Goal: Task Accomplishment & Management: Manage account settings

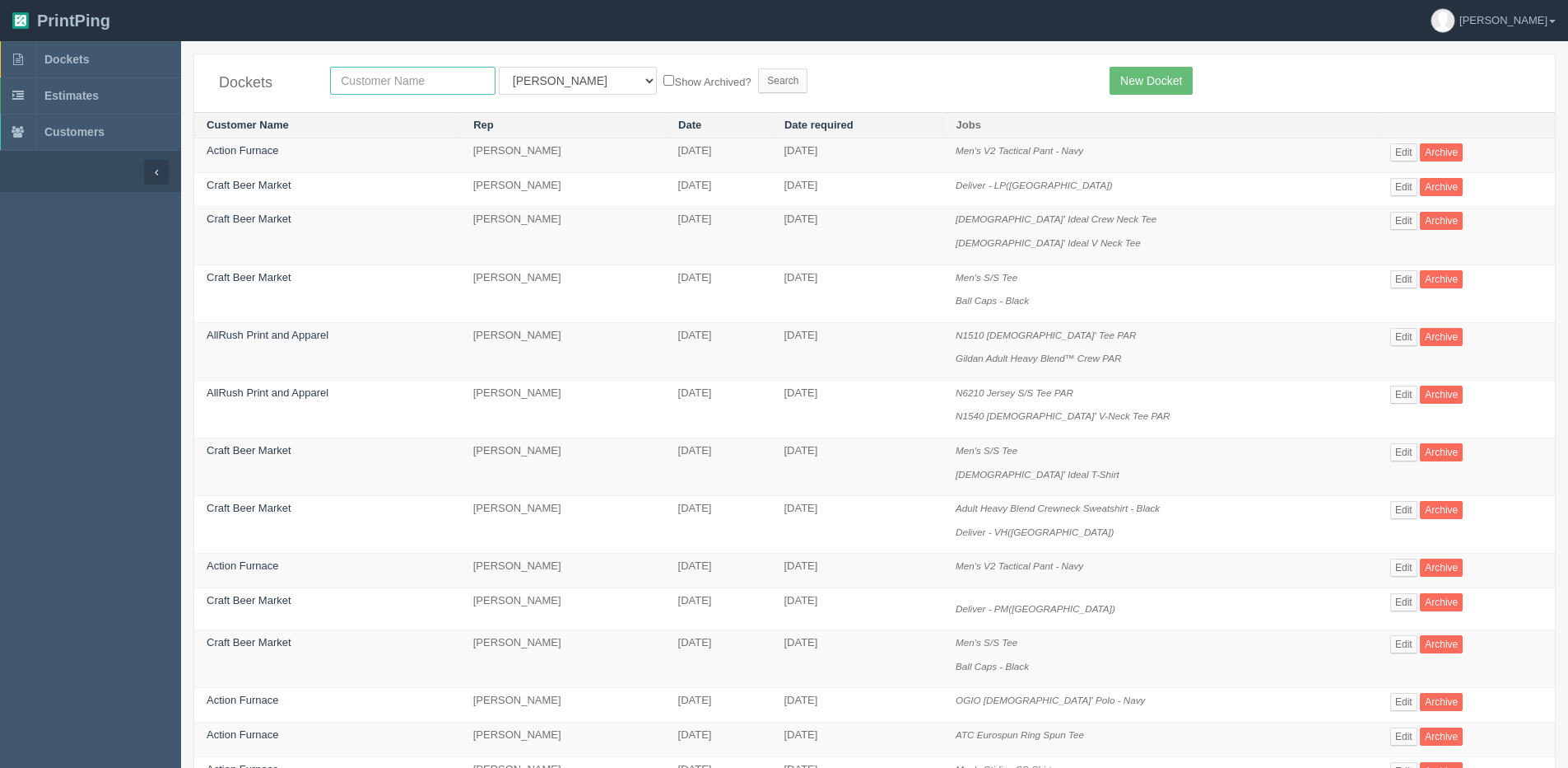
click at [382, 74] on input "text" at bounding box center [413, 81] width 165 height 28
type input "allrush"
click at [758, 68] on input "Search" at bounding box center [782, 81] width 49 height 25
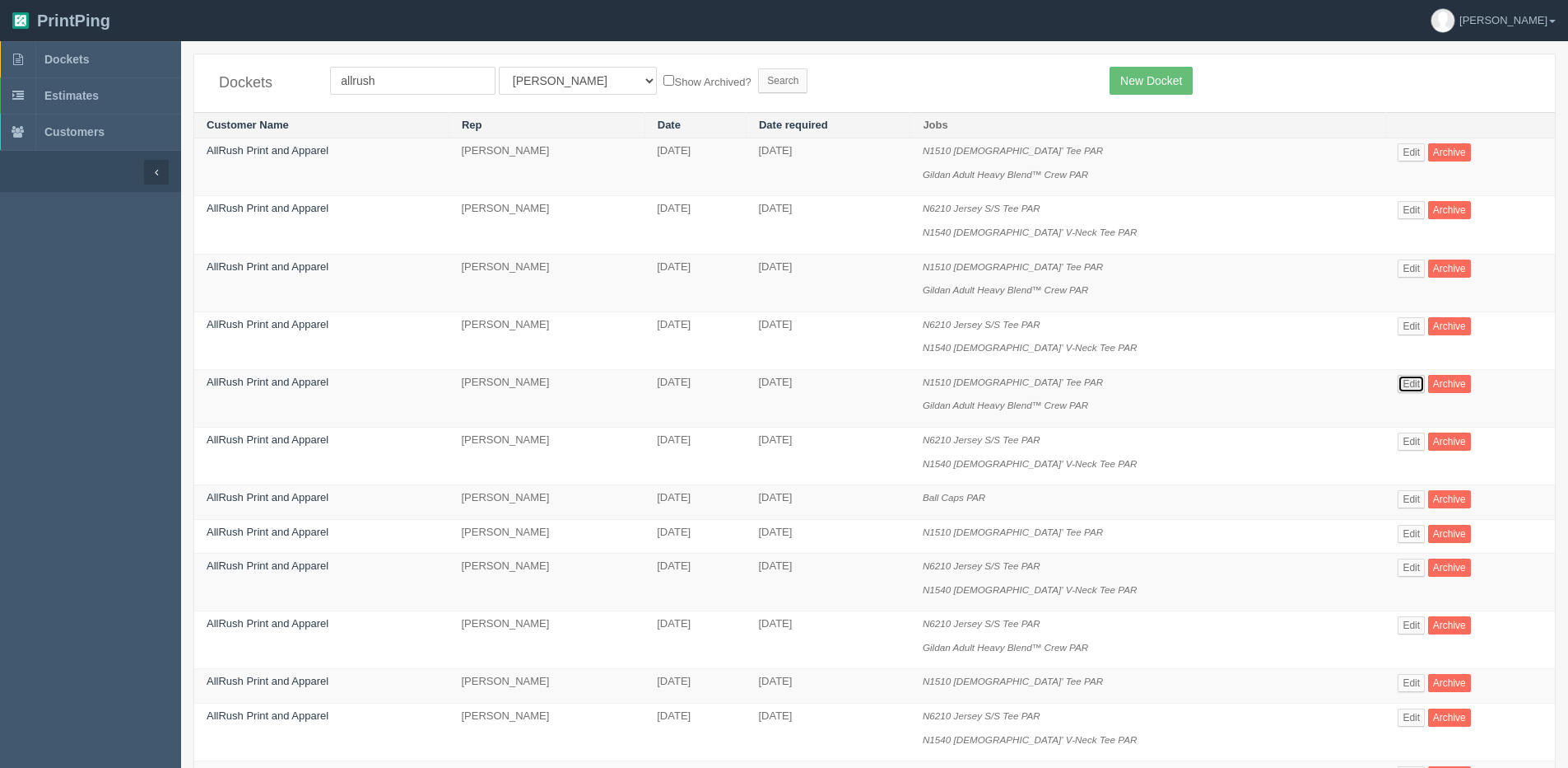
click at [1417, 385] on link "Edit" at bounding box center [1411, 384] width 27 height 18
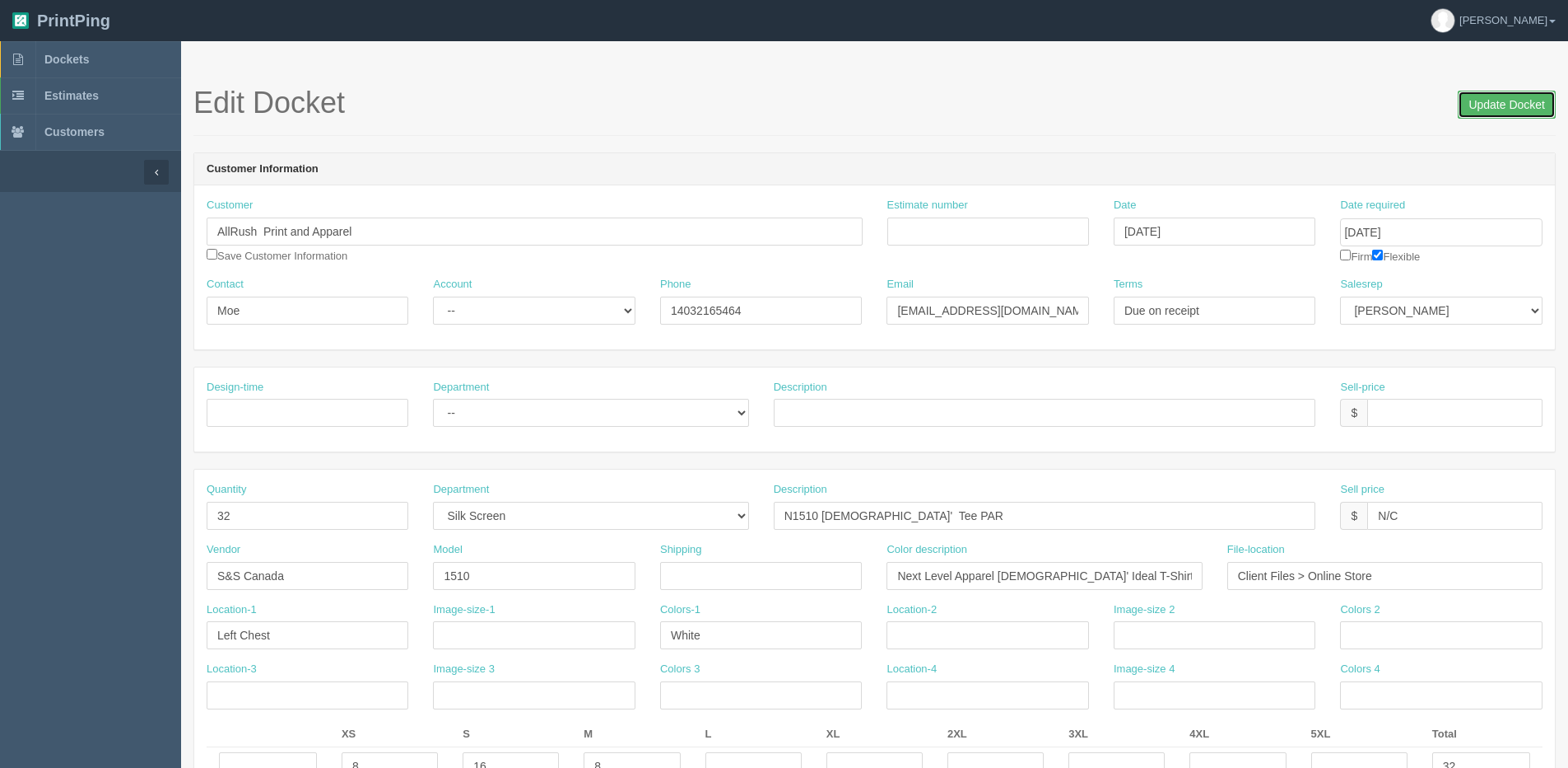
click at [1496, 94] on input "Update Docket" at bounding box center [1507, 105] width 98 height 28
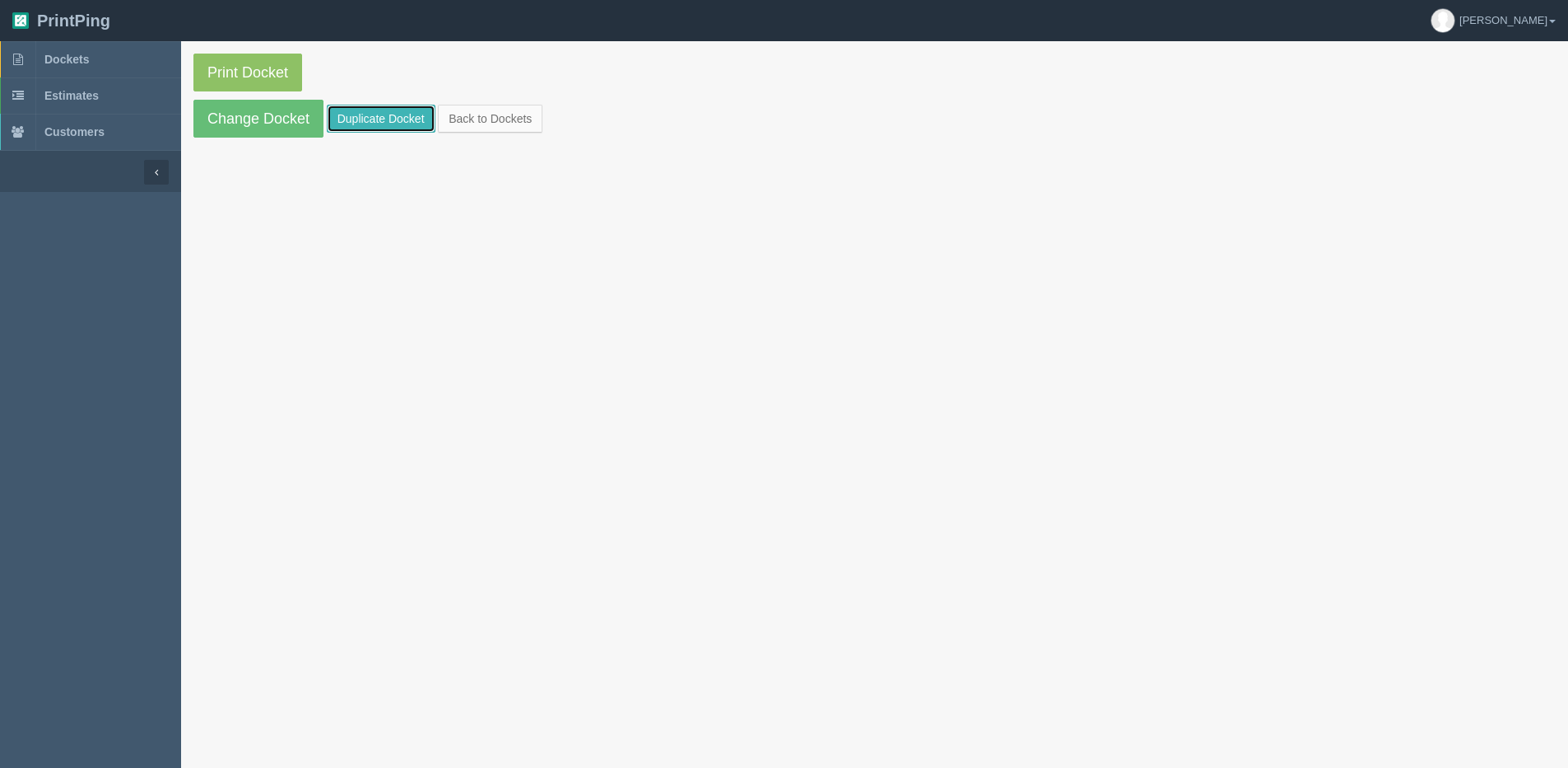
click at [361, 116] on link "Duplicate Docket" at bounding box center [382, 119] width 109 height 28
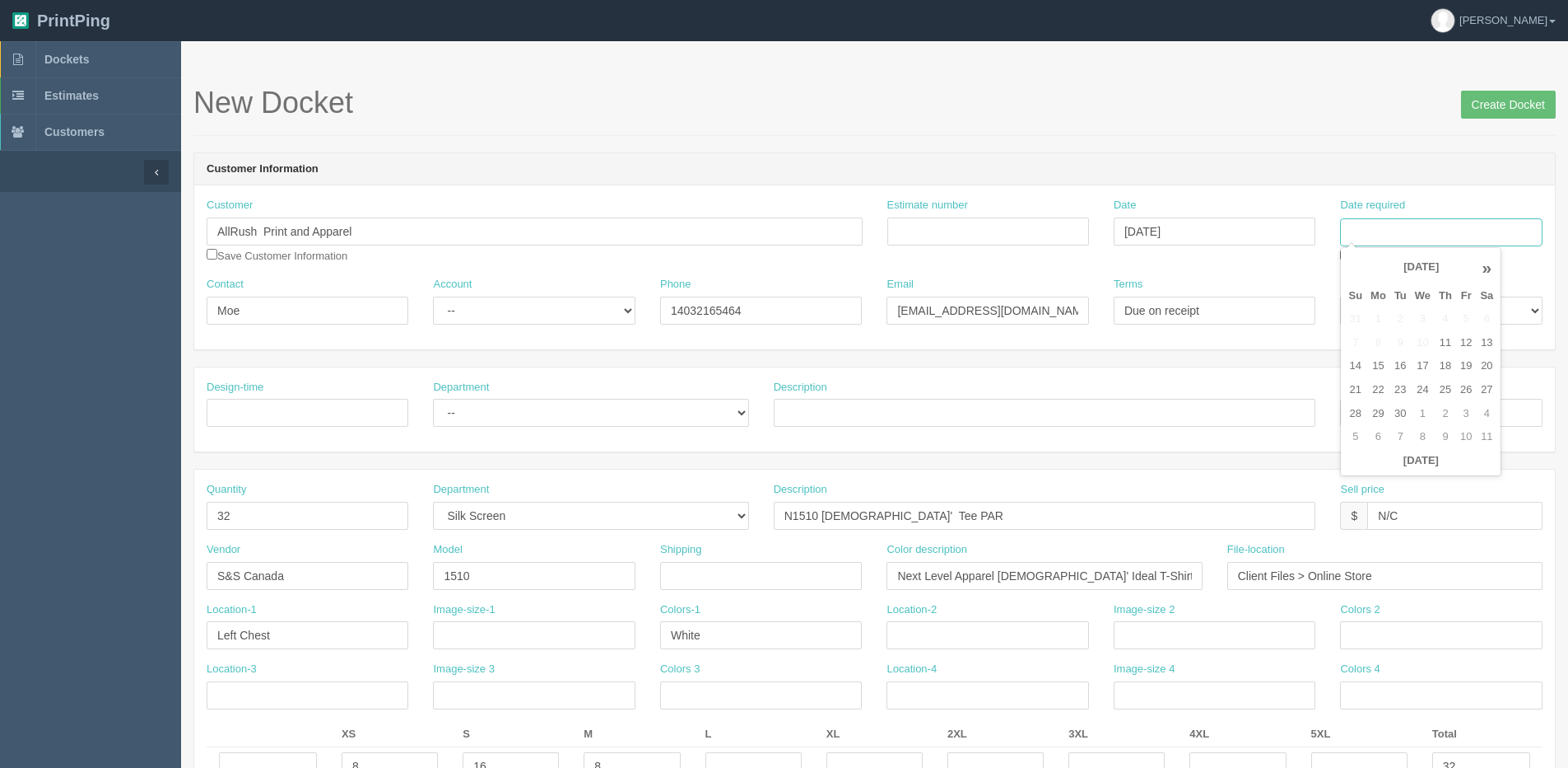
click at [1403, 230] on input "Date required" at bounding box center [1441, 232] width 202 height 28
click at [1468, 391] on td "26" at bounding box center [1466, 390] width 20 height 24
type input "[DATE]"
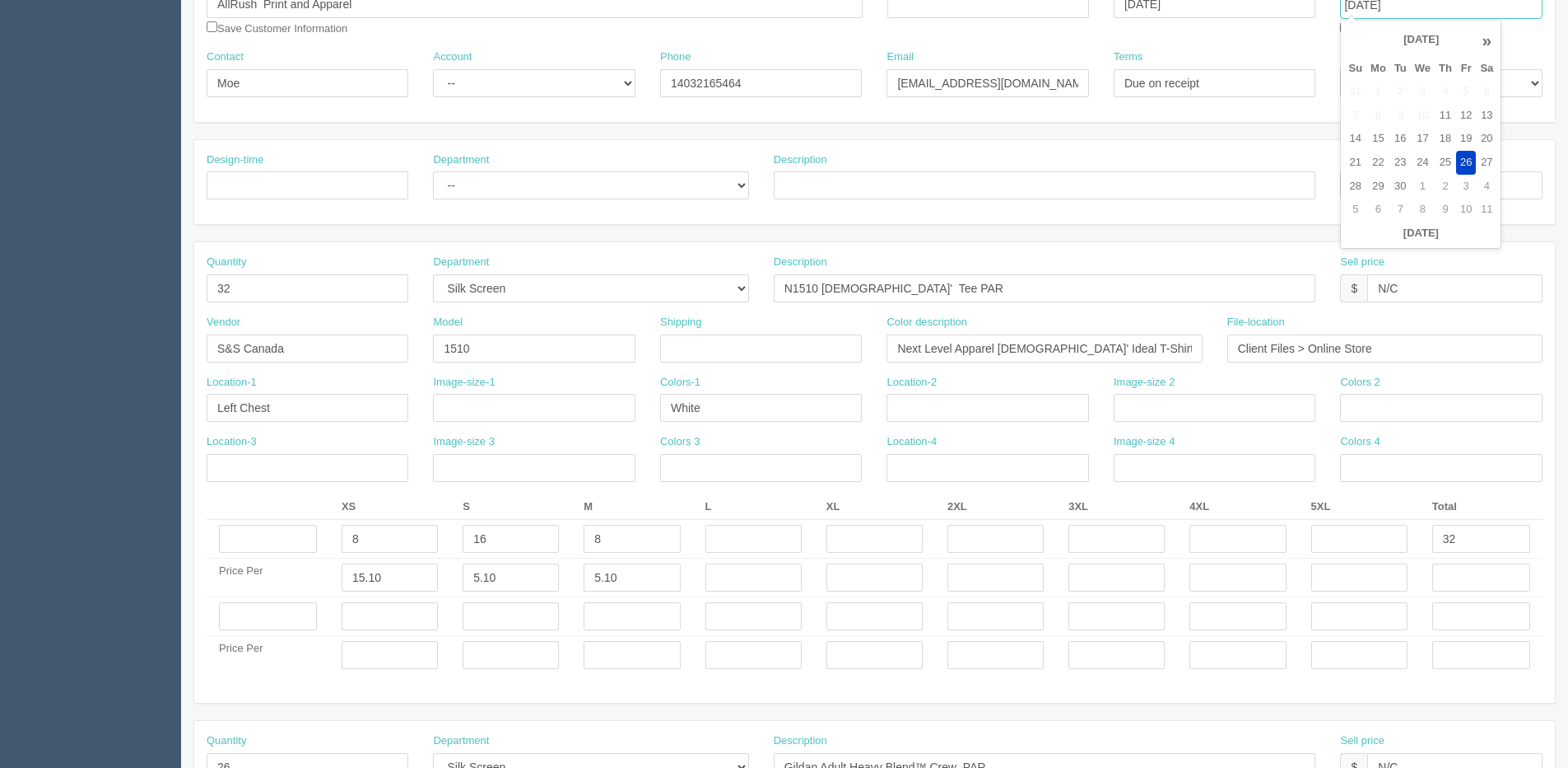
scroll to position [247, 0]
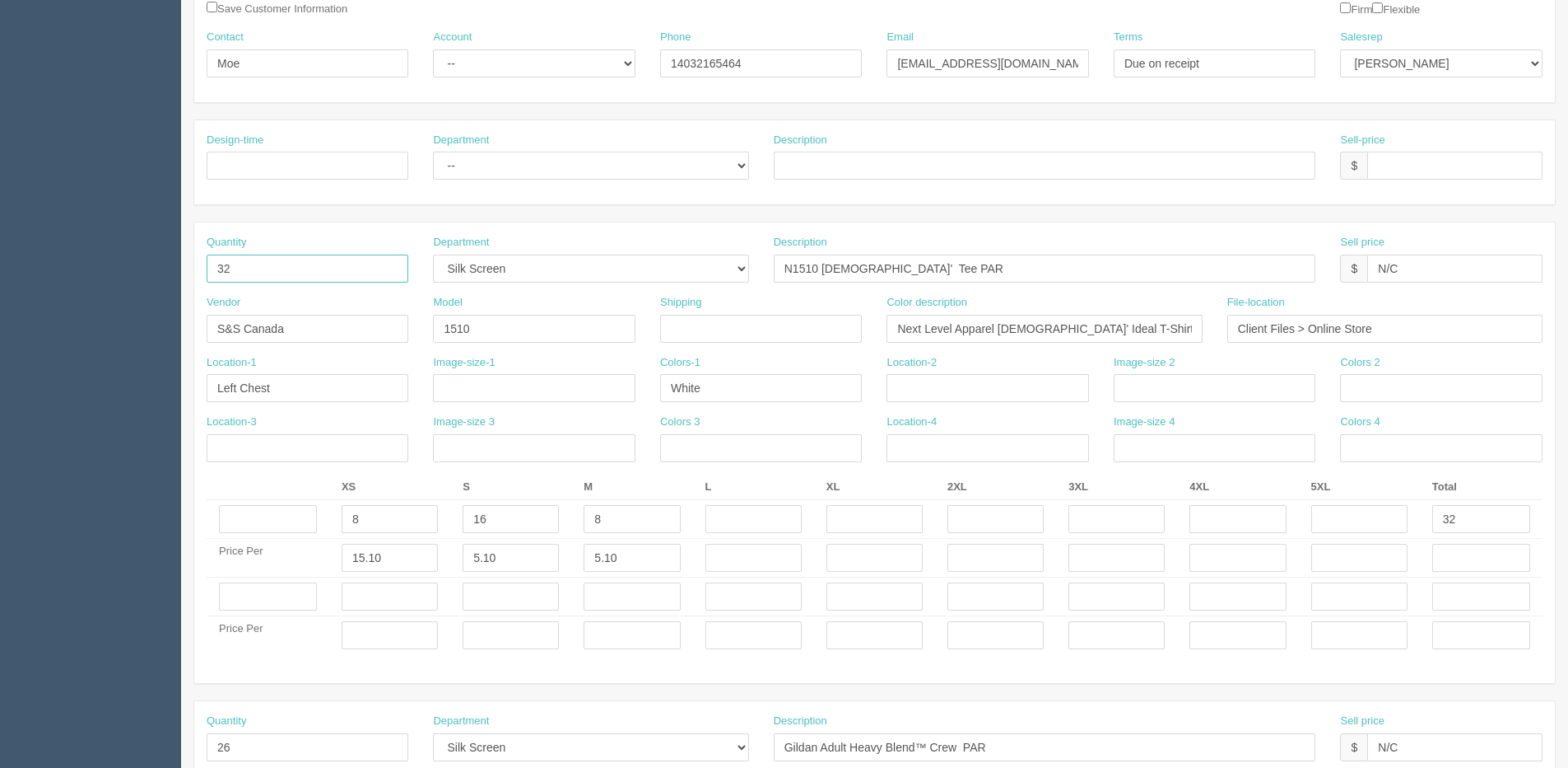
drag, startPoint x: 259, startPoint y: 275, endPoint x: 5, endPoint y: 275, distance: 254.0
click at [5, 275] on section "Dockets Estimates Customers" at bounding box center [784, 594] width 1568 height 1600
type input "17"
drag, startPoint x: 383, startPoint y: 523, endPoint x: 135, endPoint y: 523, distance: 248.0
click at [204, 523] on div "Quantity 17 Department -- Embroidery Silk Screen Heat Press Outsource Design De…" at bounding box center [875, 453] width 1361 height 461
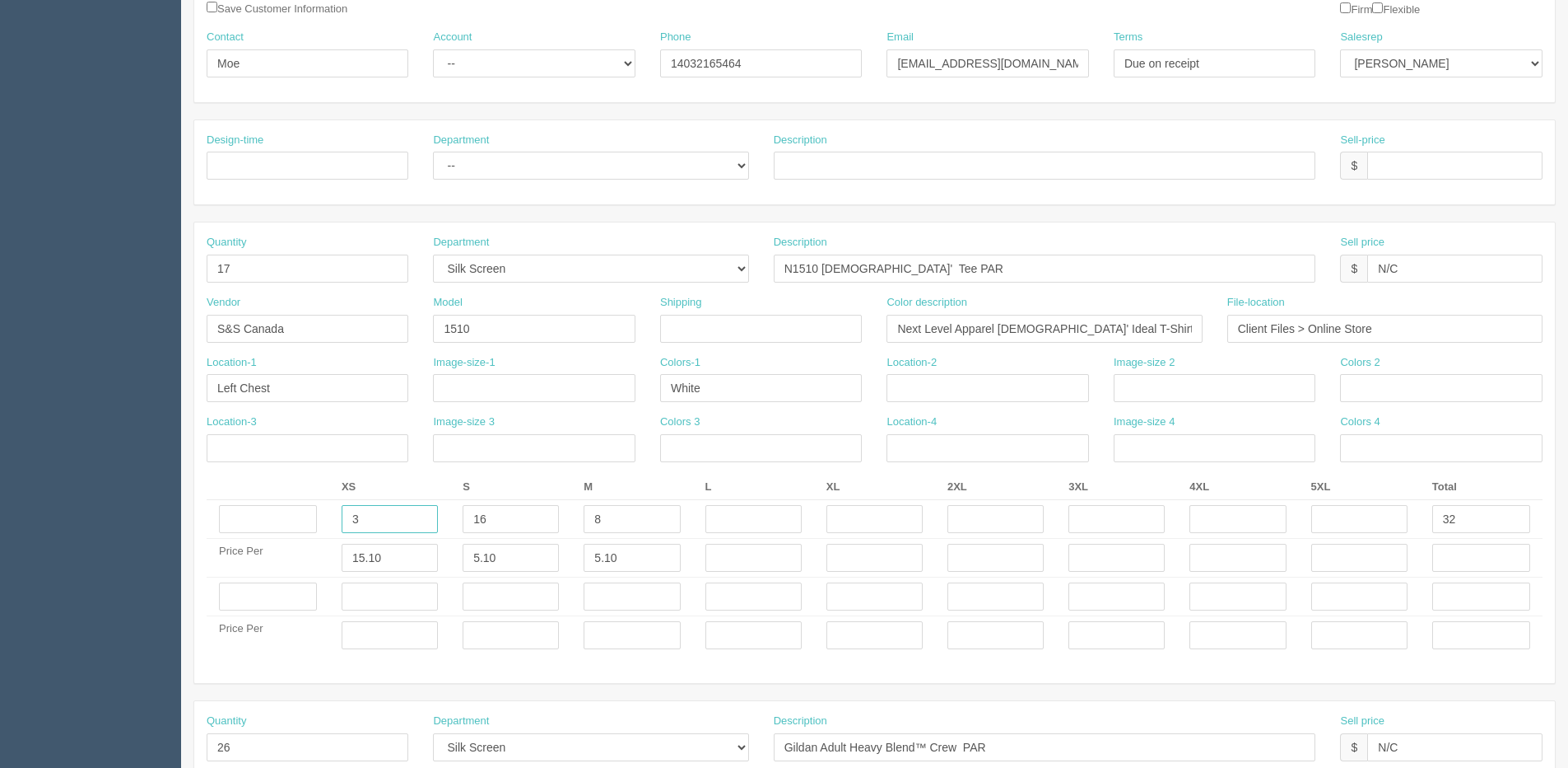
type input "3"
drag, startPoint x: 500, startPoint y: 521, endPoint x: 430, endPoint y: 521, distance: 70.0
click at [430, 521] on tr "3 16 8 32" at bounding box center [875, 520] width 1336 height 39
type input "10"
drag, startPoint x: 371, startPoint y: 513, endPoint x: 116, endPoint y: 510, distance: 255.0
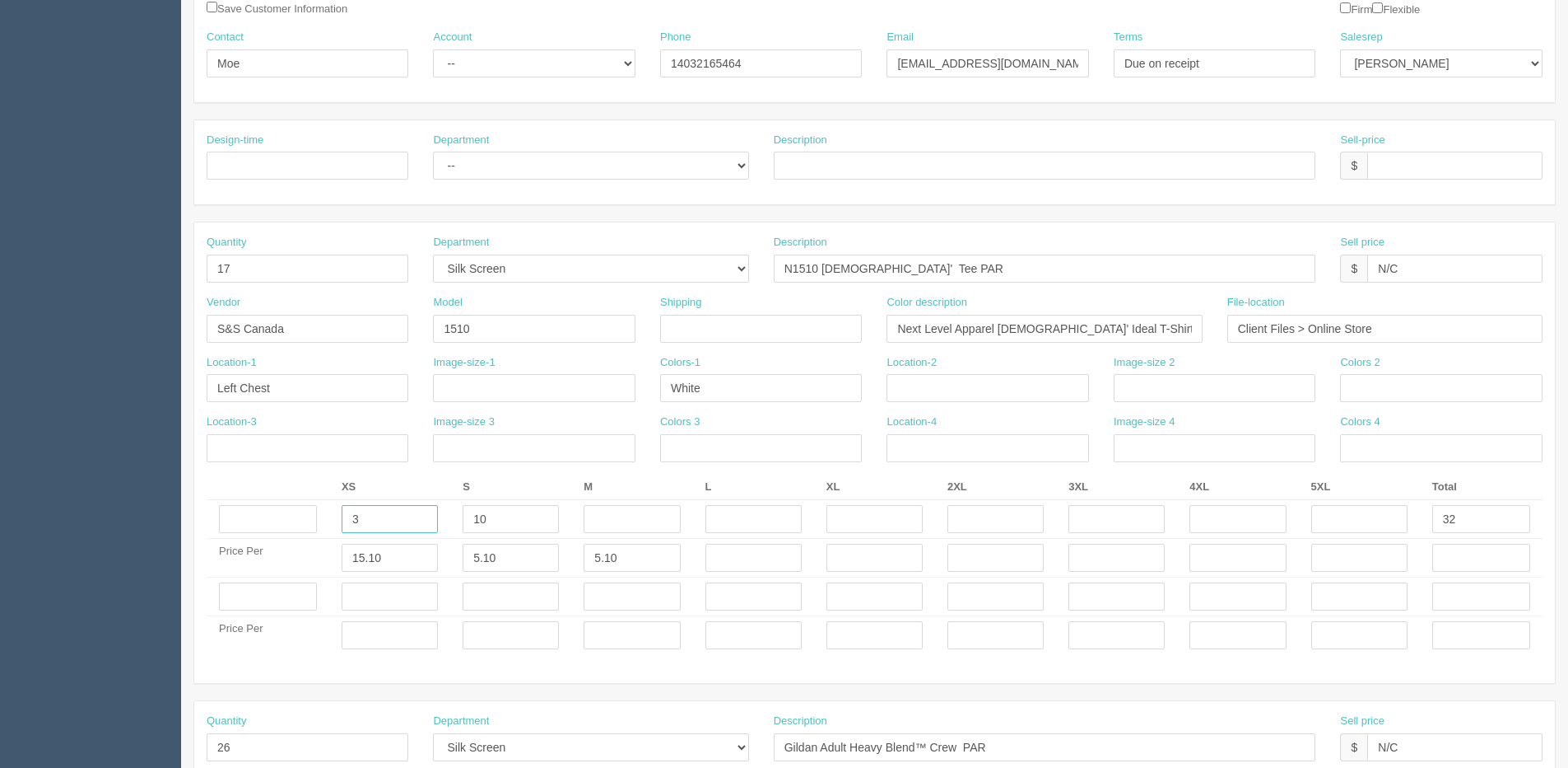
click at [126, 512] on section "Dockets Estimates Customers" at bounding box center [784, 594] width 1568 height 1600
type input "7"
click at [1443, 531] on input "32" at bounding box center [1481, 519] width 98 height 28
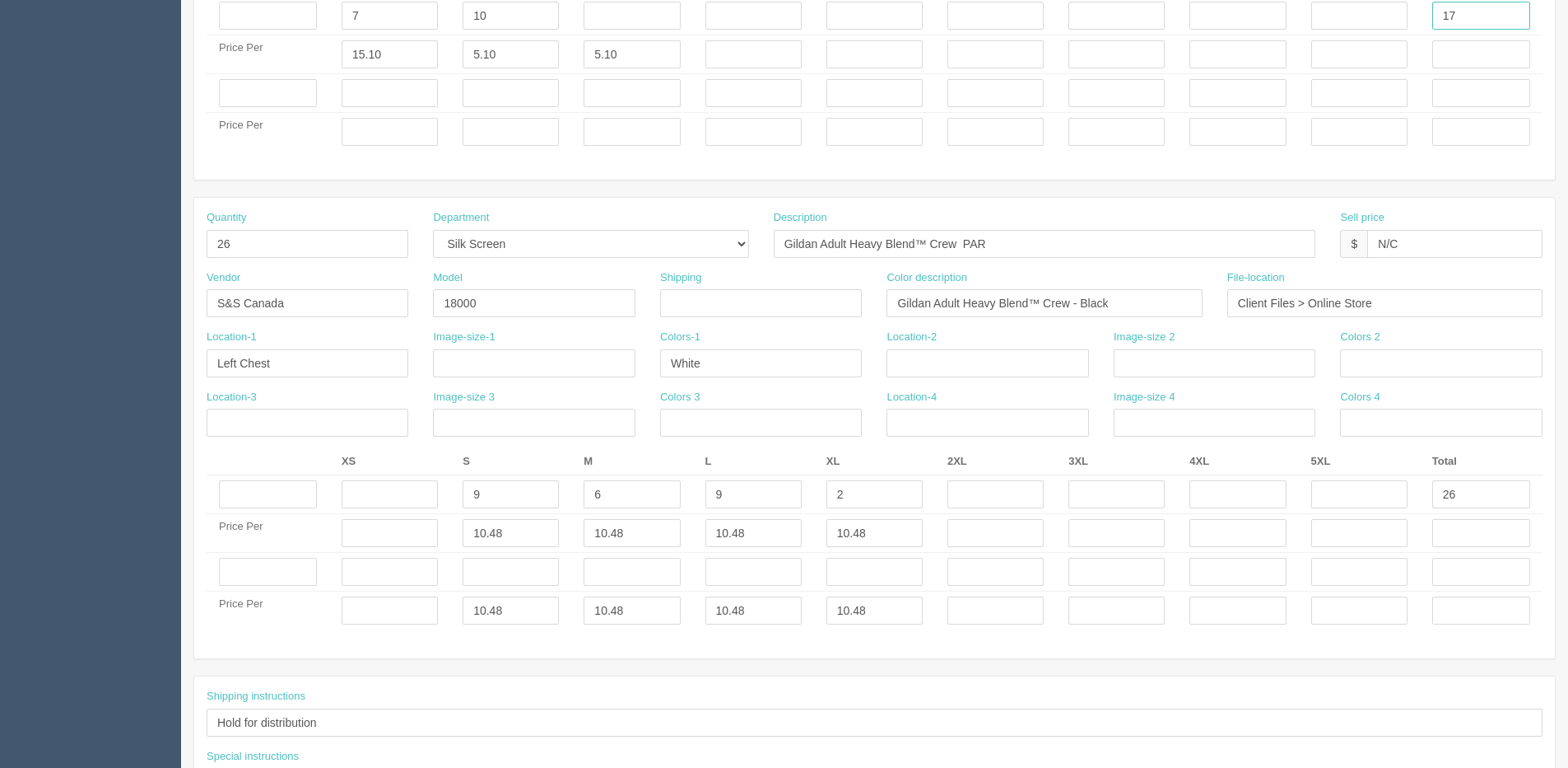
scroll to position [823, 0]
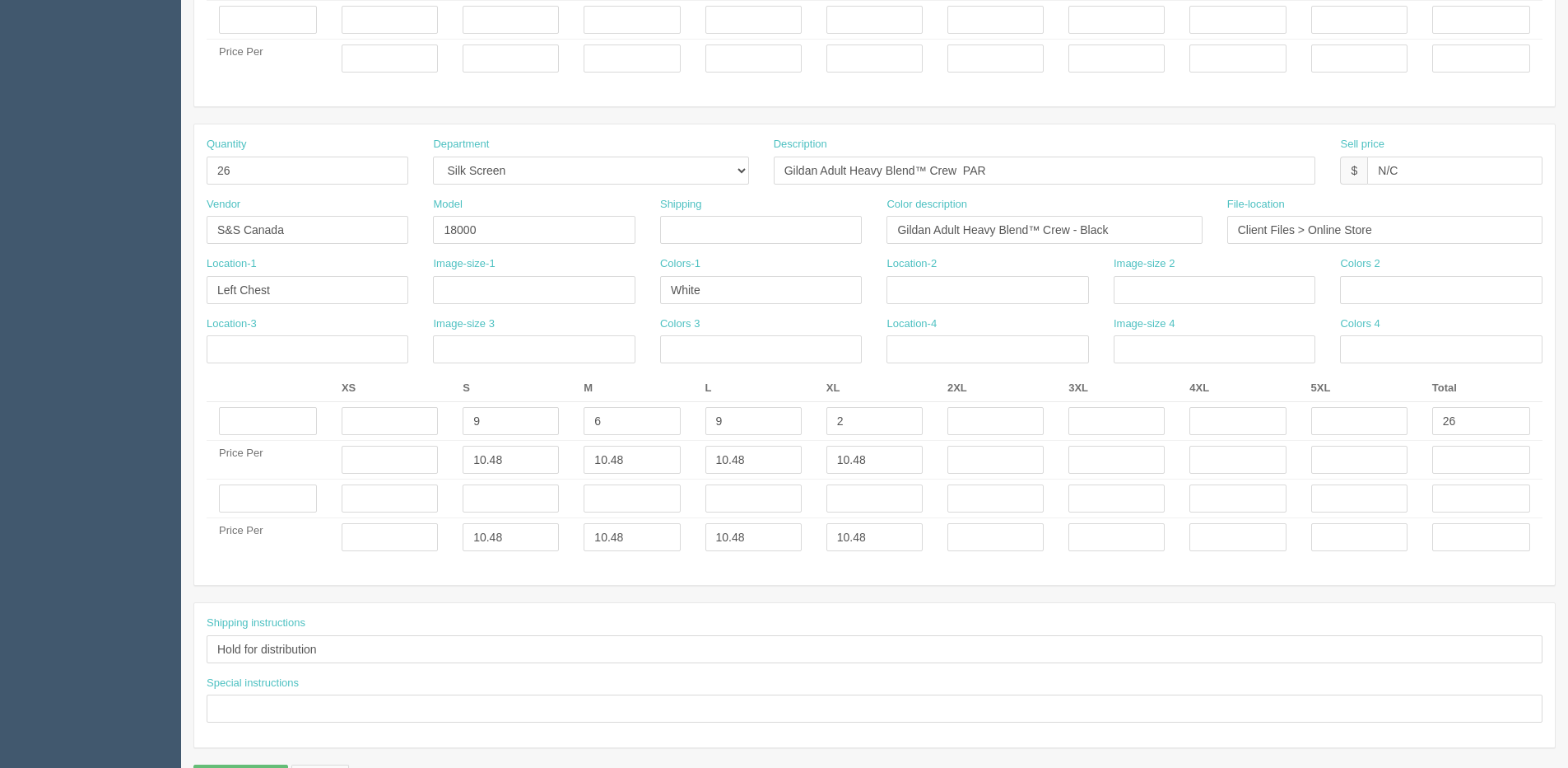
type input "17"
drag, startPoint x: 485, startPoint y: 416, endPoint x: 53, endPoint y: 371, distance: 434.3
click at [188, 402] on section "New Docket Create Docket Customer Information Customer AllRush Print and Appare…" at bounding box center [874, 17] width 1387 height 1600
type input "7"
type input "8"
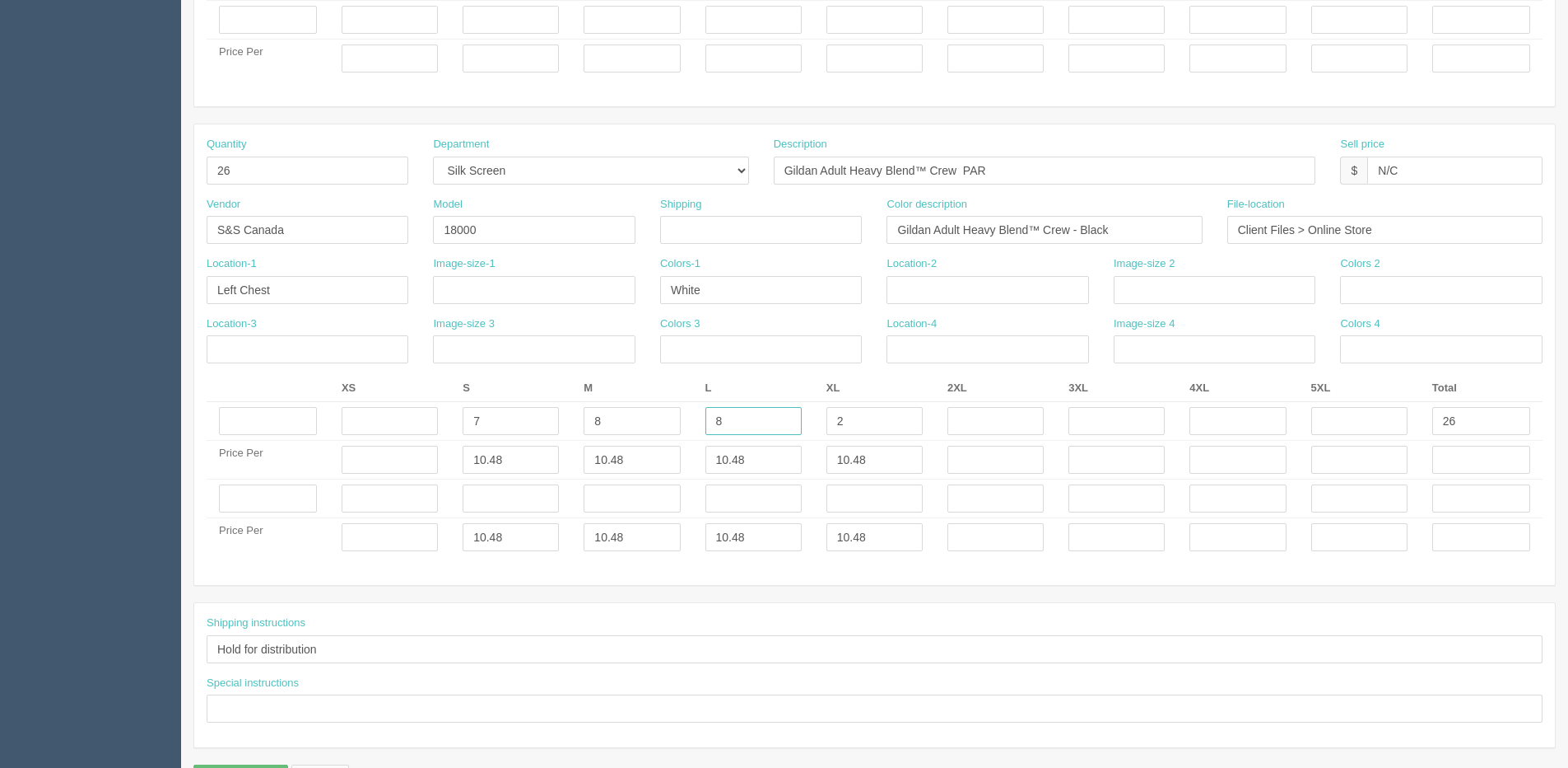
type input "8"
drag, startPoint x: 1466, startPoint y: 423, endPoint x: 1201, endPoint y: 371, distance: 270.1
click at [1263, 423] on tr "7 8 8 8 26" at bounding box center [875, 421] width 1336 height 39
type input "31"
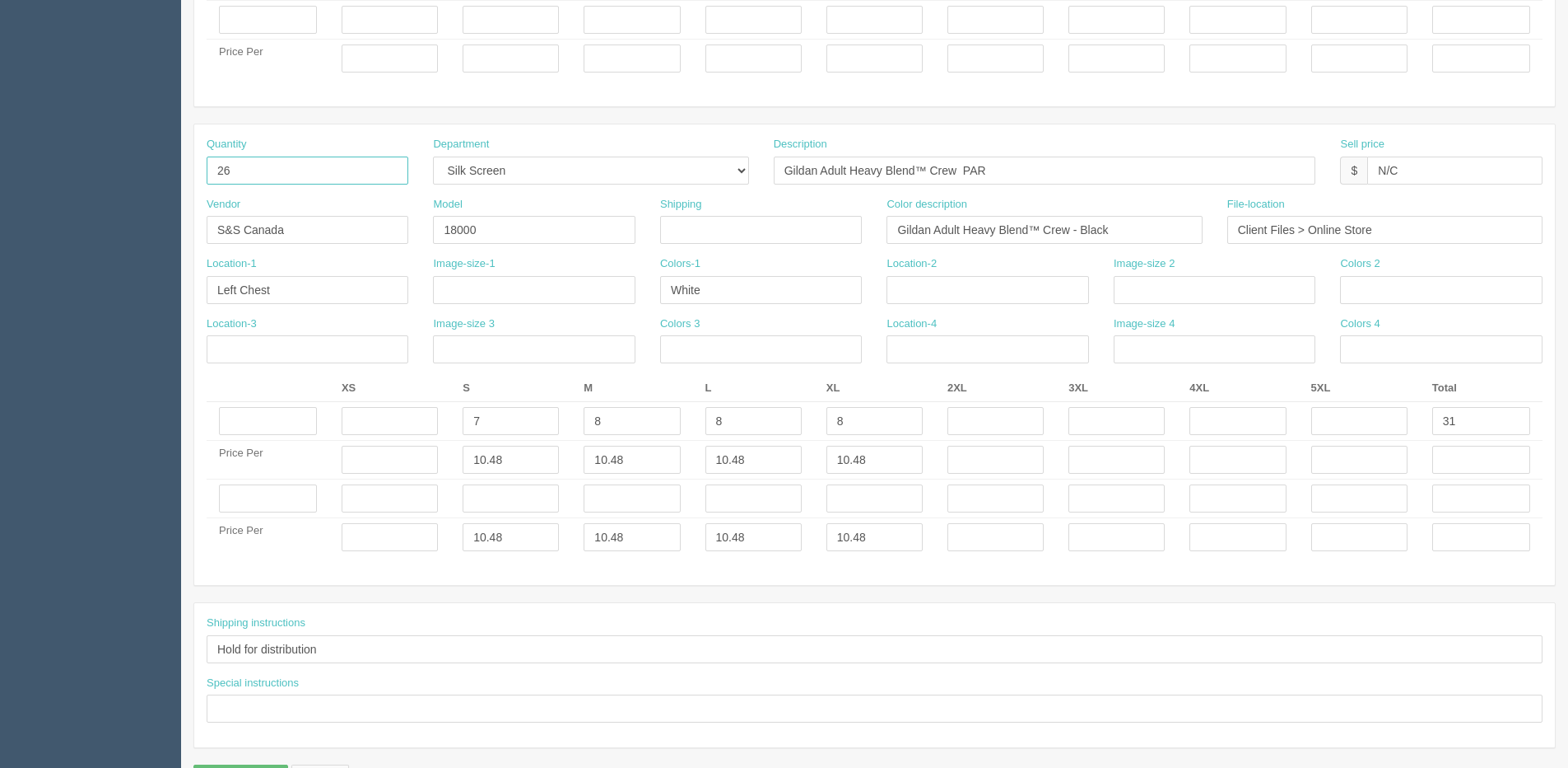
drag, startPoint x: 241, startPoint y: 173, endPoint x: -110, endPoint y: 192, distance: 351.5
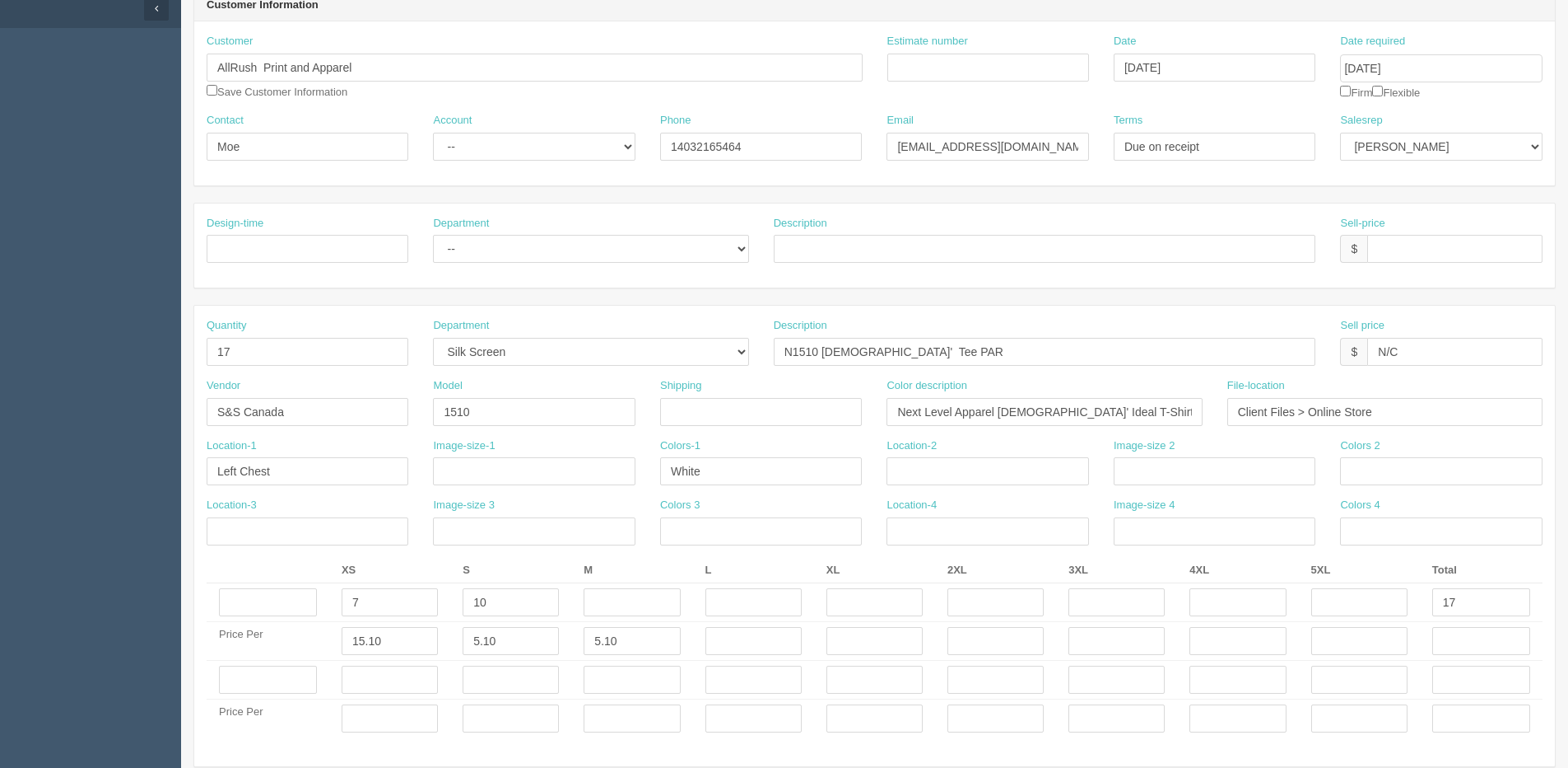
scroll to position [0, 0]
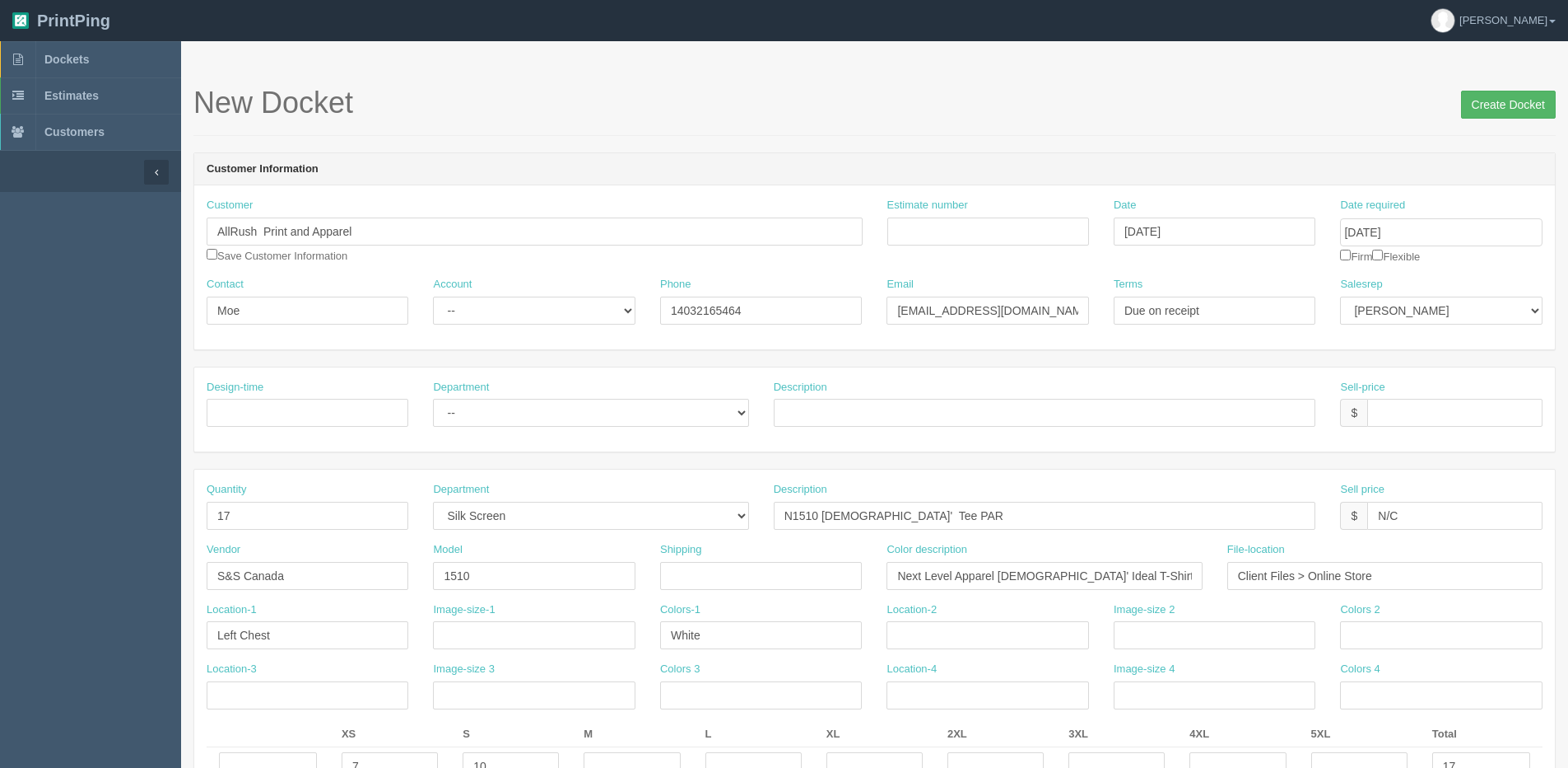
type input "31"
click at [1478, 94] on input "Create Docket" at bounding box center [1508, 105] width 94 height 28
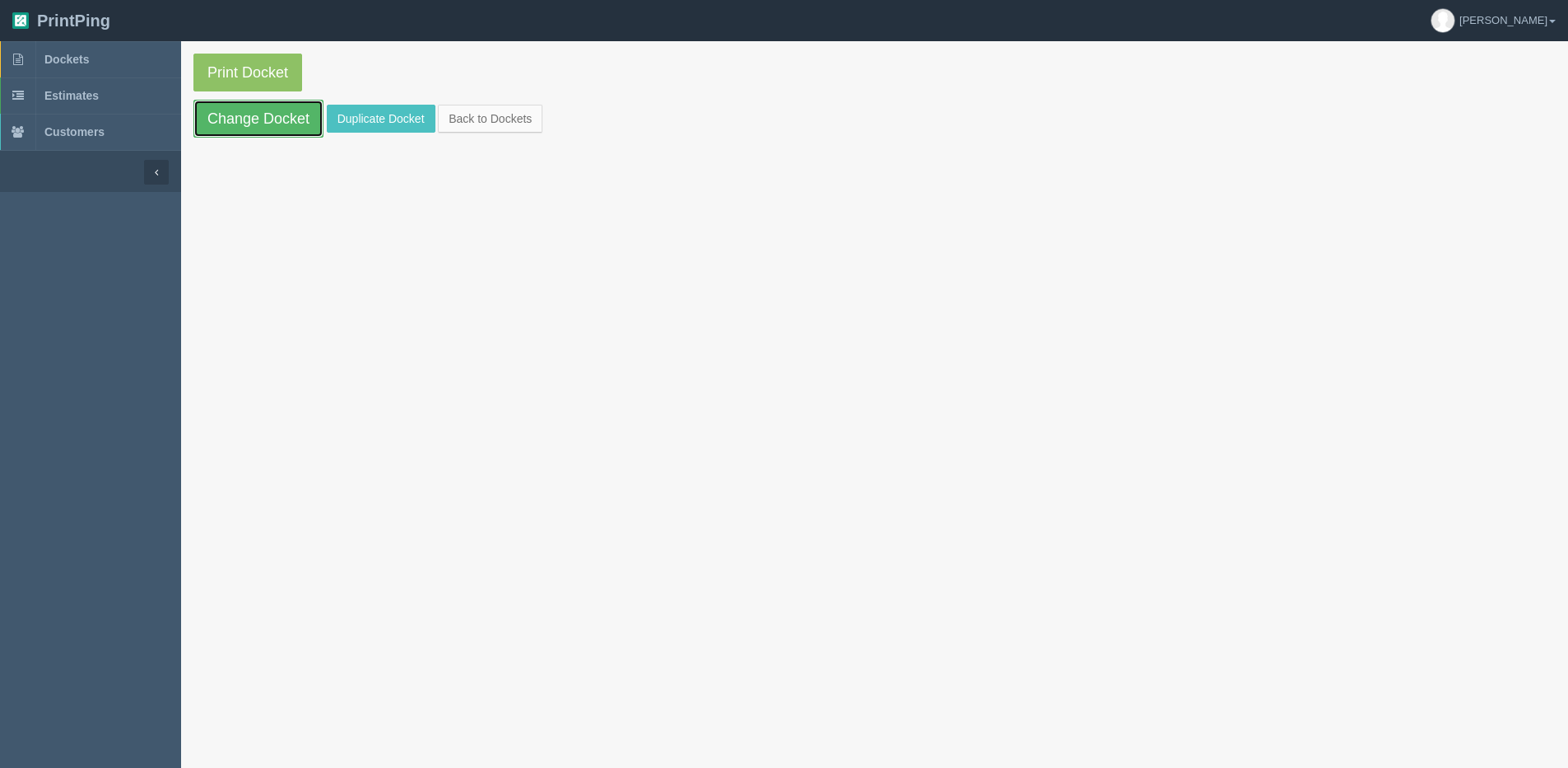
click at [228, 114] on link "Change Docket" at bounding box center [259, 119] width 130 height 38
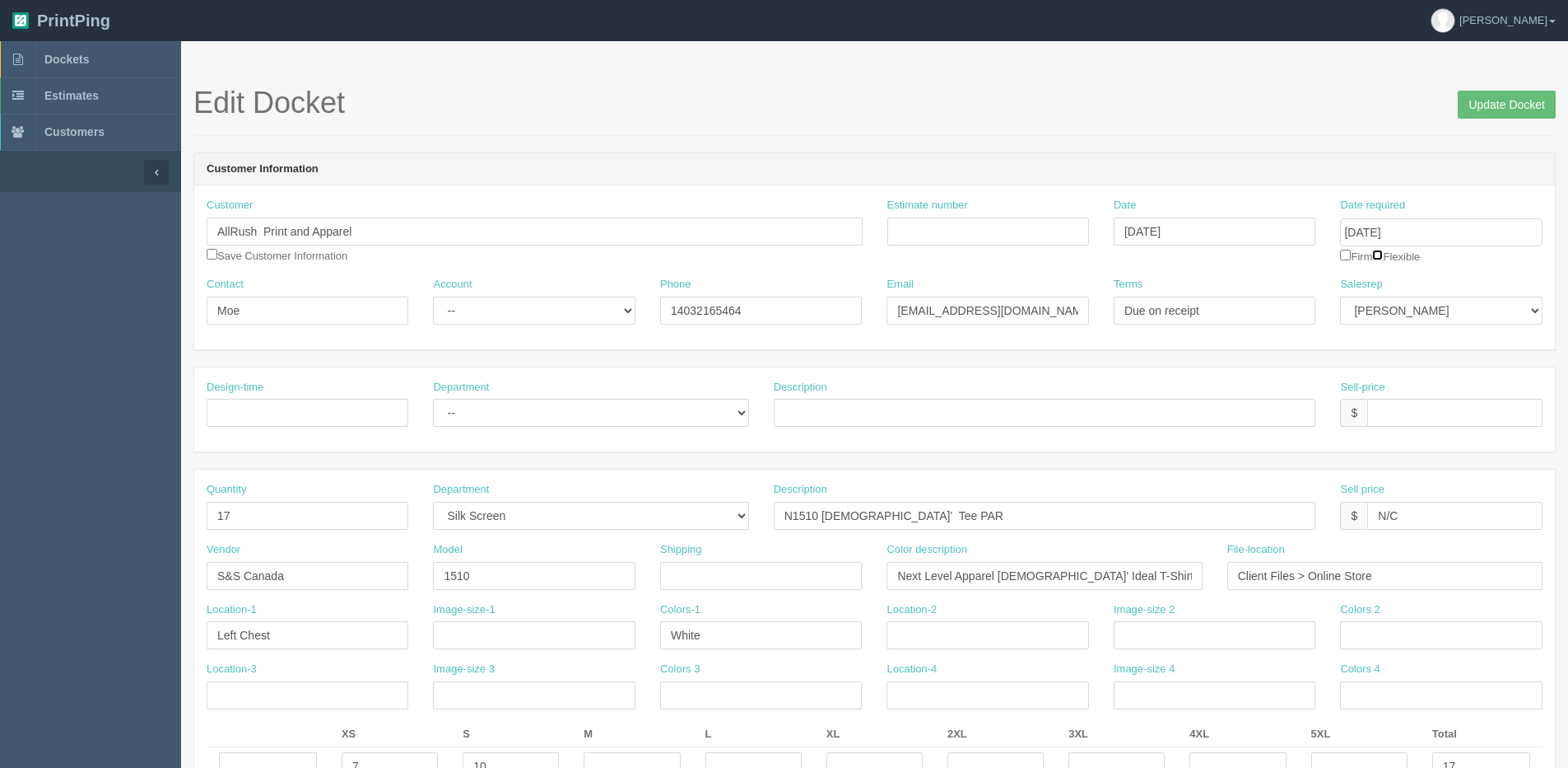
click at [1383, 254] on input "checkbox" at bounding box center [1378, 255] width 10 height 10
checkbox input "true"
click at [1487, 123] on div "Edit Docket Update Docket" at bounding box center [875, 111] width 1363 height 49
click at [1489, 107] on input "Update Docket" at bounding box center [1507, 105] width 98 height 28
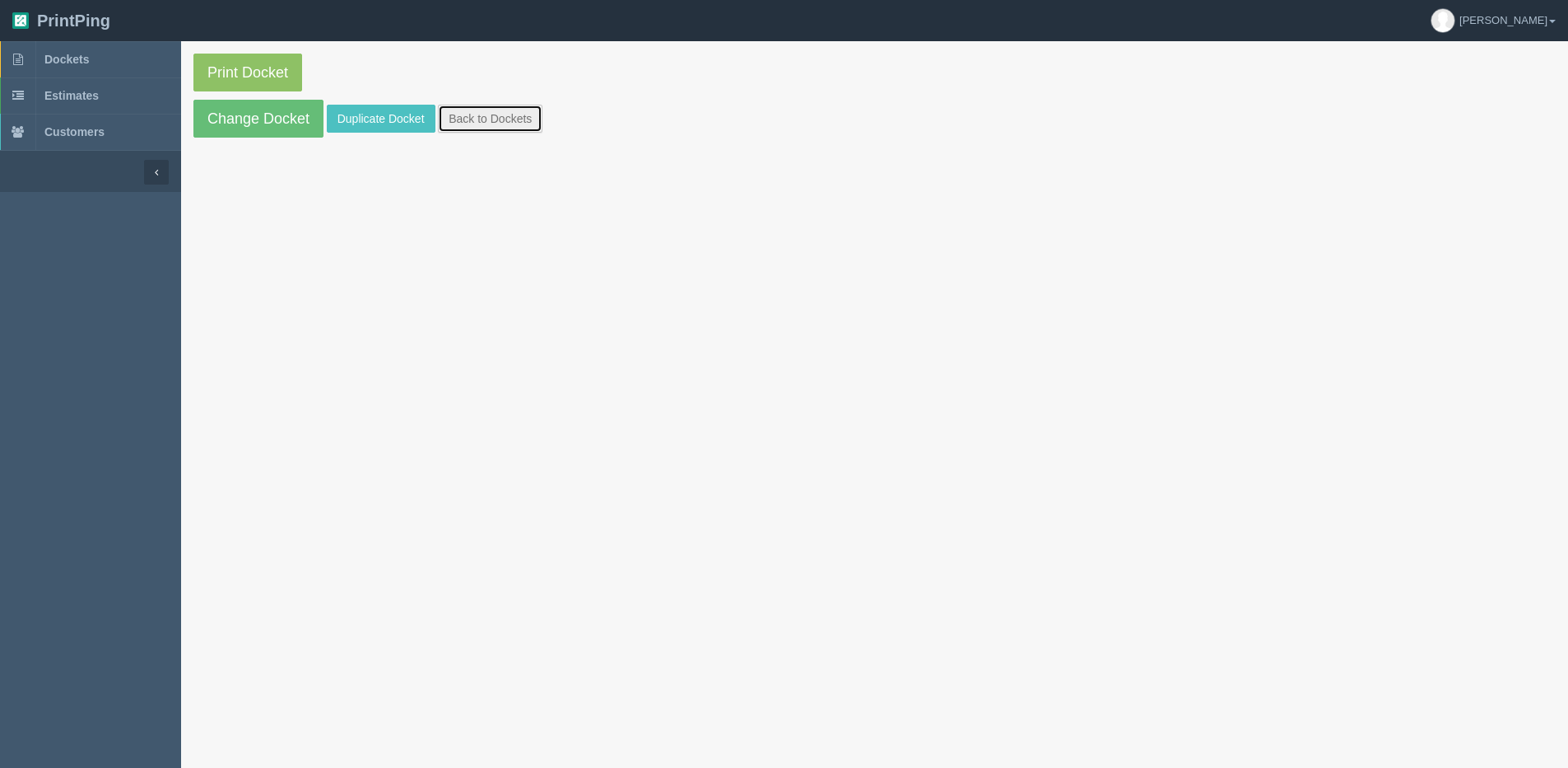
click at [443, 130] on link "Back to Dockets" at bounding box center [490, 119] width 105 height 28
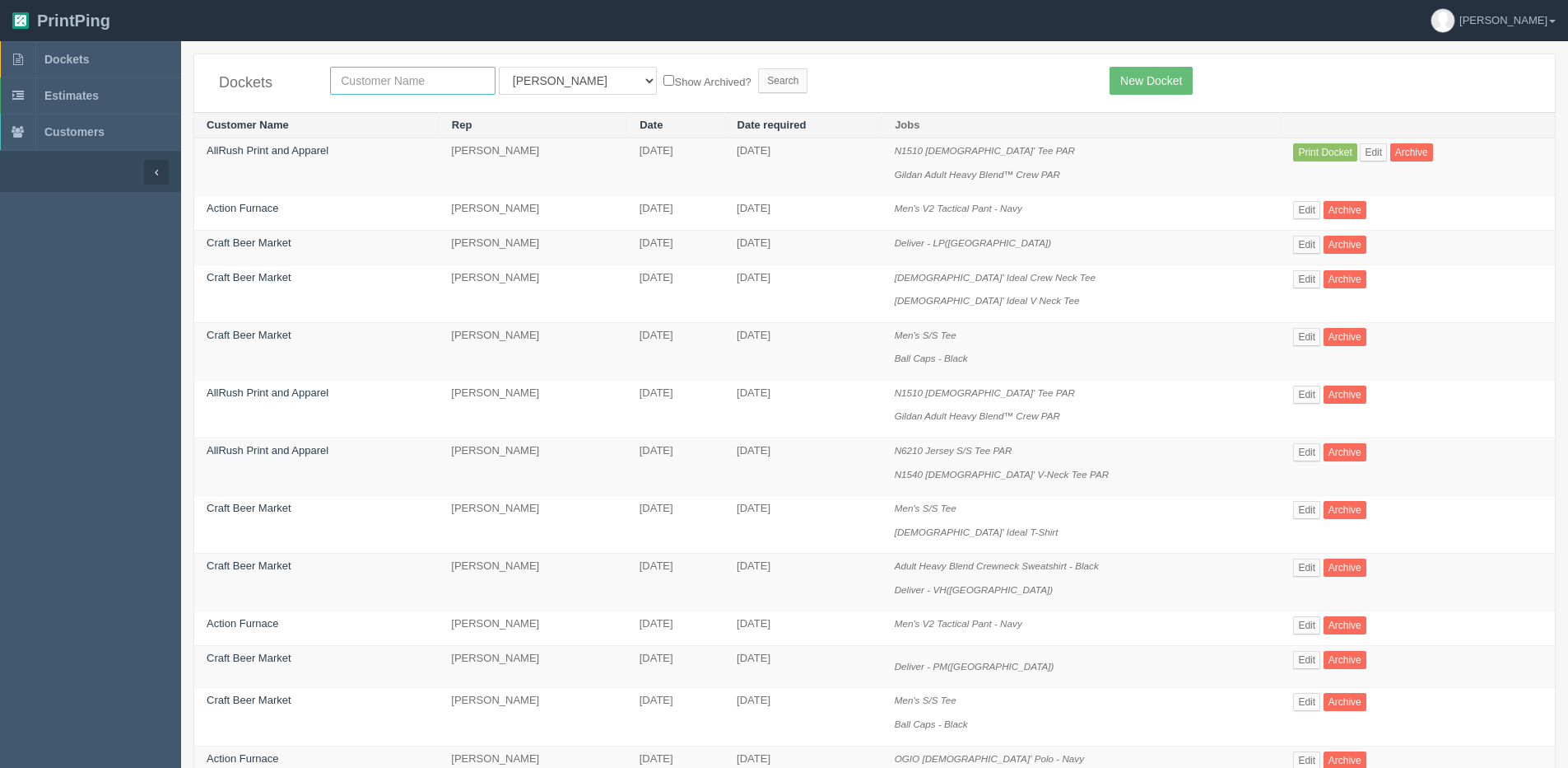
click at [365, 87] on input "text" at bounding box center [413, 81] width 165 height 28
type input "allrush"
click at [758, 68] on input "Search" at bounding box center [782, 81] width 49 height 25
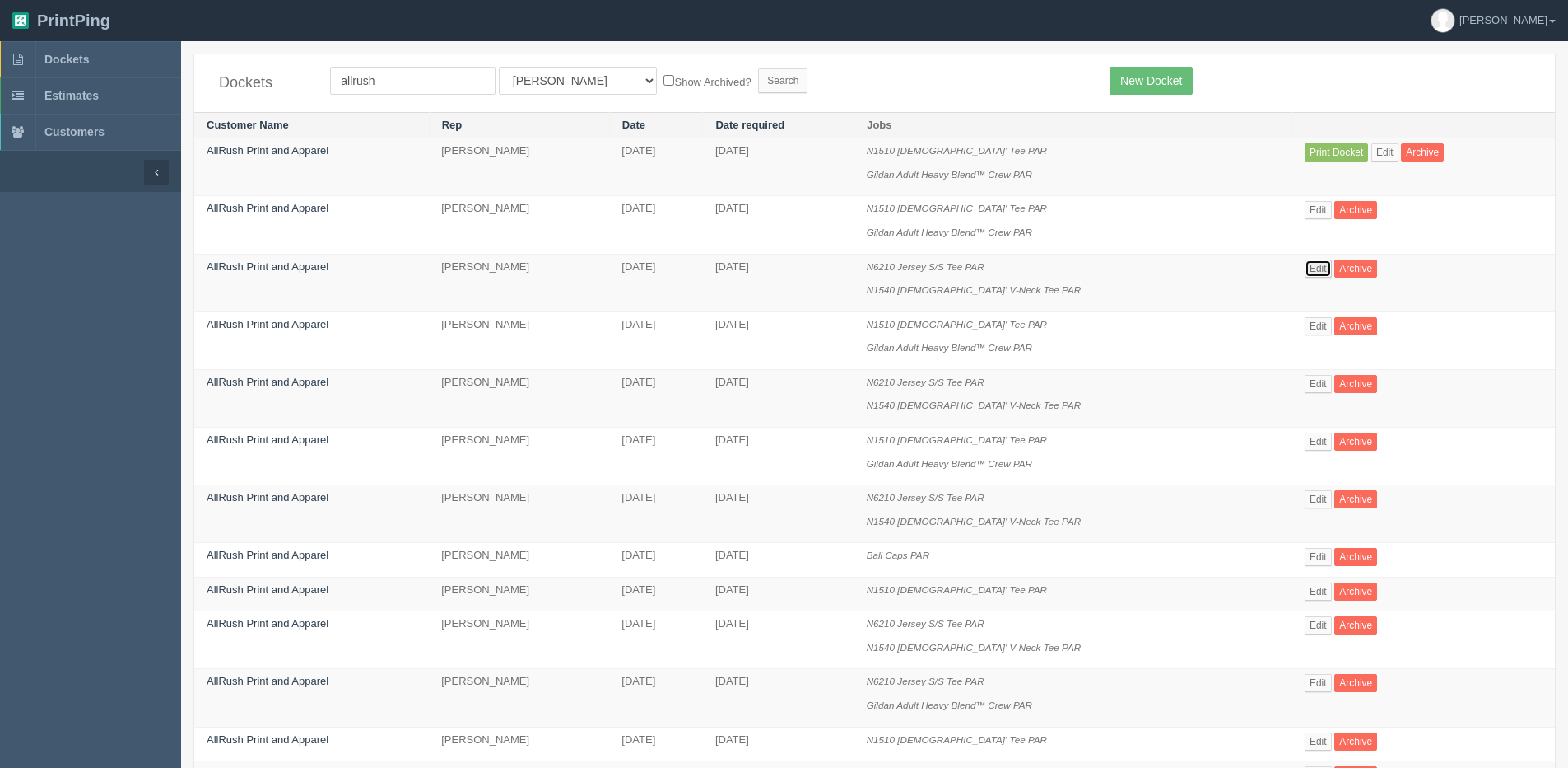
drag, startPoint x: 1325, startPoint y: 268, endPoint x: 1315, endPoint y: 268, distance: 10.0
click at [1325, 268] on link "Edit" at bounding box center [1318, 268] width 27 height 18
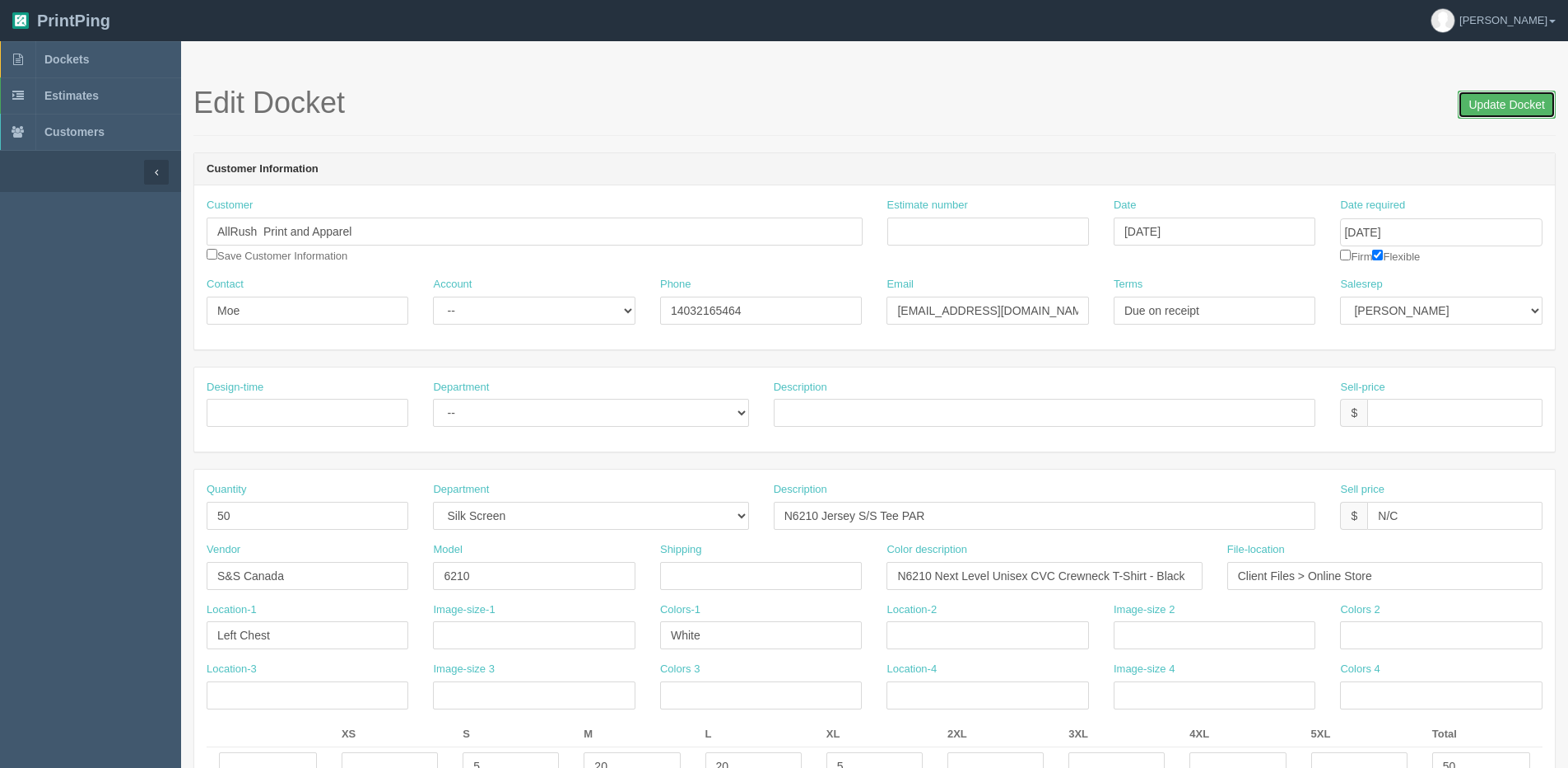
click at [1533, 100] on input "Update Docket" at bounding box center [1507, 105] width 98 height 28
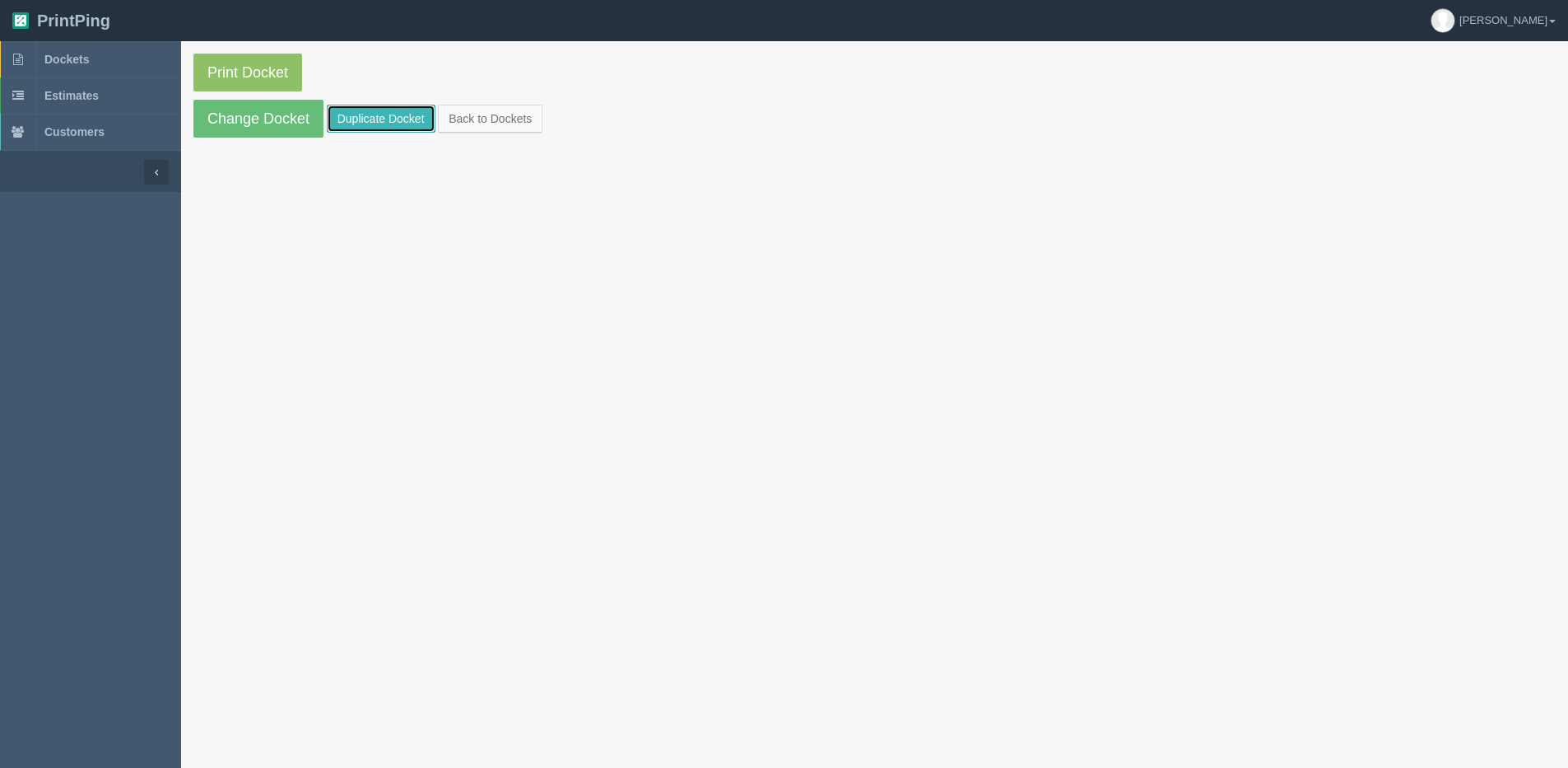
click at [366, 117] on link "Duplicate Docket" at bounding box center [382, 119] width 109 height 28
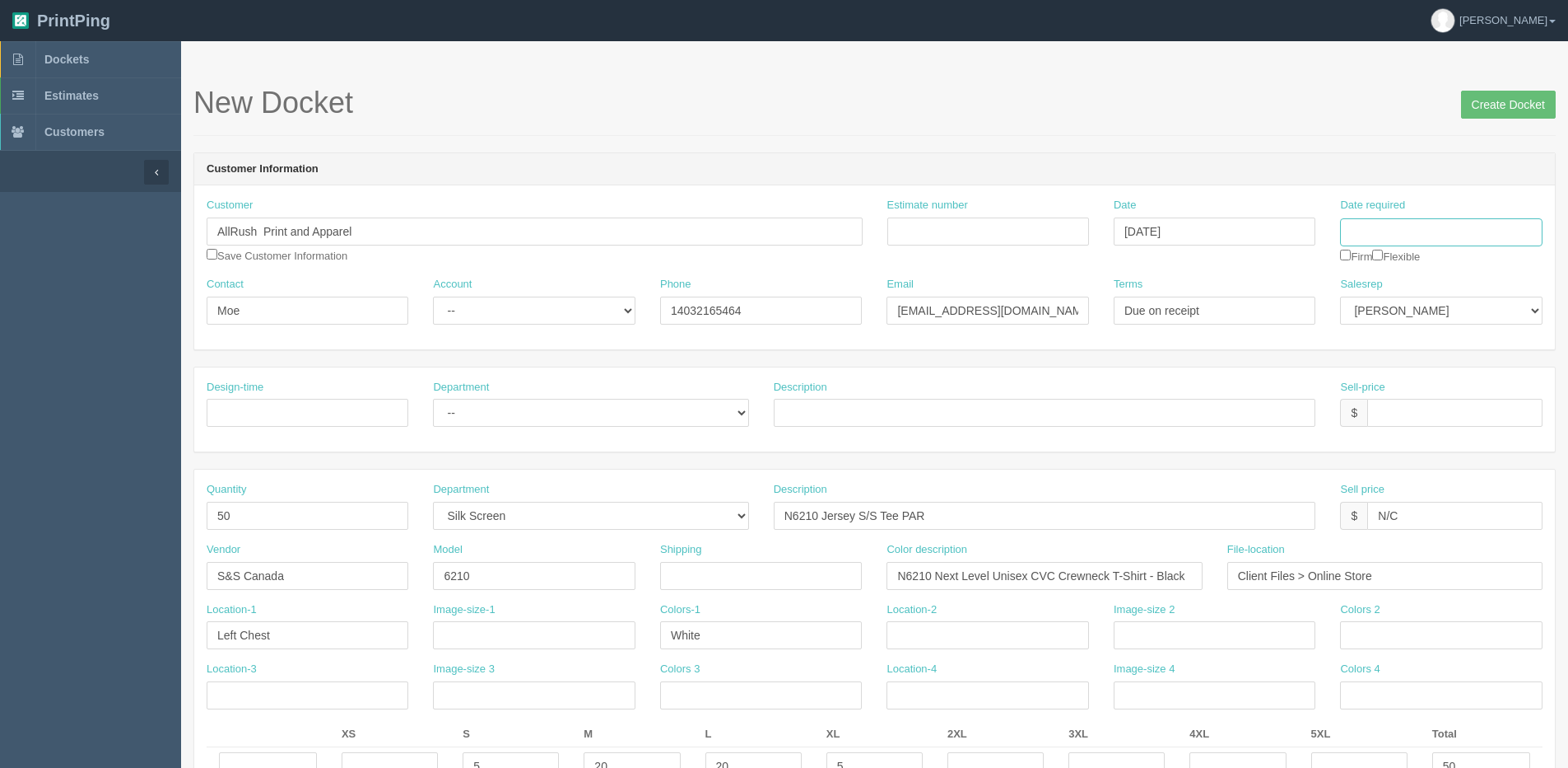
click at [1471, 232] on input "Date required" at bounding box center [1441, 232] width 202 height 28
click at [1468, 391] on td "26" at bounding box center [1466, 390] width 20 height 24
type input "[DATE]"
drag, startPoint x: 943, startPoint y: 385, endPoint x: 581, endPoint y: 436, distance: 365.6
click at [936, 386] on div "Description" at bounding box center [1044, 403] width 543 height 48
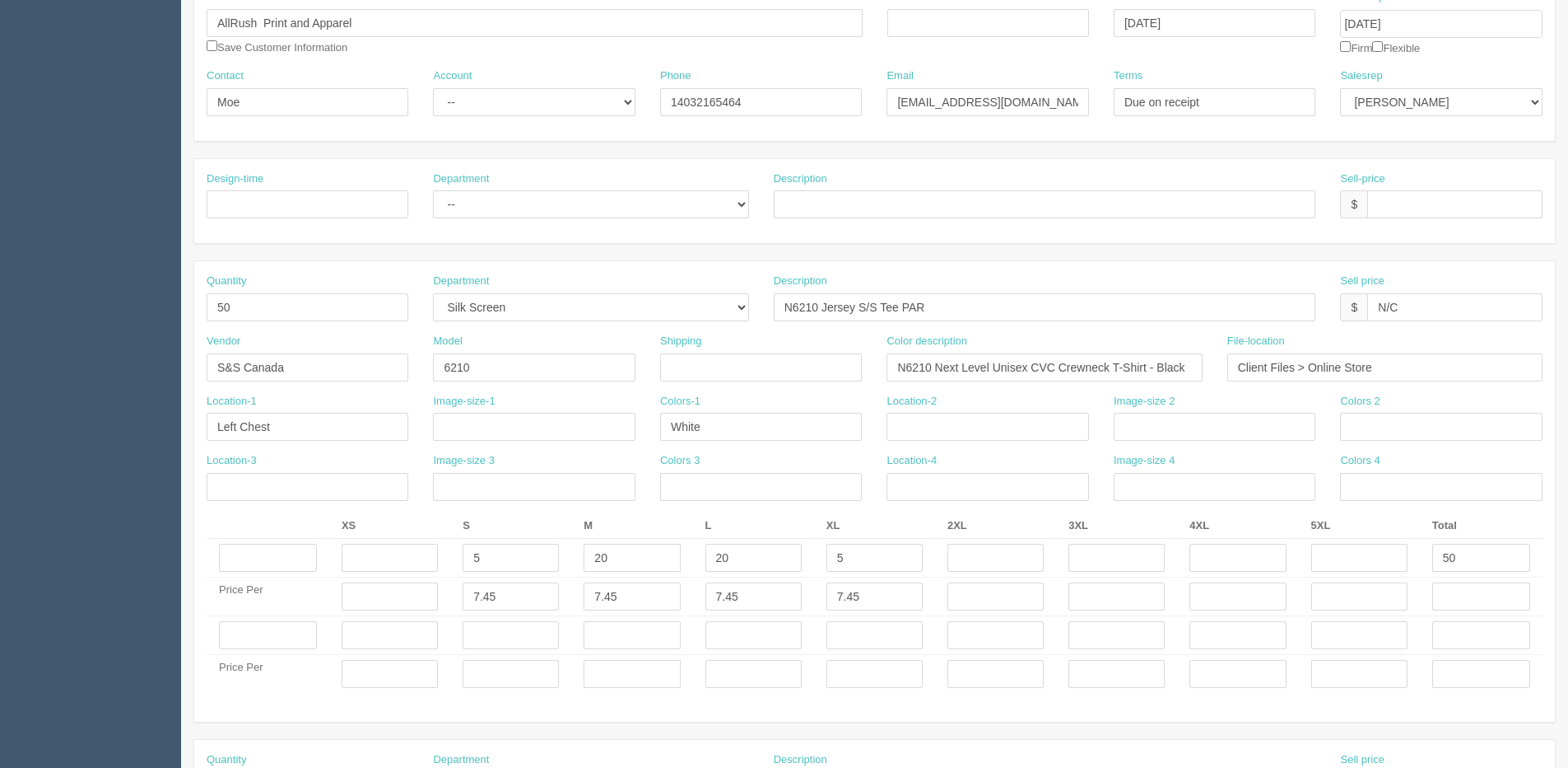
scroll to position [247, 0]
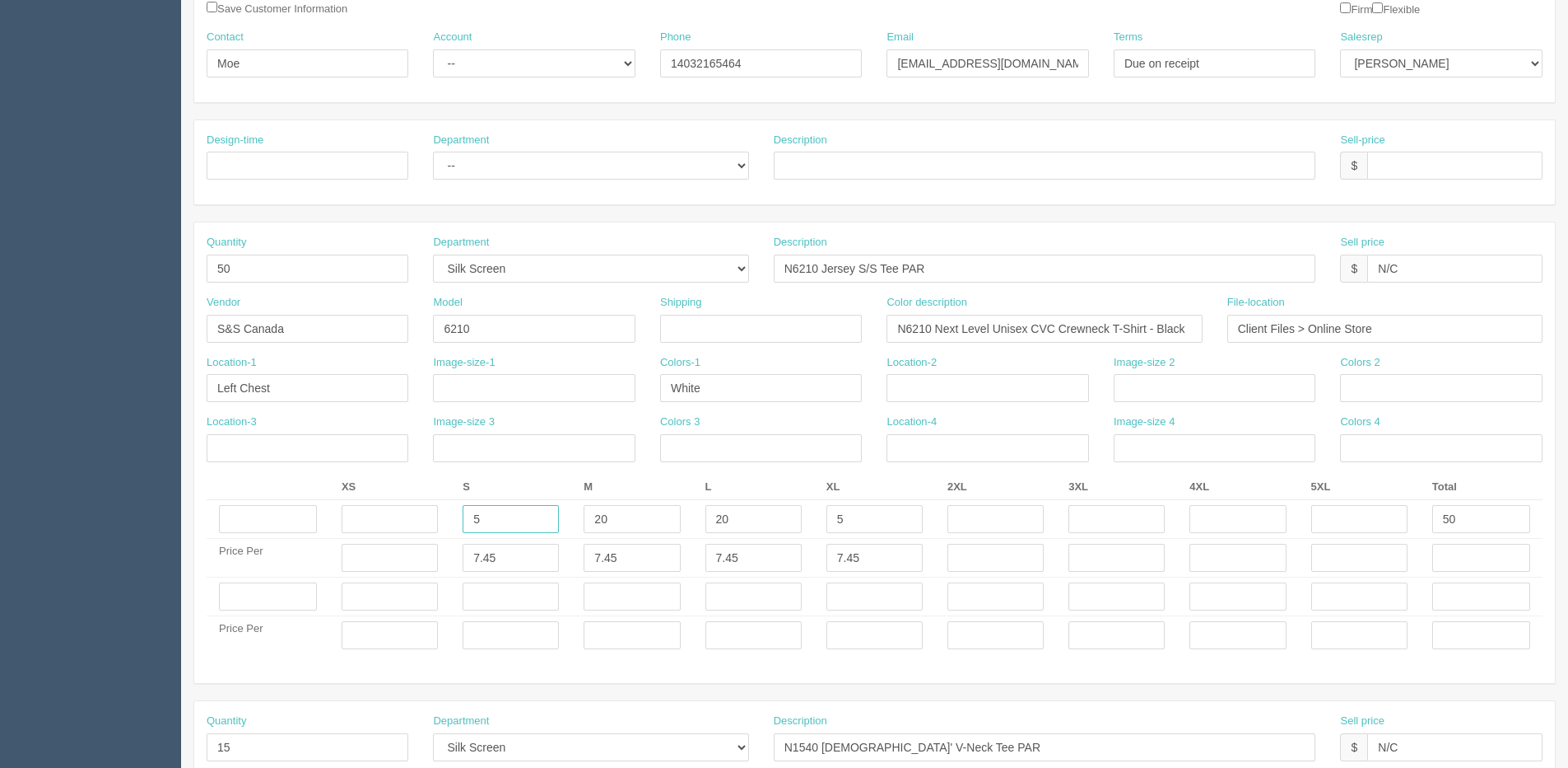
drag, startPoint x: 499, startPoint y: 527, endPoint x: 152, endPoint y: 481, distance: 350.0
click at [199, 481] on div "Quantity 50 Department -- Embroidery Silk Screen Heat Press Outsource Design De…" at bounding box center [875, 453] width 1361 height 461
type input "10"
drag, startPoint x: 244, startPoint y: 272, endPoint x: 154, endPoint y: 274, distance: 90.0
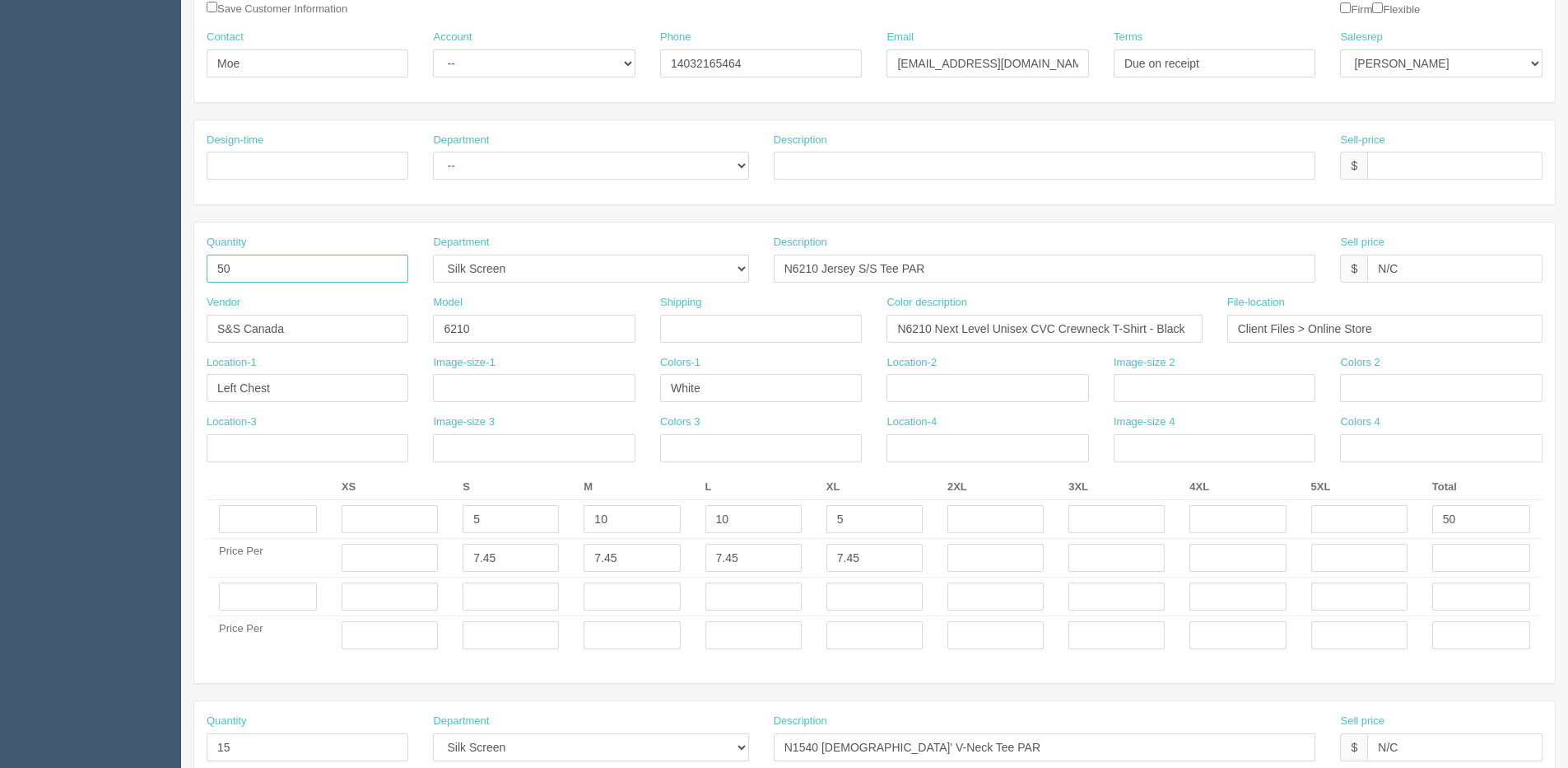
click at [154, 274] on section "Dockets Estimates Customers" at bounding box center [784, 594] width 1568 height 1600
type input "30"
drag, startPoint x: 1462, startPoint y: 526, endPoint x: 1361, endPoint y: 534, distance: 101.3
click at [1396, 526] on tr "5 10 10 5 50" at bounding box center [875, 520] width 1336 height 39
type input "30"
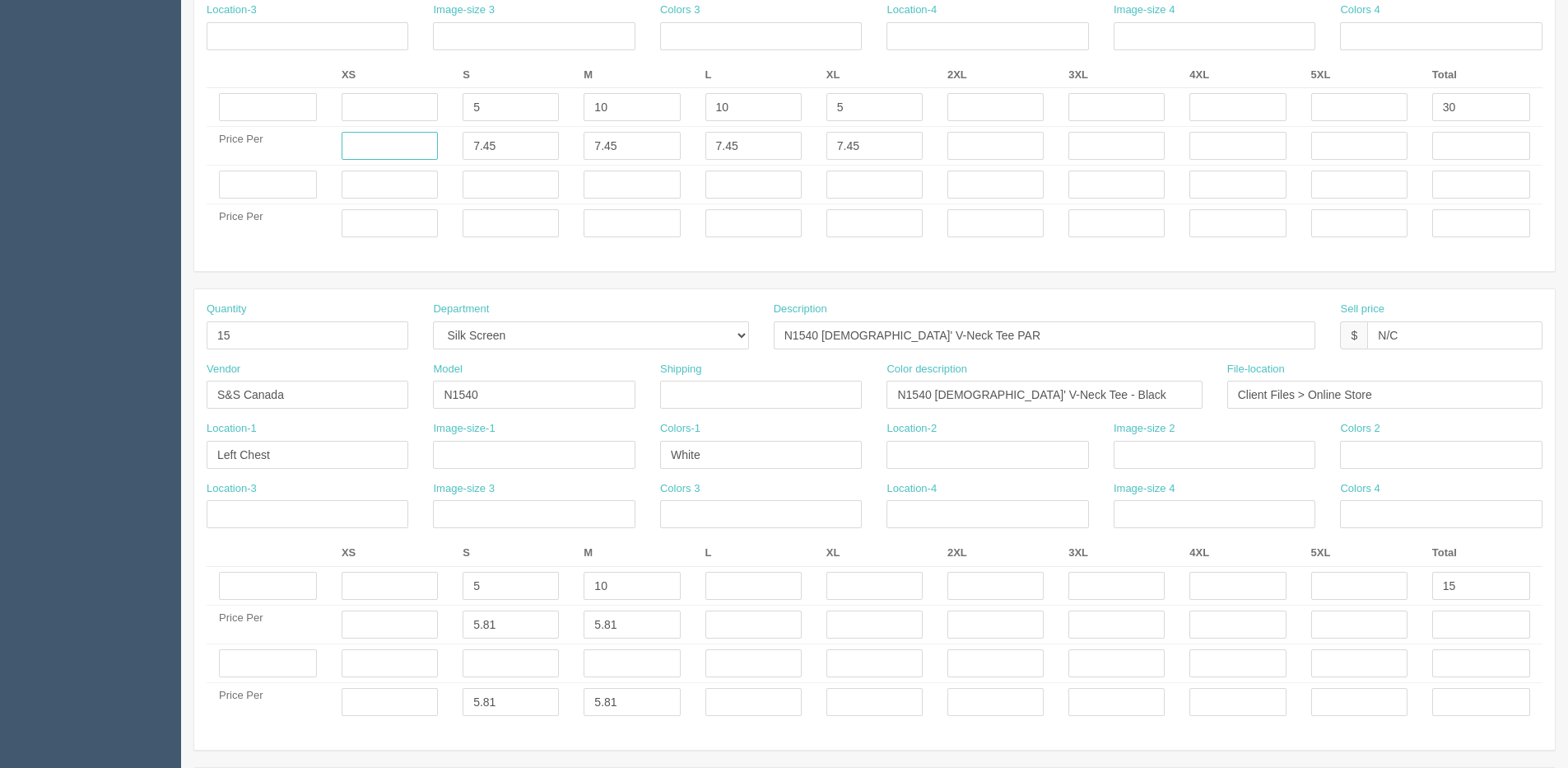
scroll to position [741, 0]
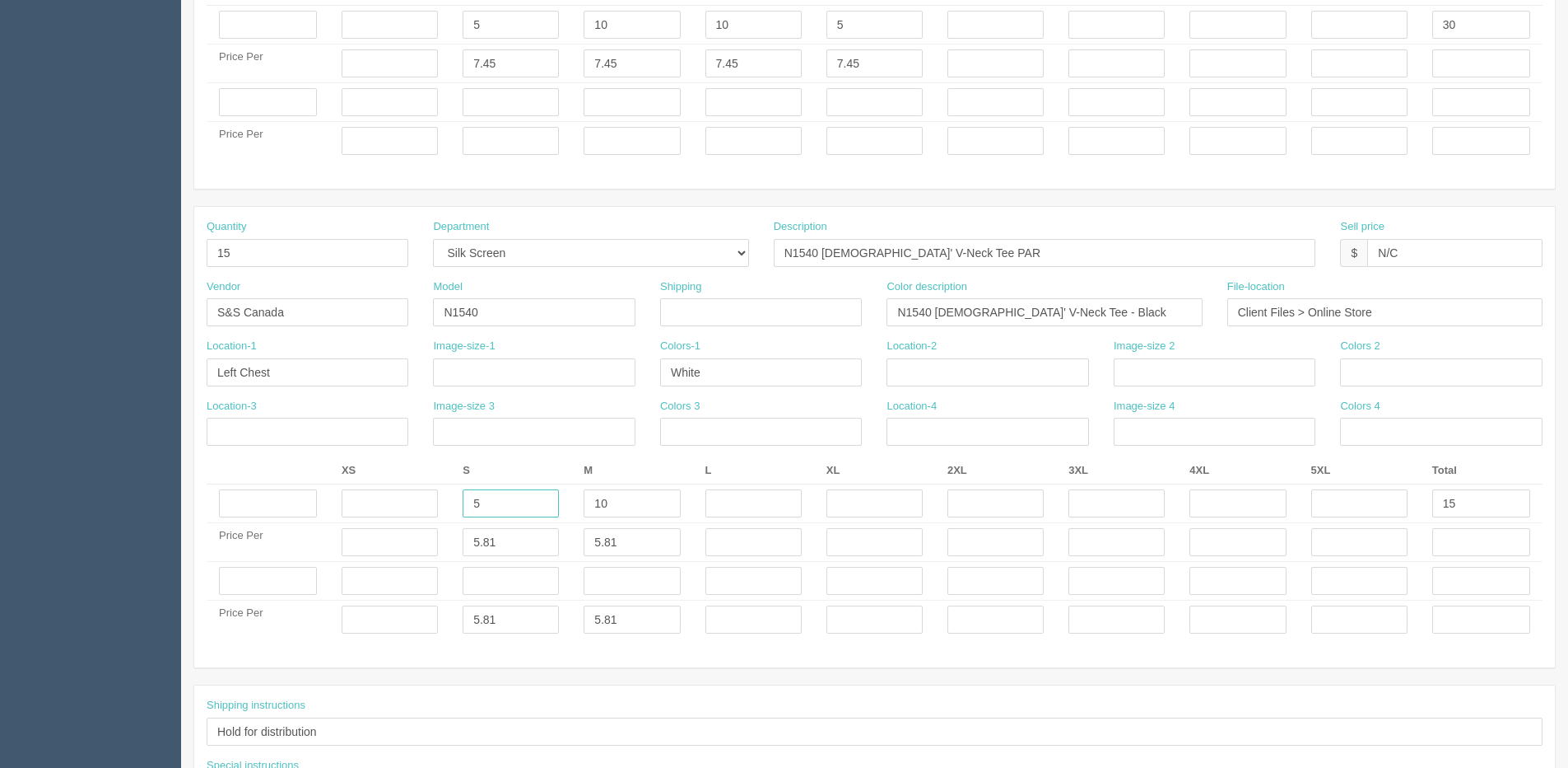
click at [395, 502] on tr "5 10 15" at bounding box center [875, 503] width 1336 height 39
type input "11"
drag, startPoint x: 619, startPoint y: 508, endPoint x: 513, endPoint y: 501, distance: 106.2
click at [549, 507] on tr "11 10 15" at bounding box center [875, 503] width 1336 height 39
click at [739, 500] on input "text" at bounding box center [753, 503] width 96 height 28
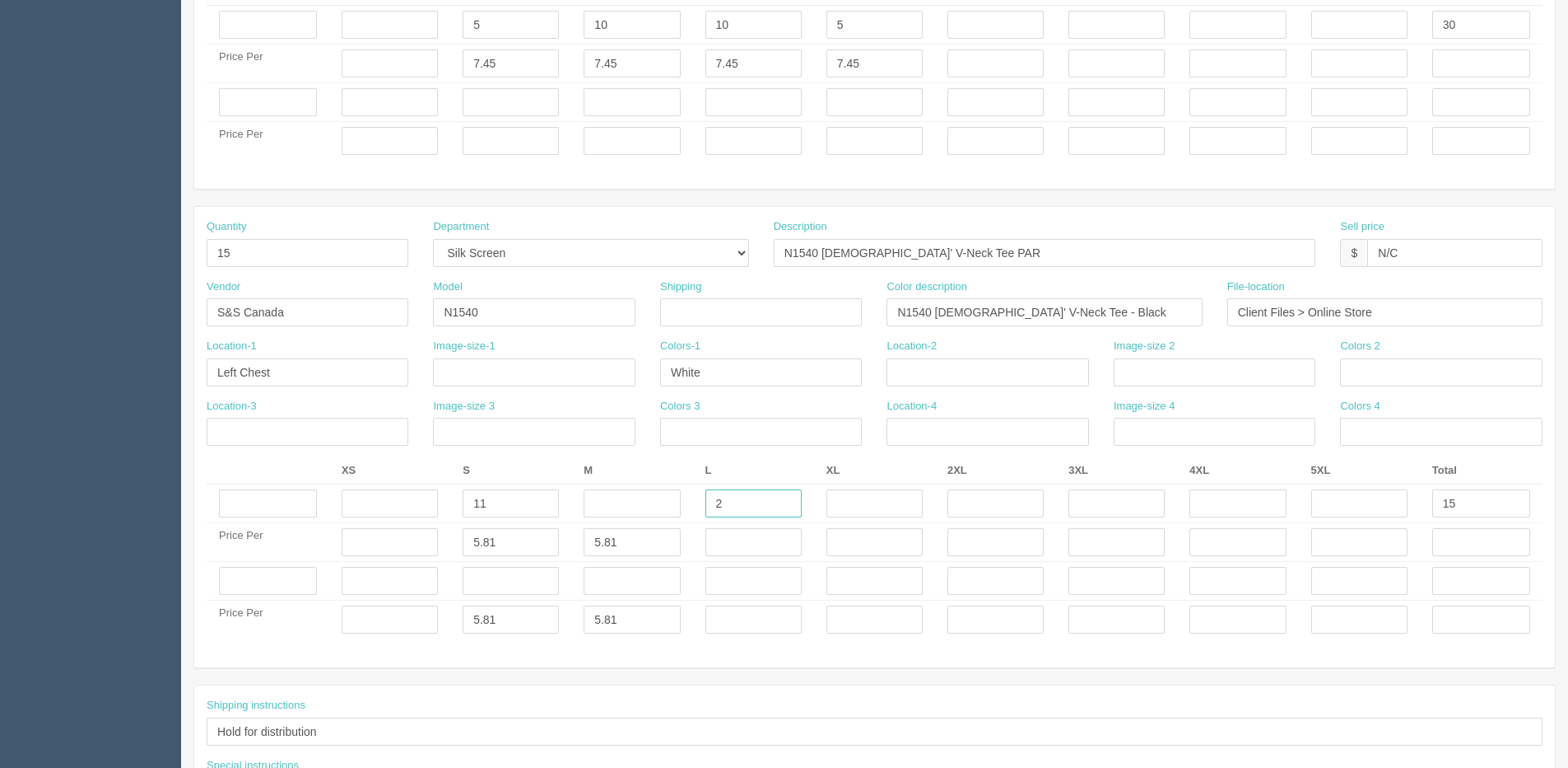
type input "2"
click at [601, 629] on input "5.81" at bounding box center [632, 619] width 96 height 28
drag, startPoint x: 466, startPoint y: 625, endPoint x: 44, endPoint y: 625, distance: 422.0
click at [85, 632] on section "Dockets Estimates Customers" at bounding box center [784, 100] width 1568 height 1600
type input "___"
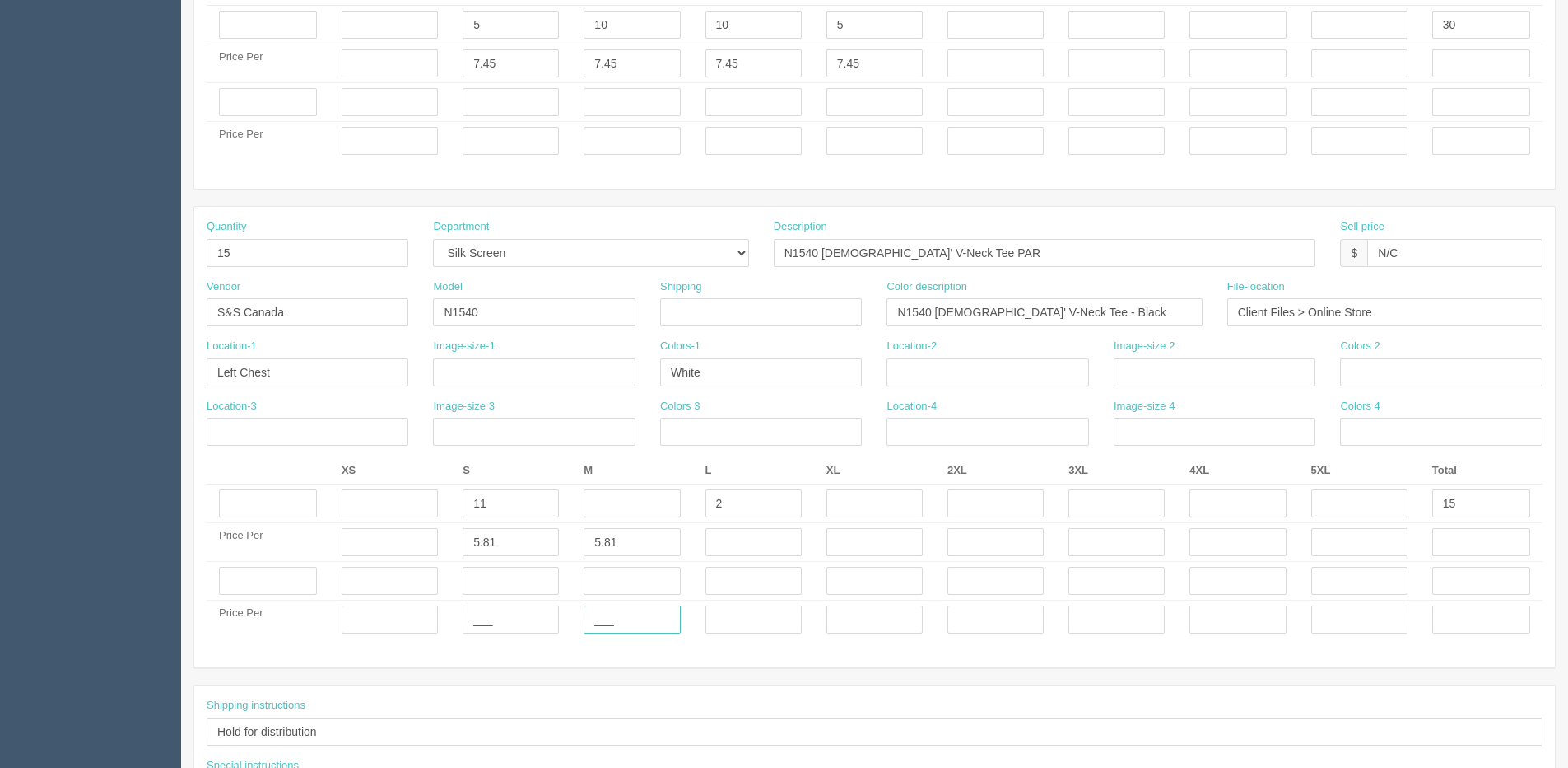
type input "___"
drag, startPoint x: 755, startPoint y: 543, endPoint x: 727, endPoint y: 534, distance: 29.4
click at [755, 543] on input "text" at bounding box center [753, 542] width 96 height 28
type input "5.81"
drag, startPoint x: 641, startPoint y: 546, endPoint x: 310, endPoint y: 544, distance: 331.0
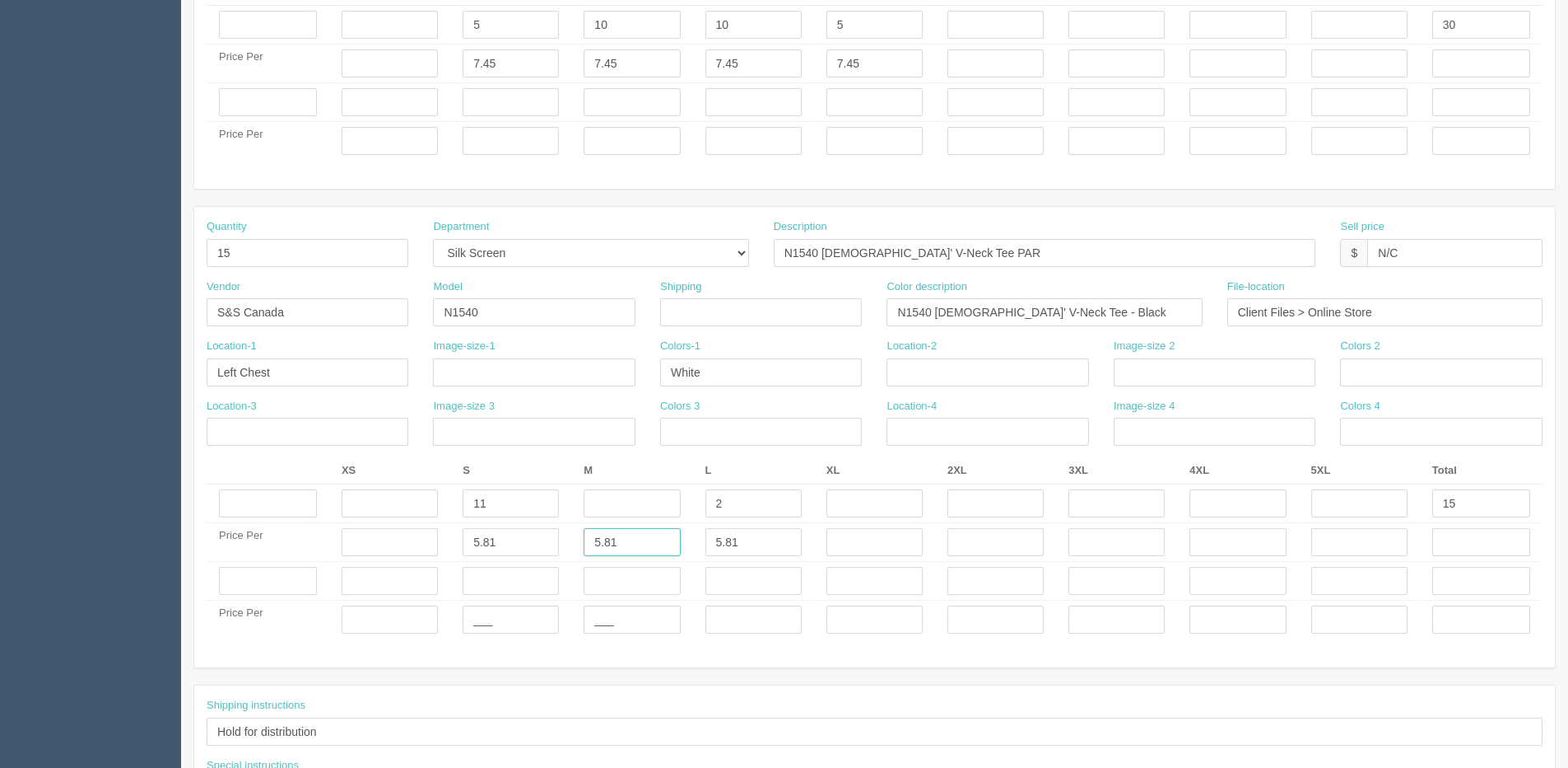
click at [477, 546] on tr "Price Per 5.81 5.81 5.81" at bounding box center [875, 542] width 1336 height 39
click at [717, 620] on input "text" at bounding box center [753, 619] width 96 height 28
type input "___"
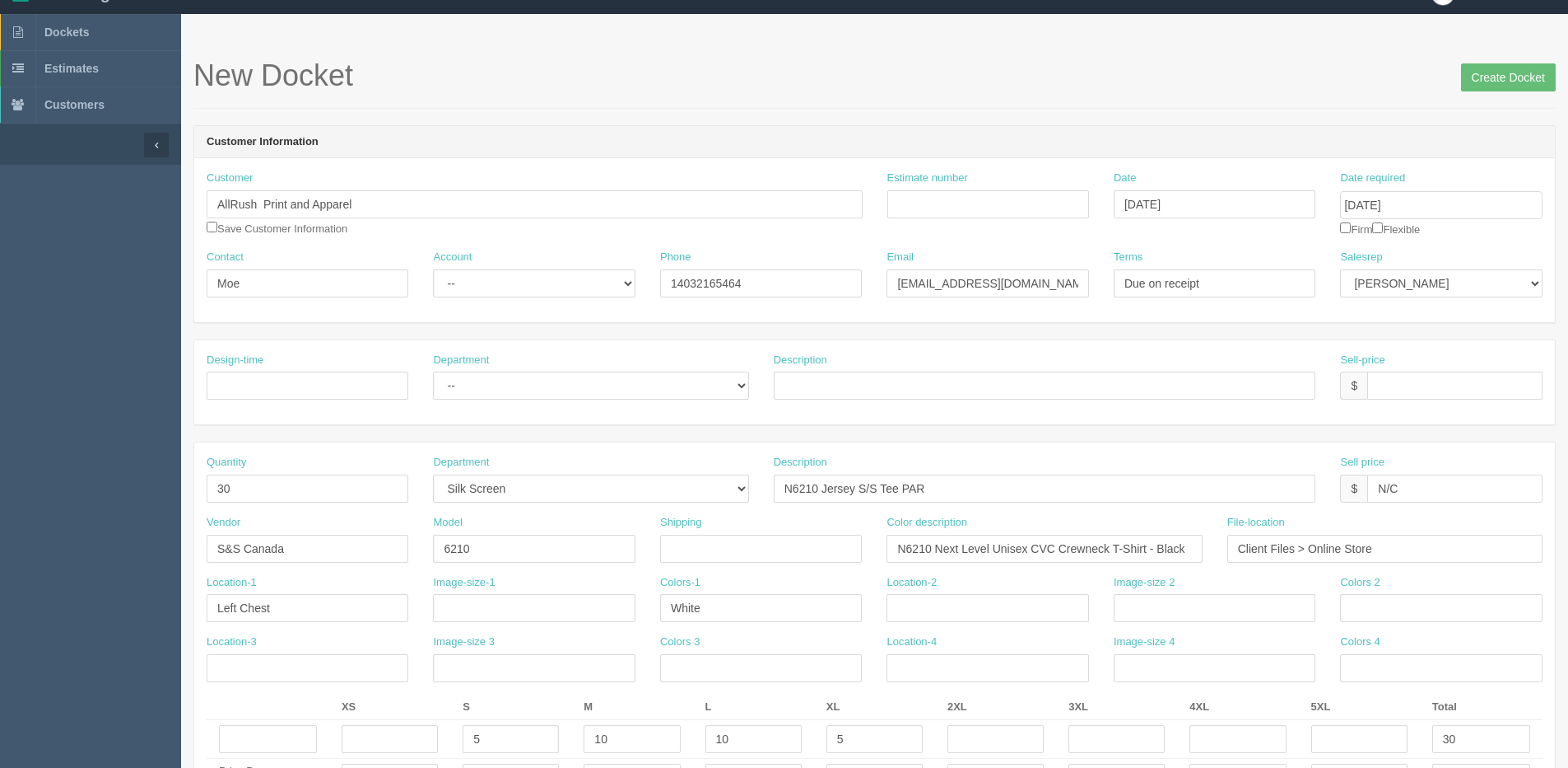
scroll to position [0, 0]
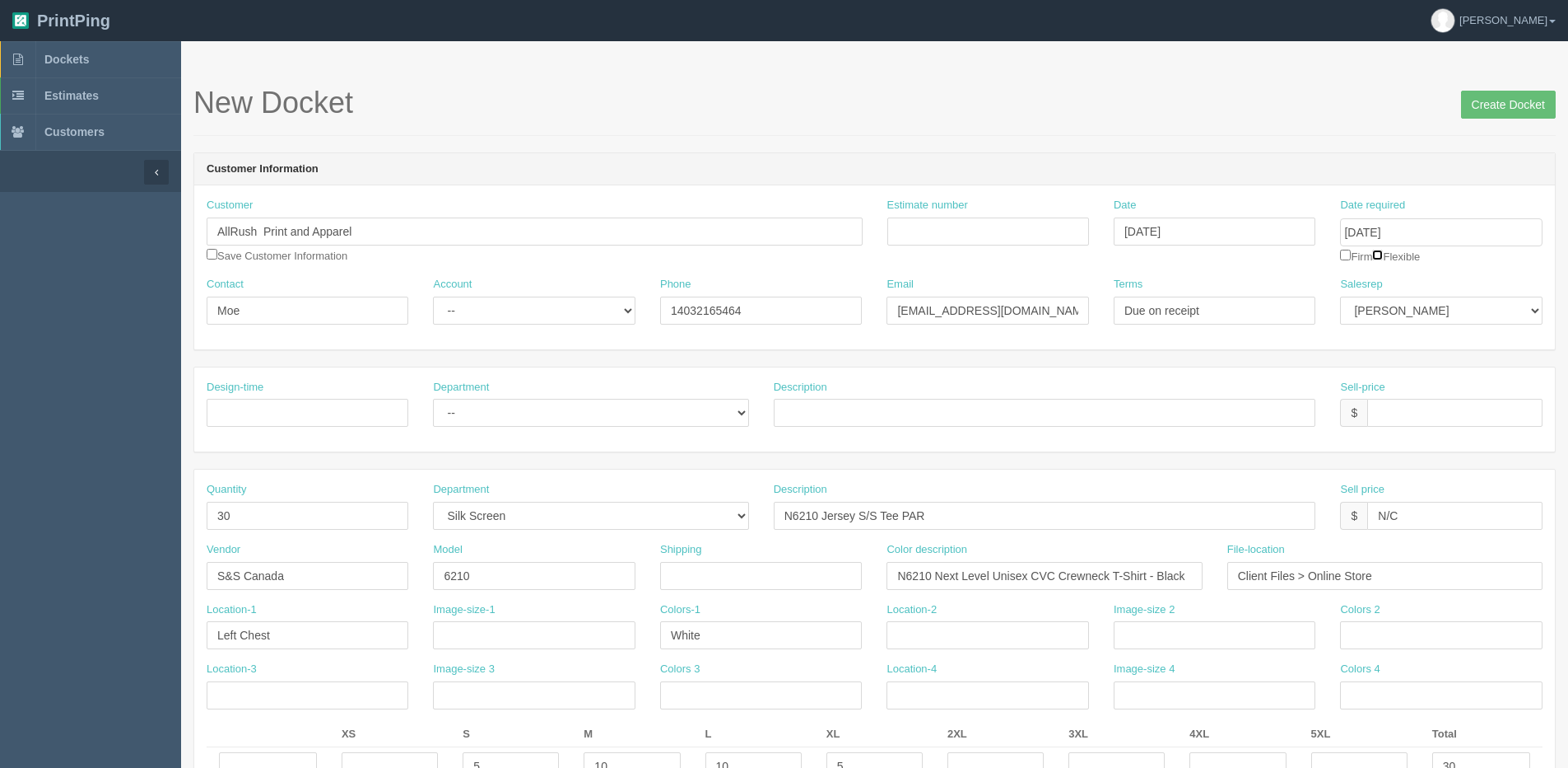
click at [1383, 251] on input "checkbox" at bounding box center [1378, 255] width 10 height 10
checkbox input "true"
click at [1510, 96] on input "Create Docket" at bounding box center [1508, 105] width 94 height 28
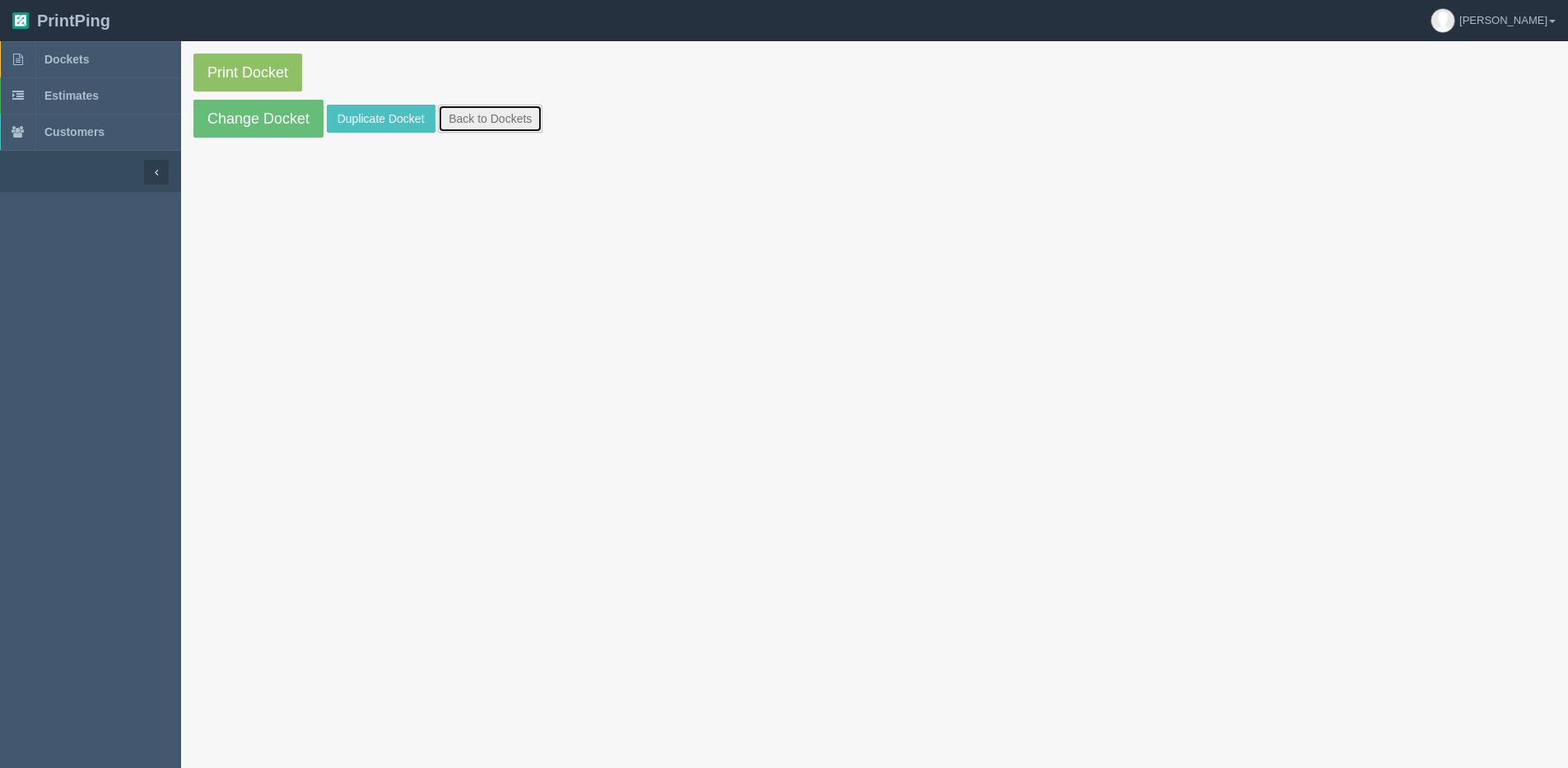
click at [475, 130] on link "Back to Dockets" at bounding box center [490, 119] width 105 height 28
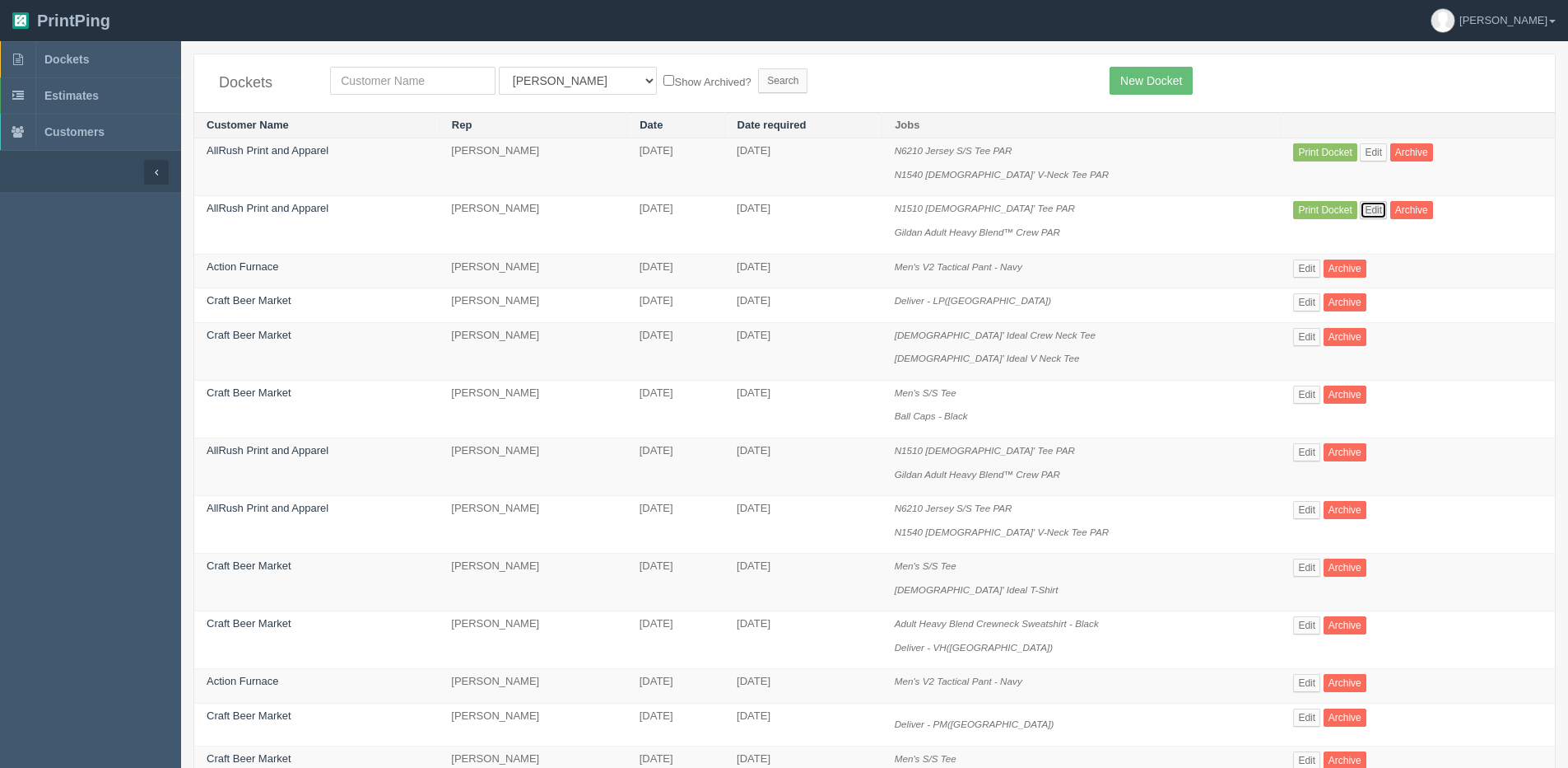
click at [1387, 215] on link "Edit" at bounding box center [1373, 210] width 27 height 18
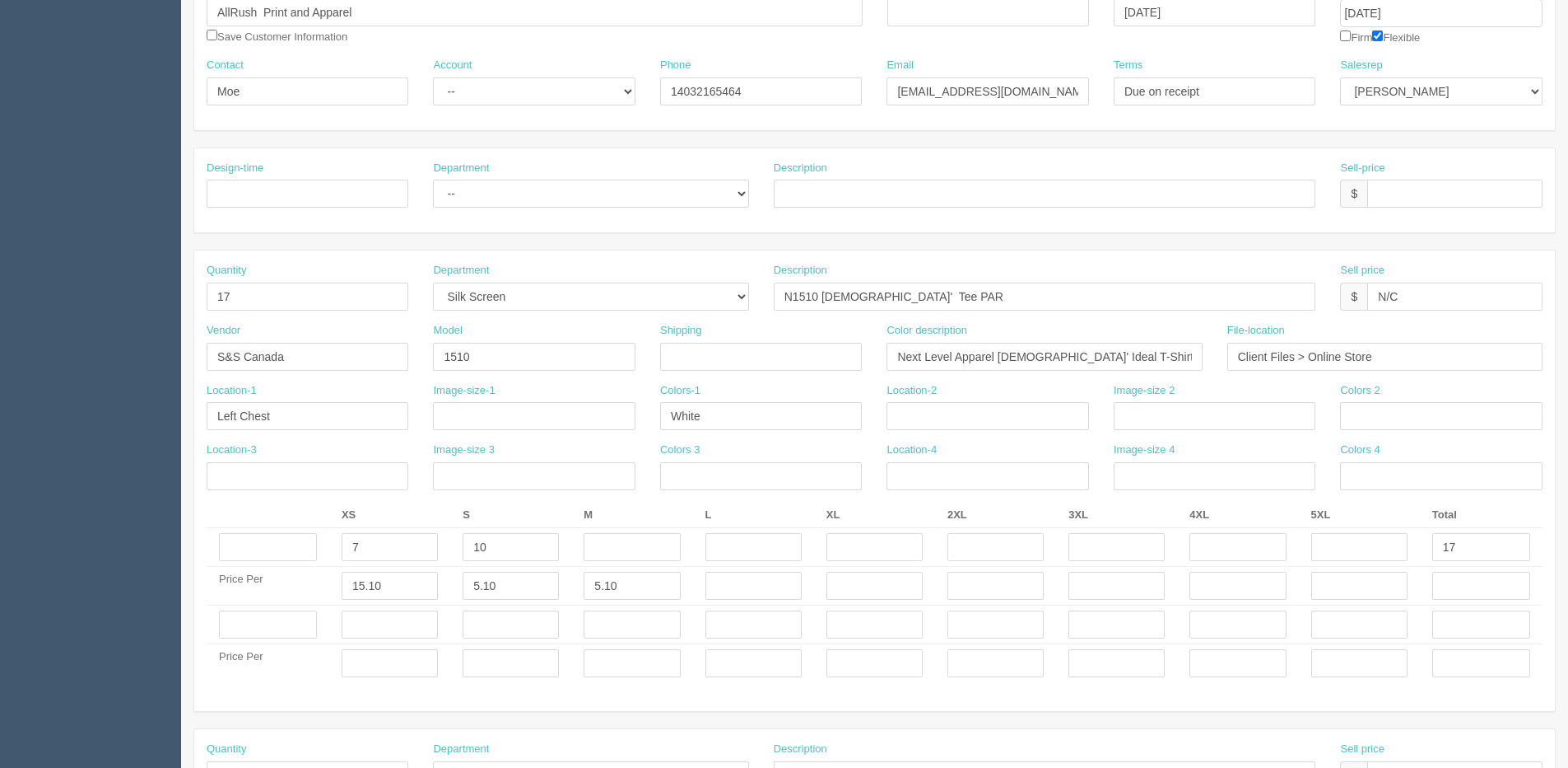
scroll to position [247, 0]
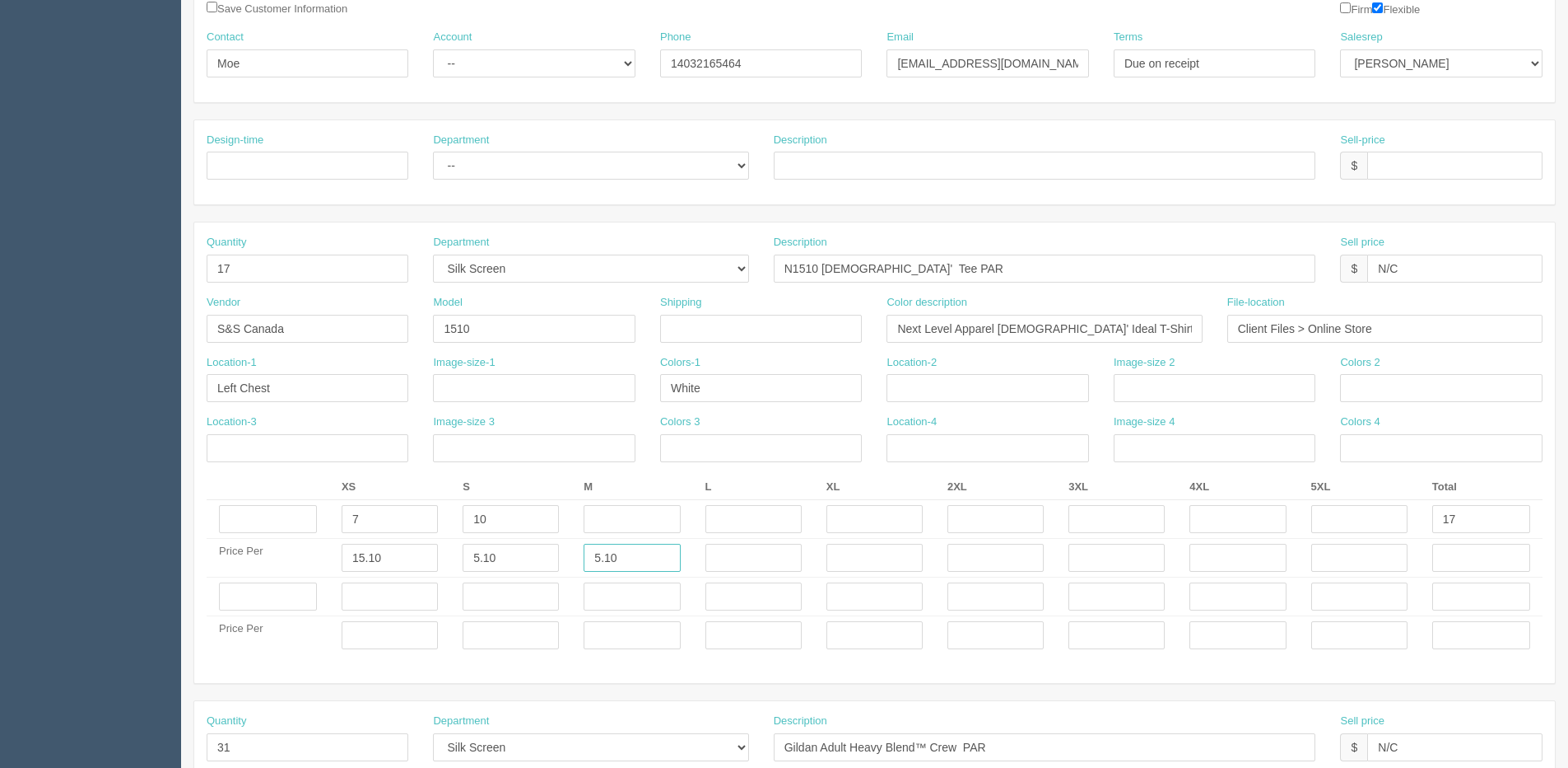
drag, startPoint x: 491, startPoint y: 585, endPoint x: 477, endPoint y: 586, distance: 14.0
click at [477, 586] on tbody "7 10 17 Price Per 15.10 5.10 5.10 Price Per" at bounding box center [875, 578] width 1336 height 155
drag, startPoint x: 318, startPoint y: 572, endPoint x: 282, endPoint y: 572, distance: 36.0
click at [292, 572] on tr "Price Per 15.10 5.10" at bounding box center [875, 558] width 1336 height 39
type input "5.39"
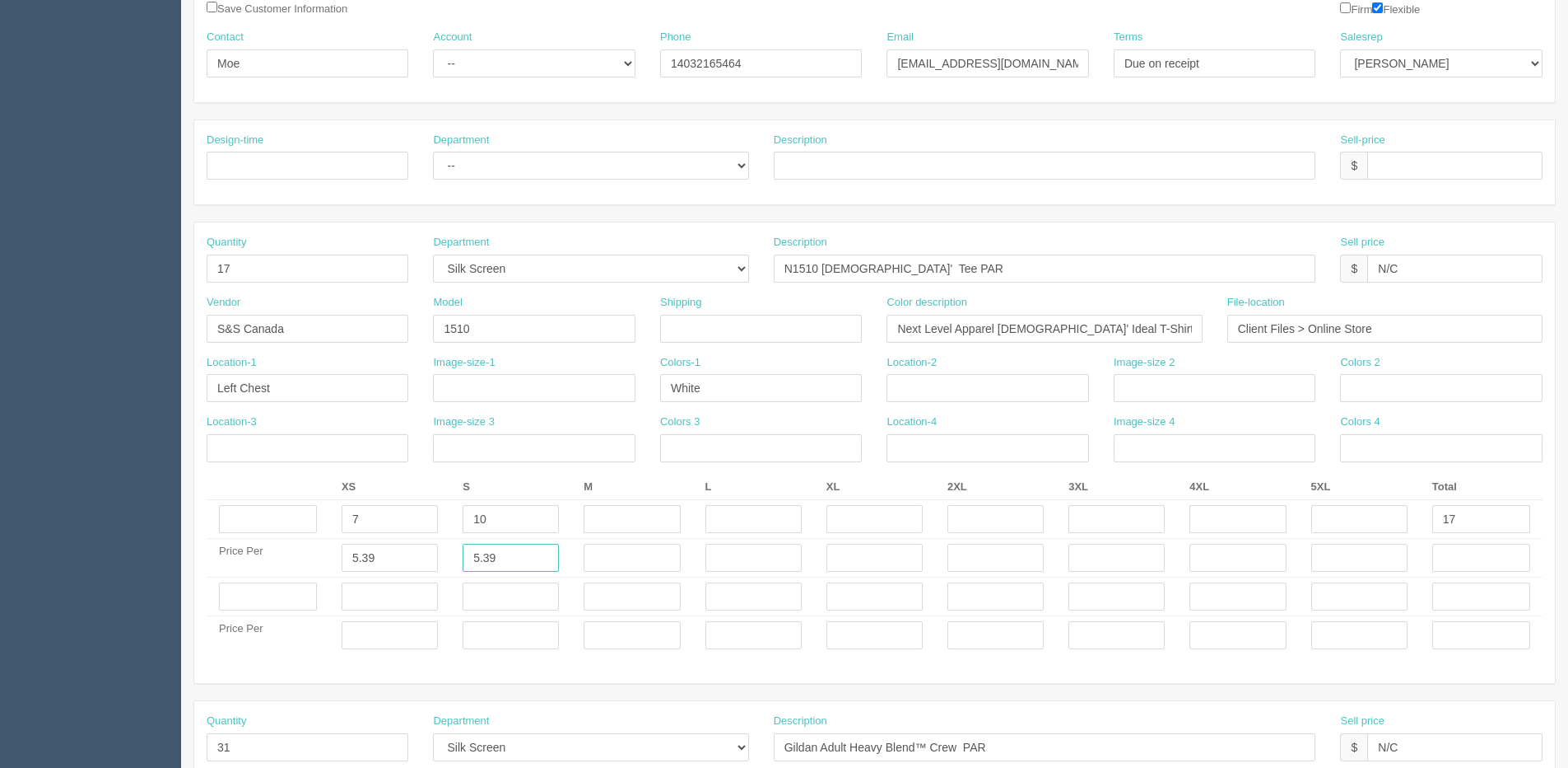
type input "5.39"
click at [429, 639] on input "text" at bounding box center [389, 635] width 96 height 28
type input "__"
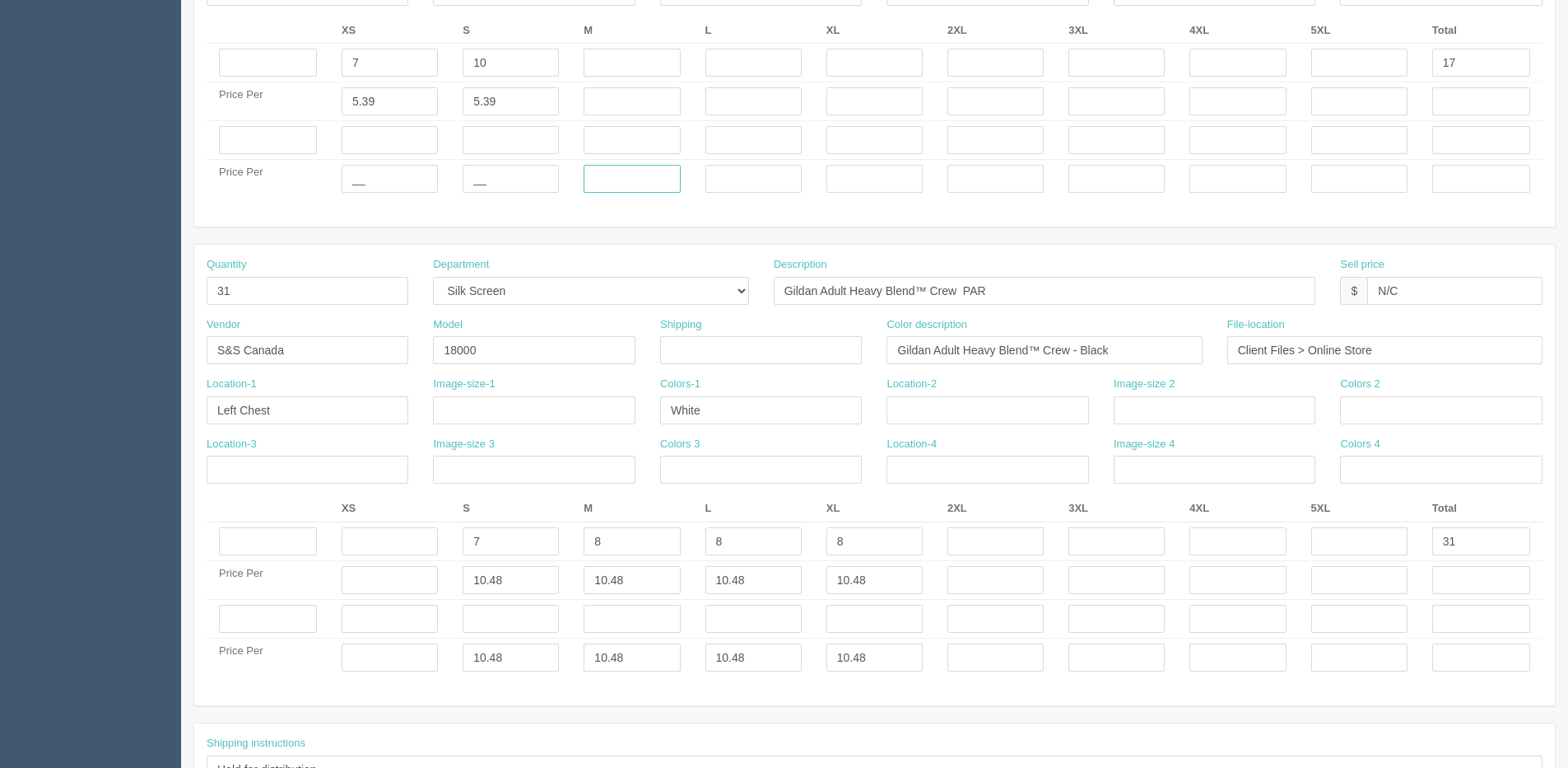
scroll to position [741, 0]
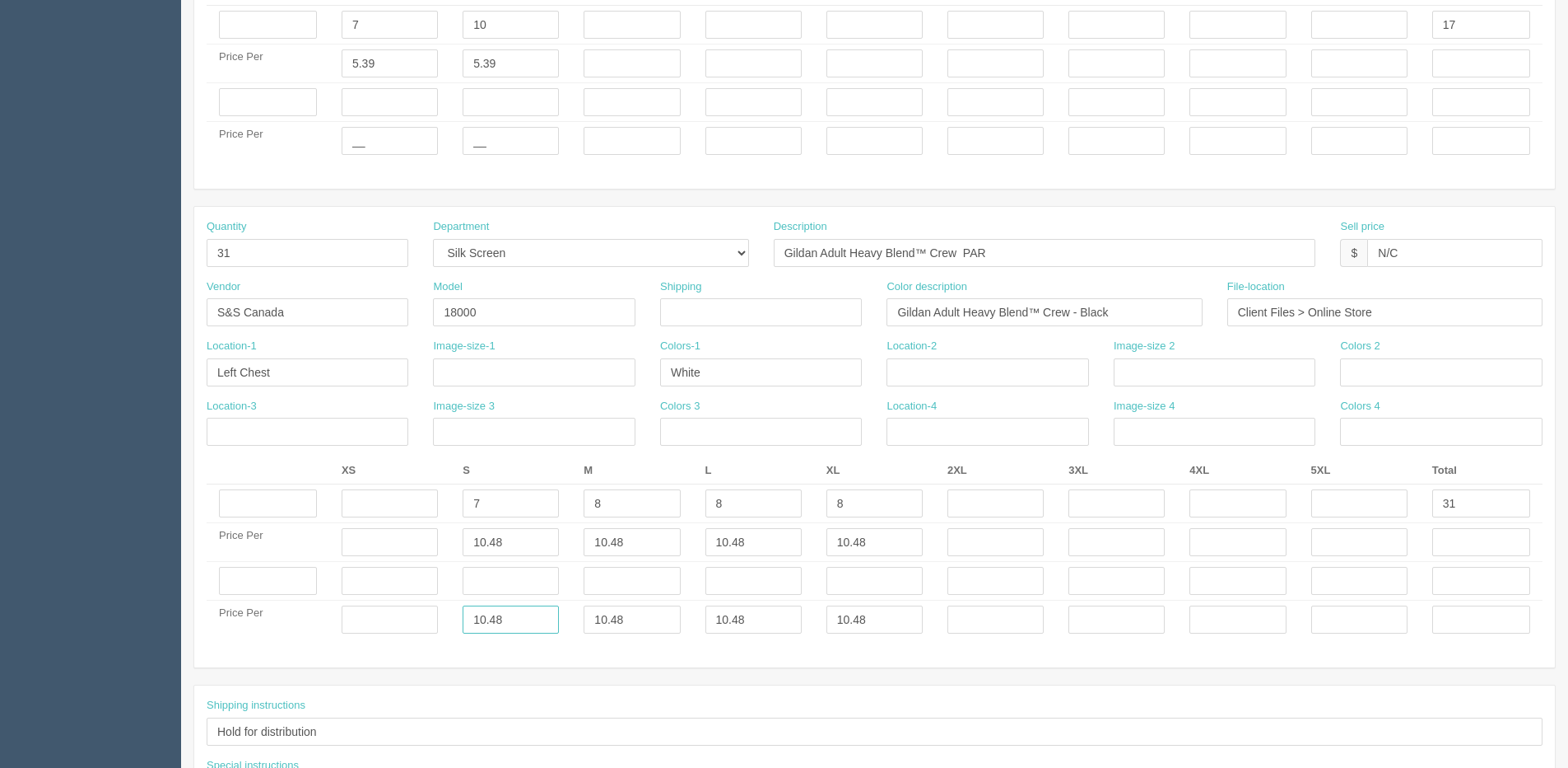
drag, startPoint x: 496, startPoint y: 624, endPoint x: 313, endPoint y: 629, distance: 183.1
click at [310, 649] on div "Quantity 31 Department -- Embroidery Silk Screen Heat Press Outsource Design De…" at bounding box center [875, 437] width 1361 height 461
type input "___"
type input "____"
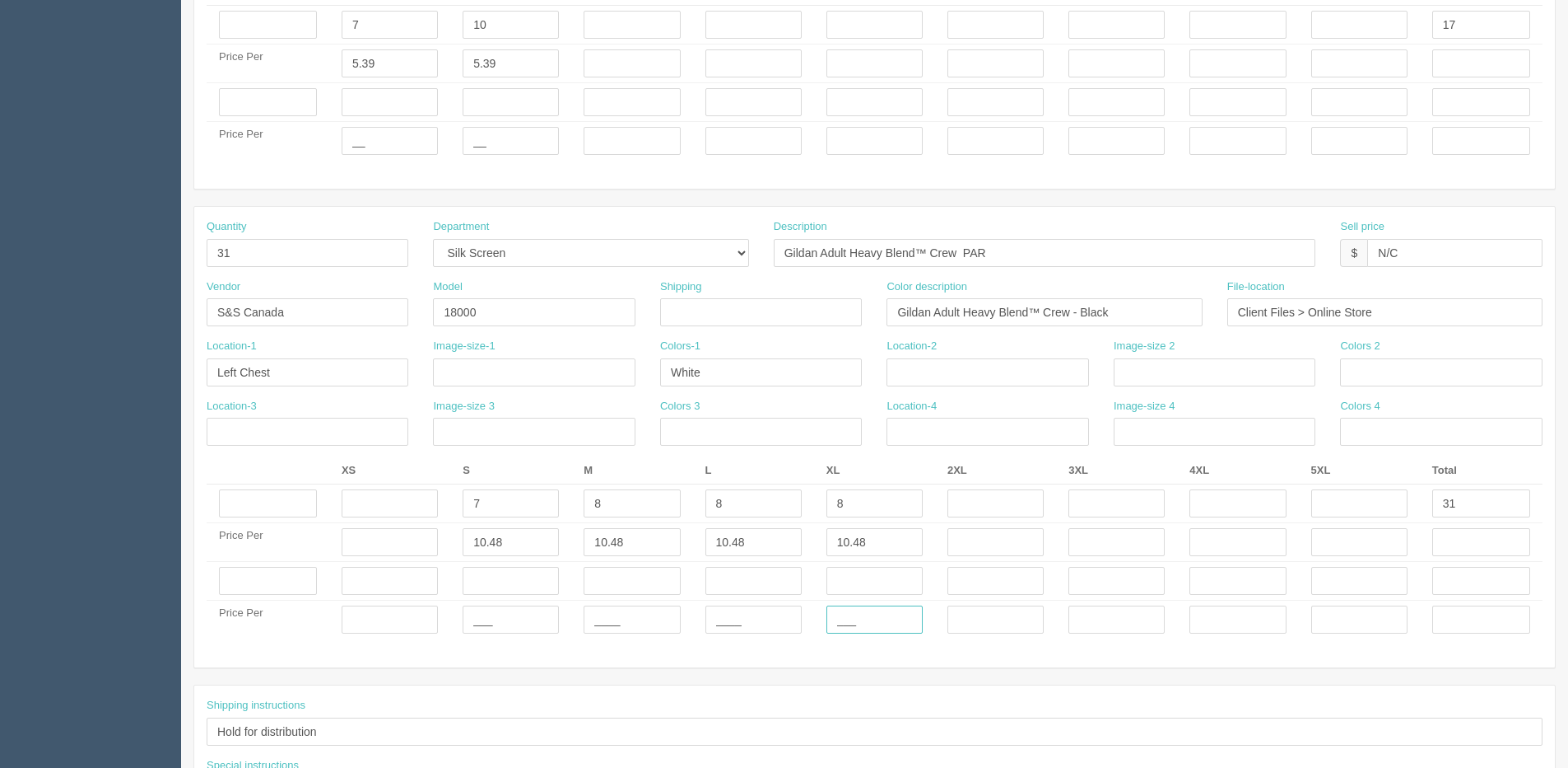
type input "___"
drag, startPoint x: 505, startPoint y: 627, endPoint x: 186, endPoint y: 629, distance: 319.0
click at [186, 629] on section "Edit Docket Update Docket Customer Information Customer AllRush Print and Appar…" at bounding box center [874, 100] width 1387 height 1600
type input "____"
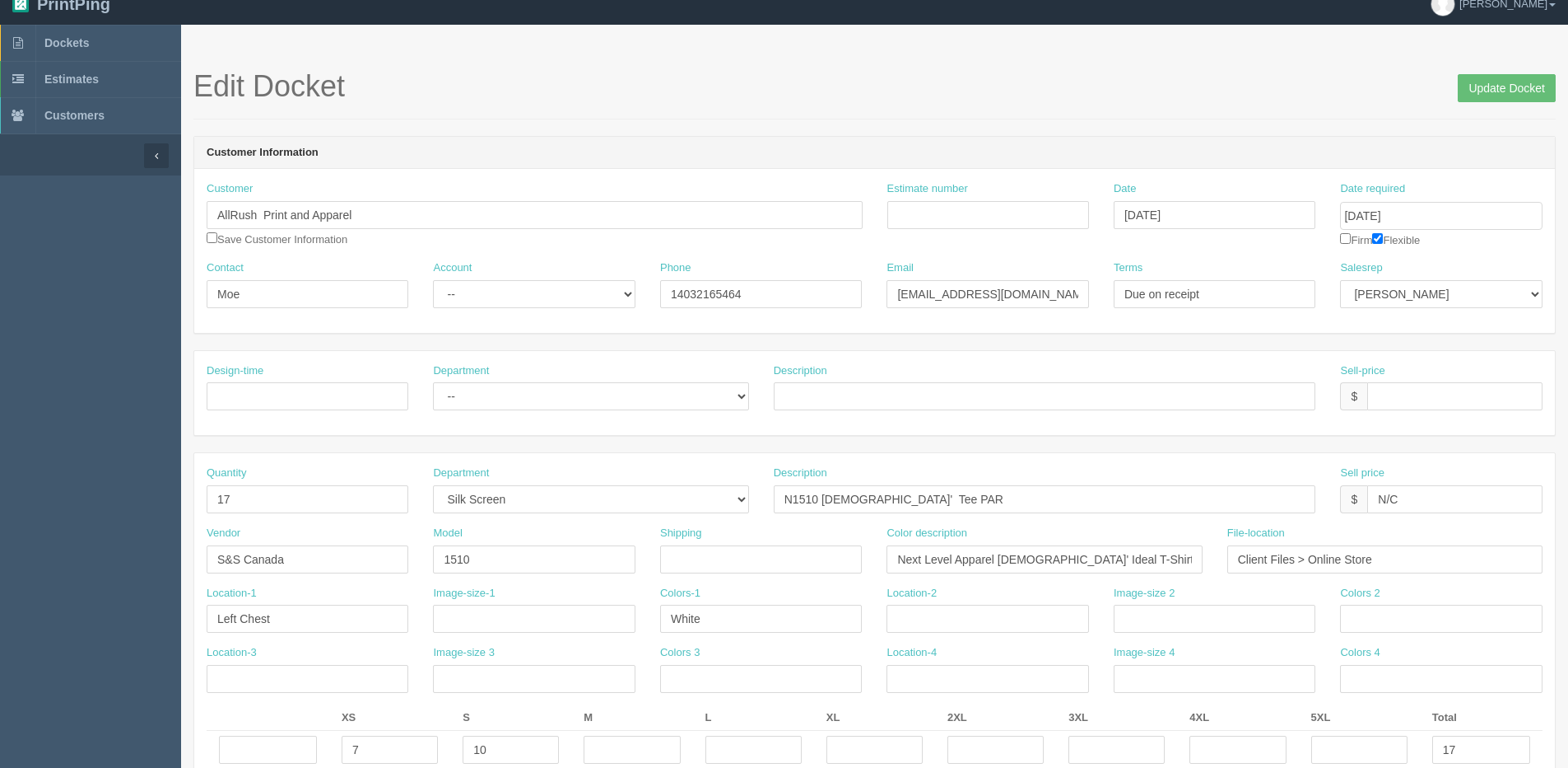
scroll to position [0, 0]
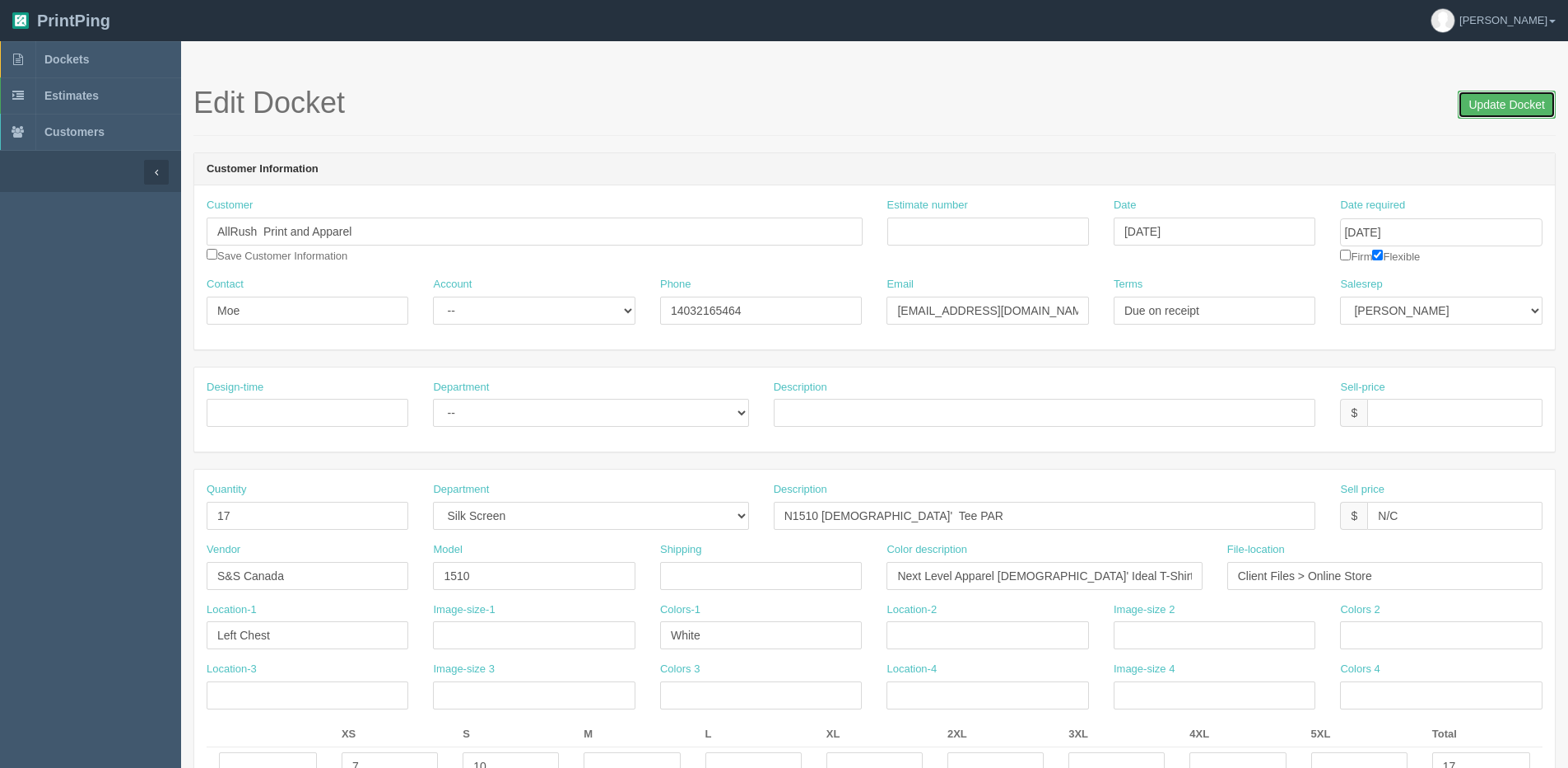
click at [1502, 99] on input "Update Docket" at bounding box center [1507, 105] width 98 height 28
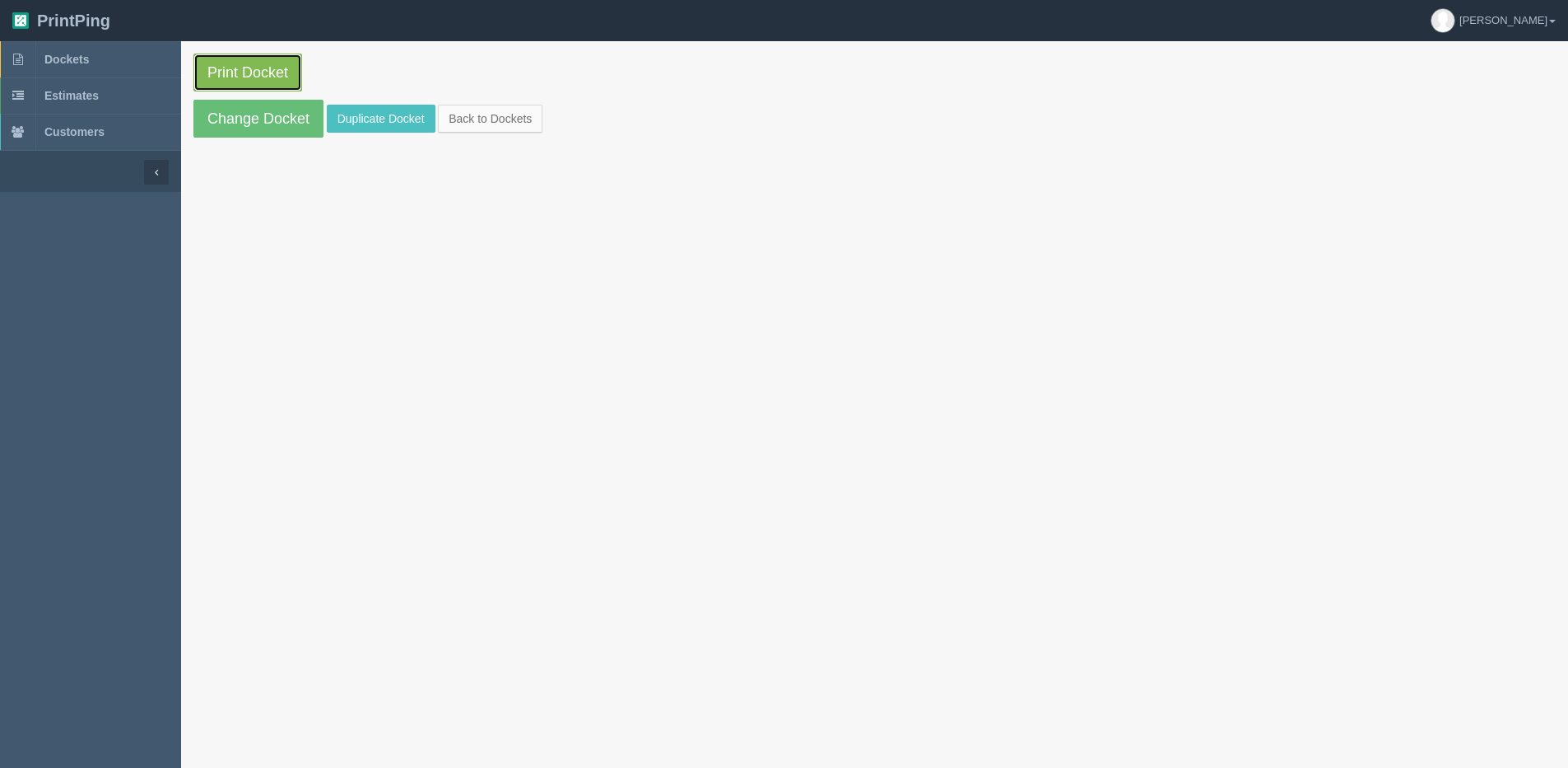
click at [251, 69] on link "Print Docket" at bounding box center [248, 73] width 109 height 38
click at [518, 115] on link "Back to Dockets" at bounding box center [490, 119] width 105 height 28
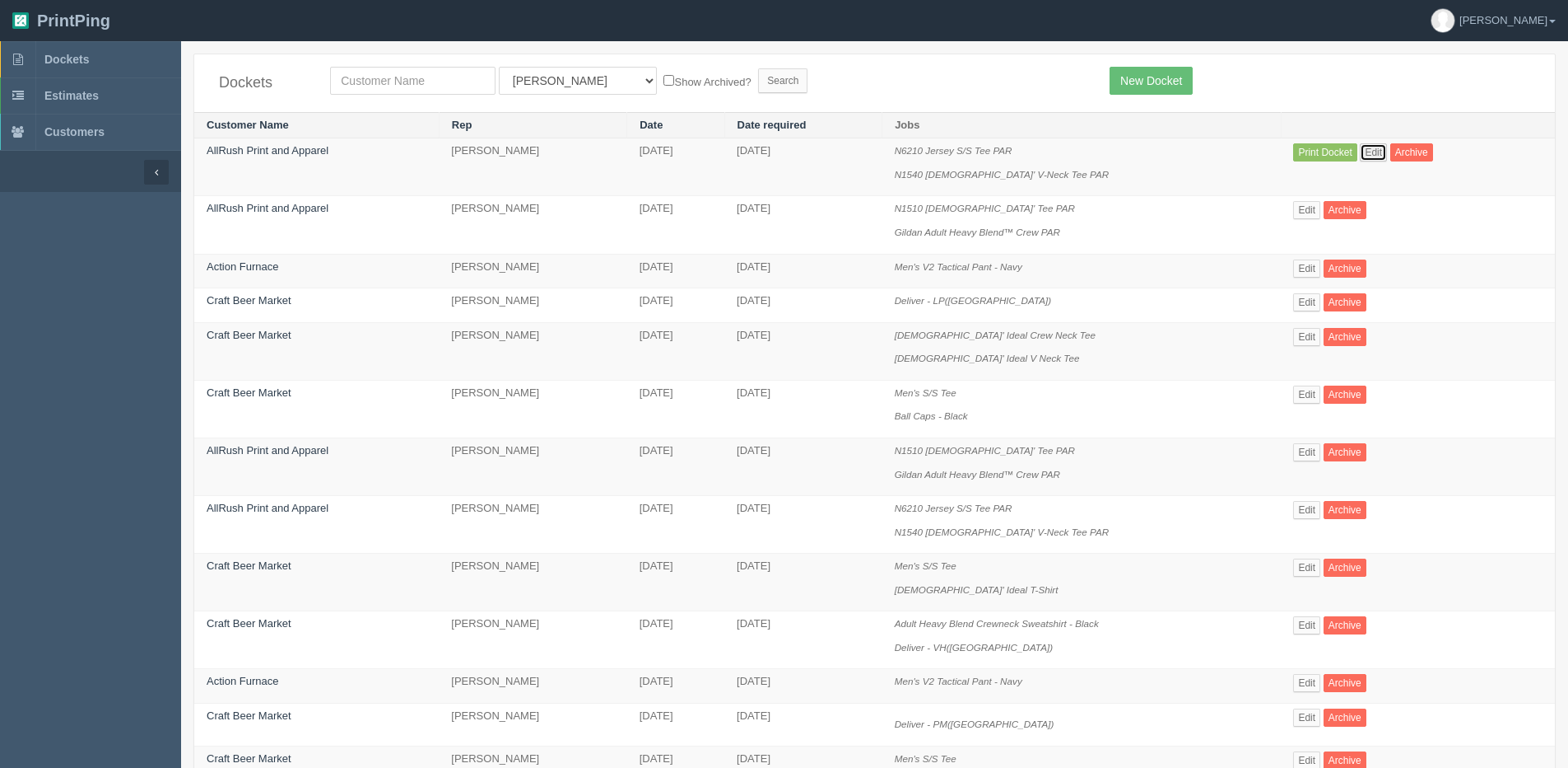
click at [1379, 153] on link "Edit" at bounding box center [1373, 152] width 27 height 18
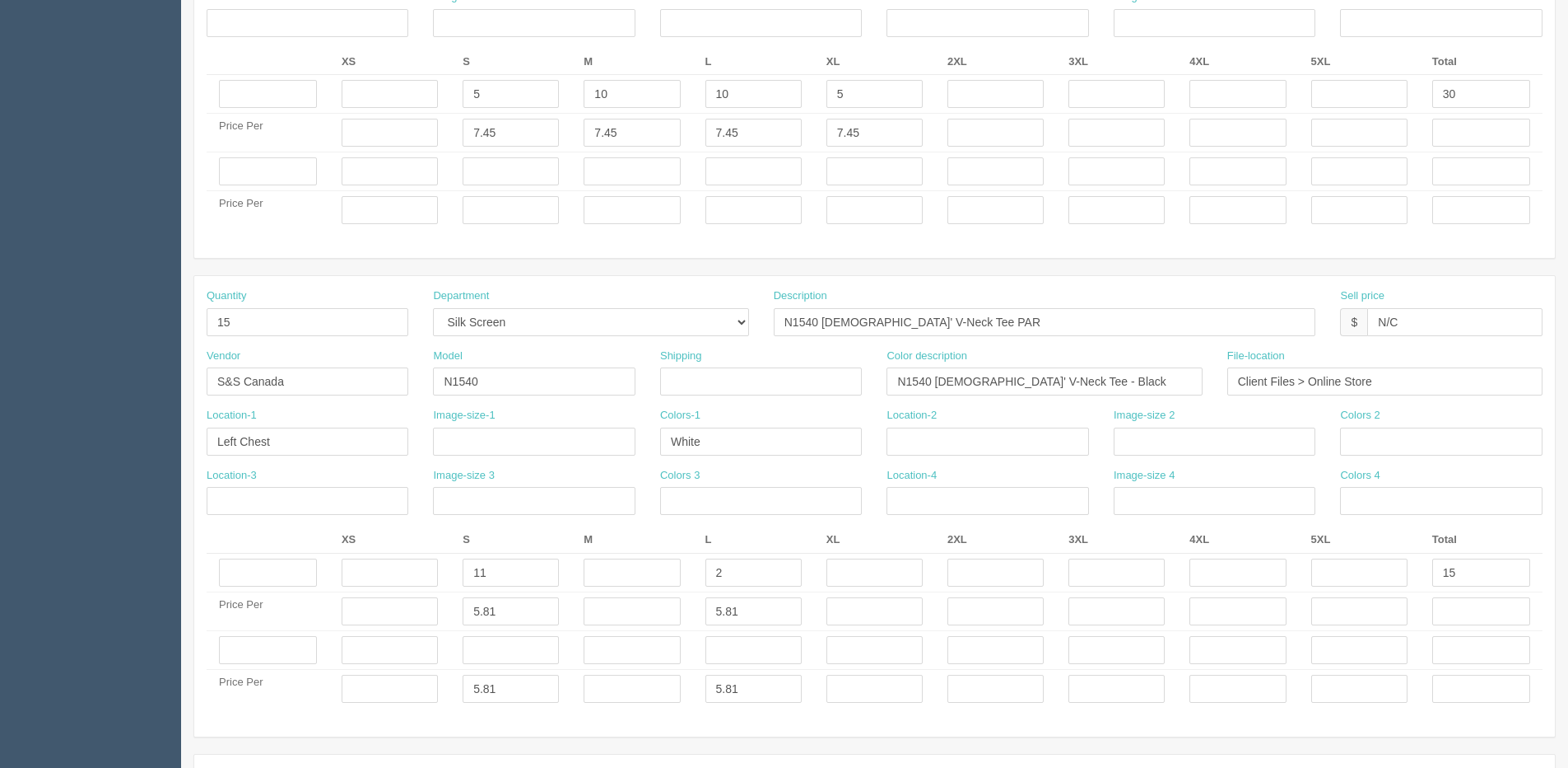
scroll to position [659, 0]
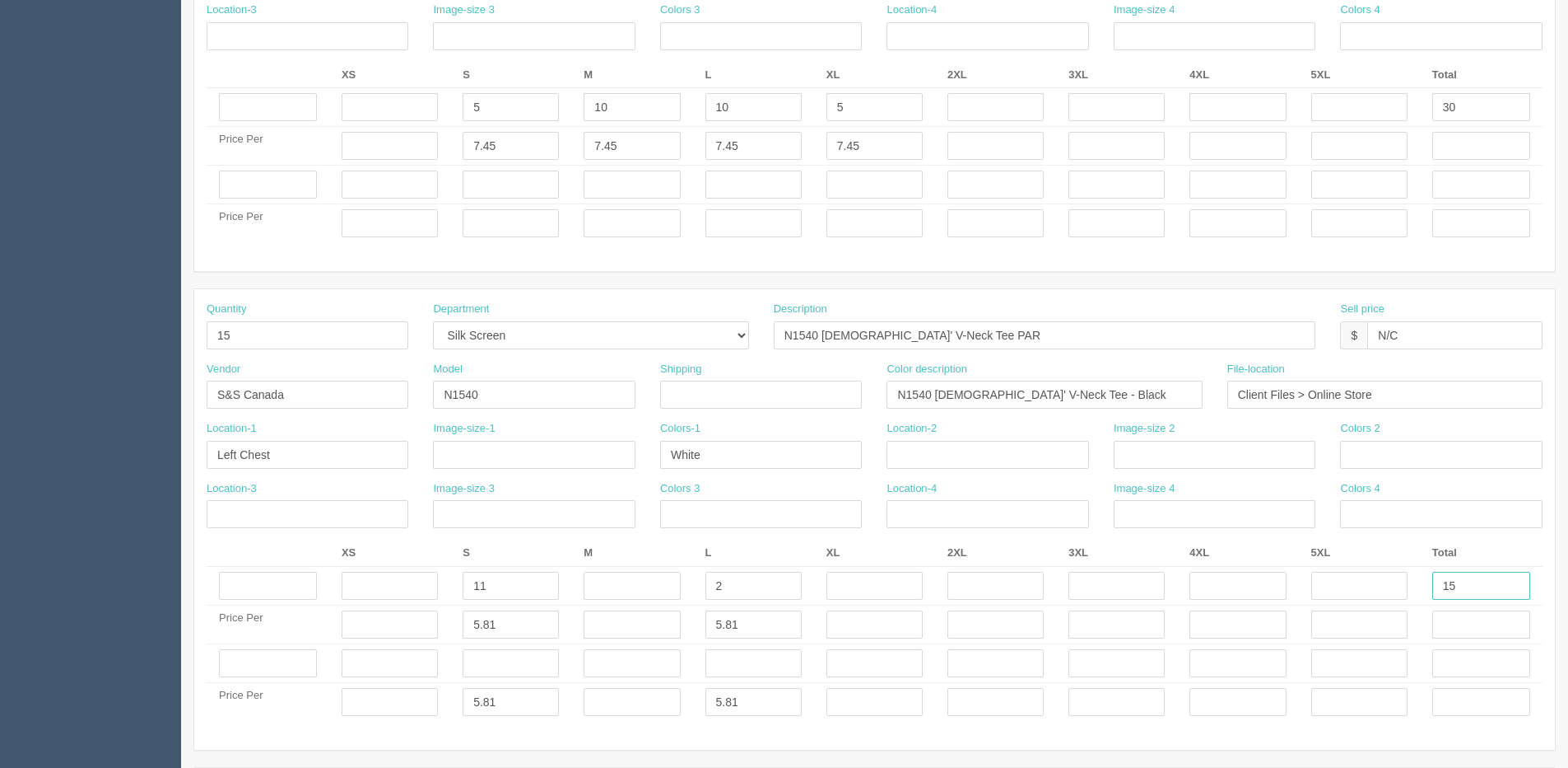
drag, startPoint x: 1450, startPoint y: 595, endPoint x: 1187, endPoint y: 612, distance: 263.5
click at [1200, 595] on tr "11 2 15" at bounding box center [875, 586] width 1336 height 39
type input "13"
drag, startPoint x: 244, startPoint y: 333, endPoint x: 51, endPoint y: 365, distance: 195.6
click at [54, 365] on section "Dockets Estimates Customers" at bounding box center [784, 182] width 1568 height 1600
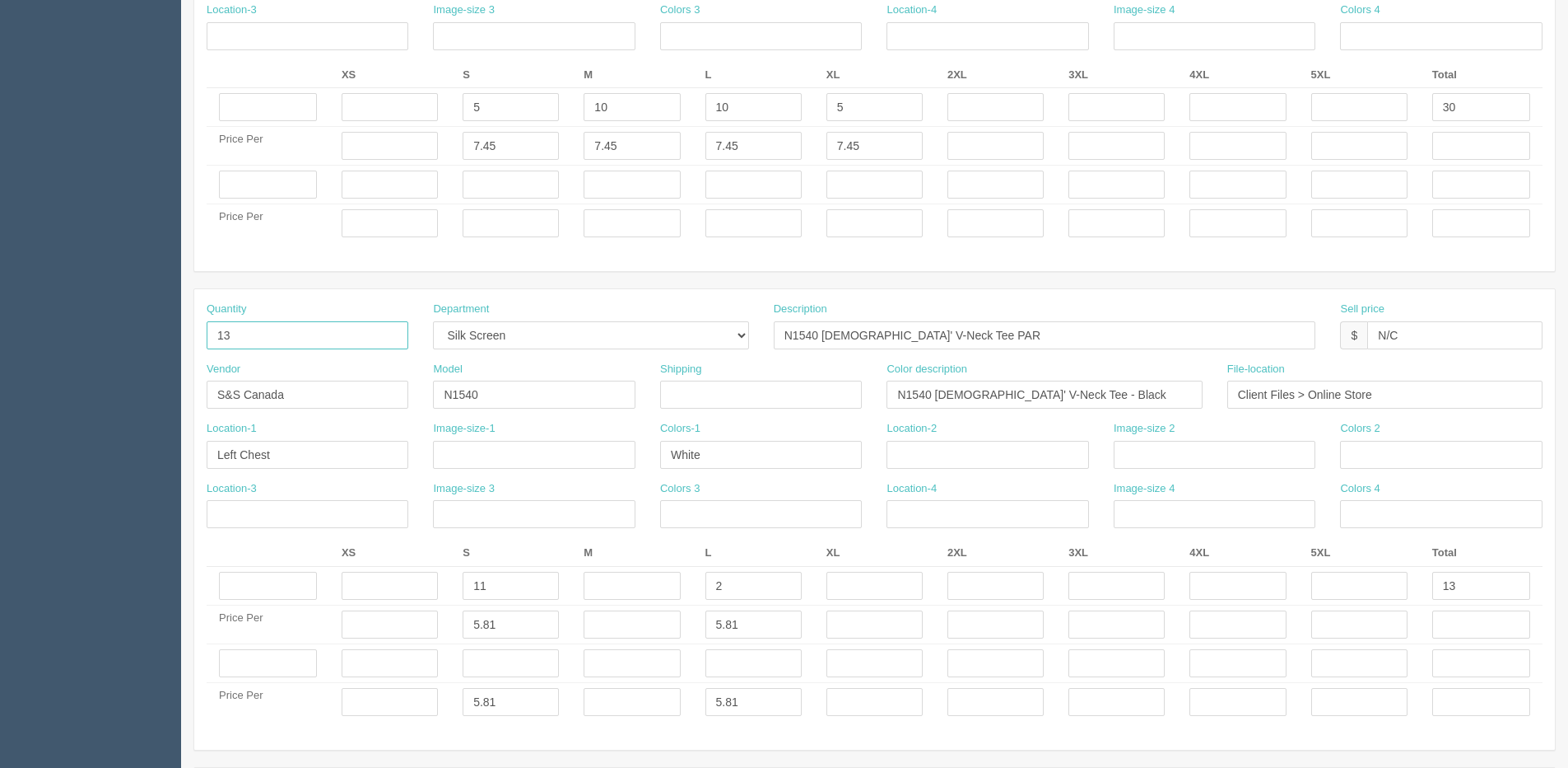
type input "13"
click at [1129, 550] on th "3XL" at bounding box center [1117, 552] width 121 height 25
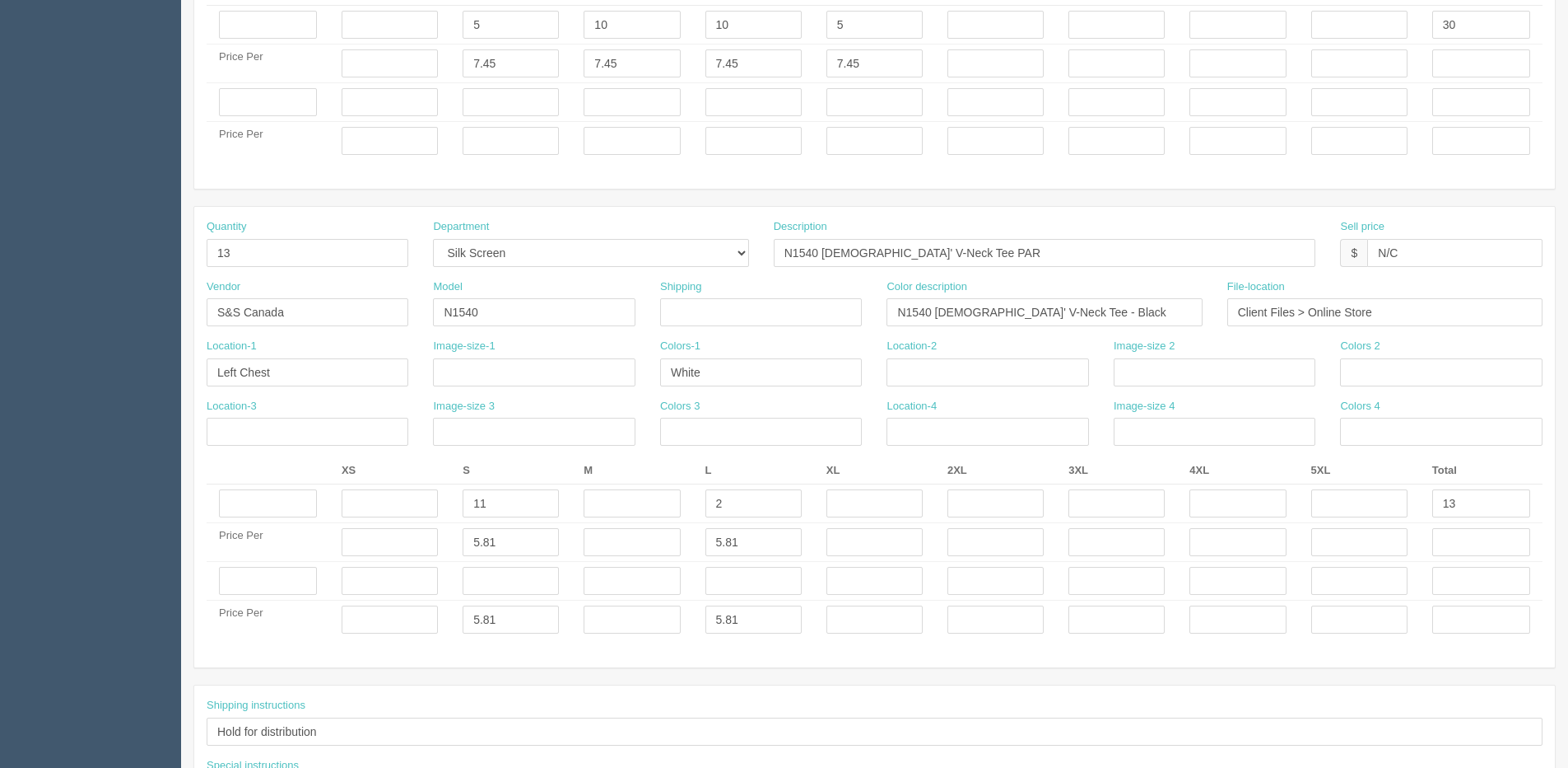
scroll to position [823, 0]
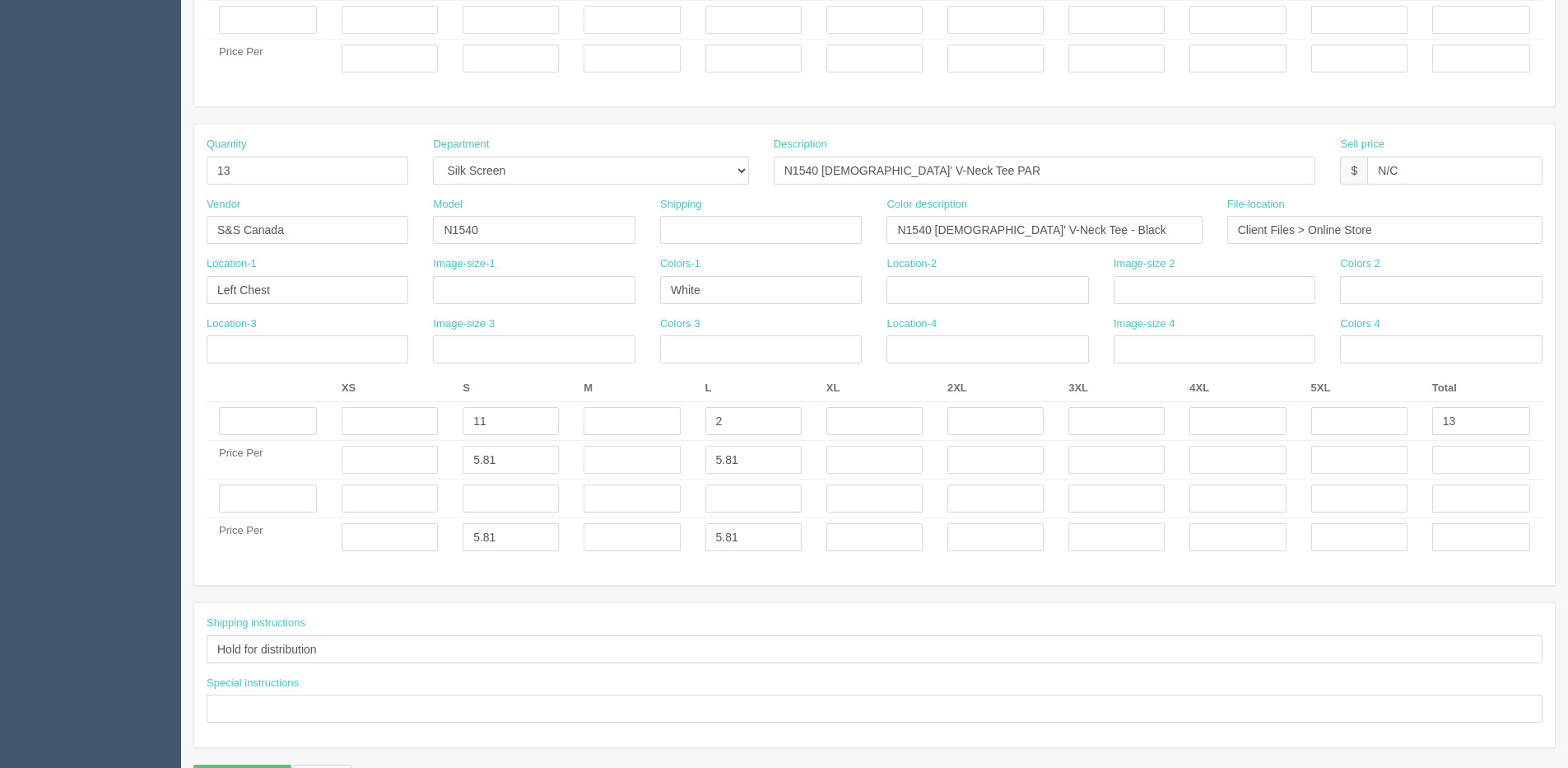
drag, startPoint x: 498, startPoint y: 547, endPoint x: 473, endPoint y: 538, distance: 26.6
click at [474, 542] on td "5.81" at bounding box center [511, 537] width 121 height 39
click at [527, 538] on input "5.81" at bounding box center [511, 537] width 96 height 28
drag, startPoint x: 540, startPoint y: 526, endPoint x: 377, endPoint y: 561, distance: 166.7
click at [377, 561] on div "Quantity 13 Department -- Embroidery Silk Screen Heat Press Outsource Design De…" at bounding box center [875, 355] width 1361 height 461
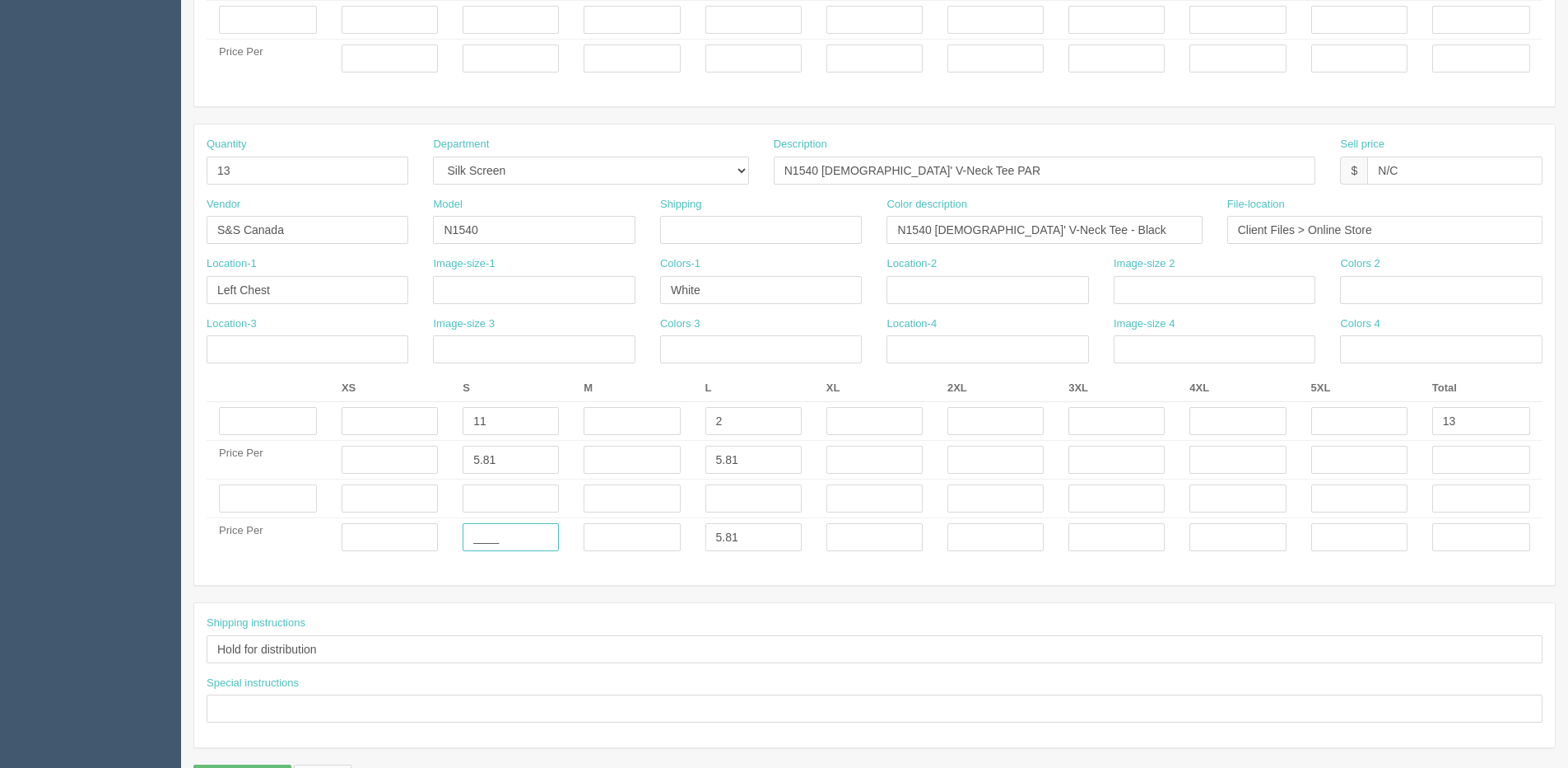
type input "____"
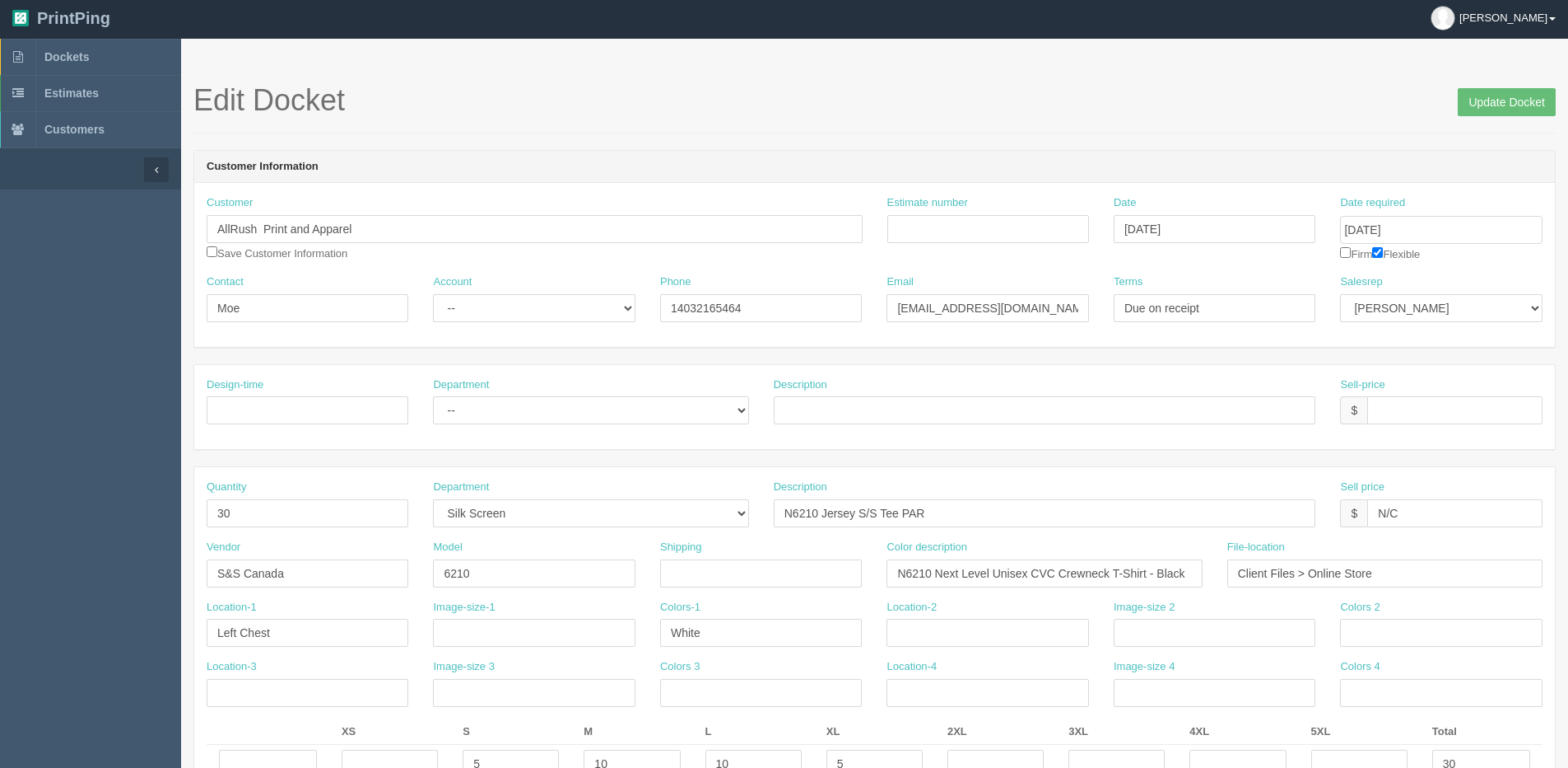
scroll to position [0, 0]
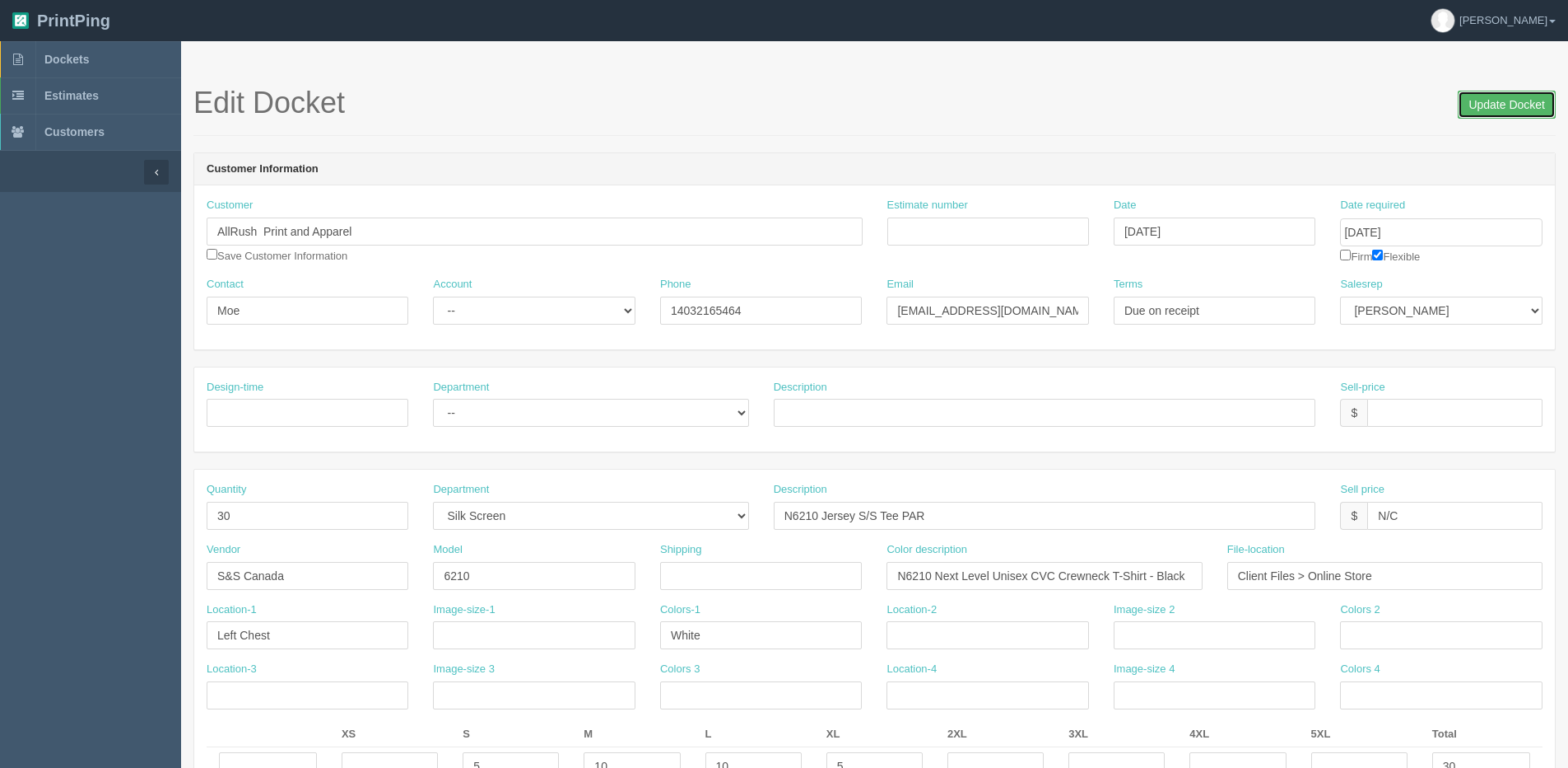
click at [1513, 106] on input "Update Docket" at bounding box center [1507, 105] width 98 height 28
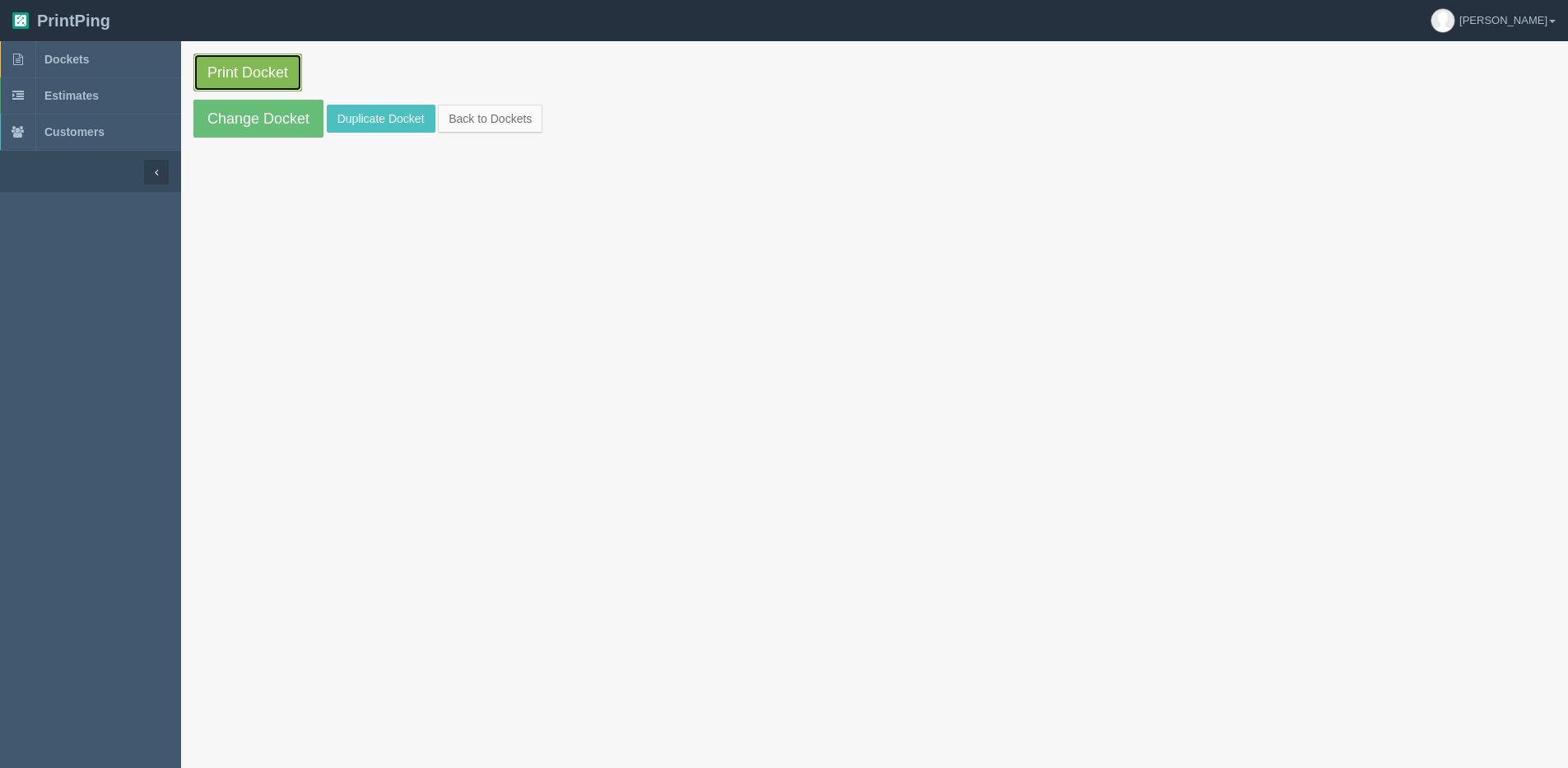
click at [248, 63] on link "Print Docket" at bounding box center [248, 73] width 109 height 38
click at [507, 122] on link "Back to Dockets" at bounding box center [490, 119] width 105 height 28
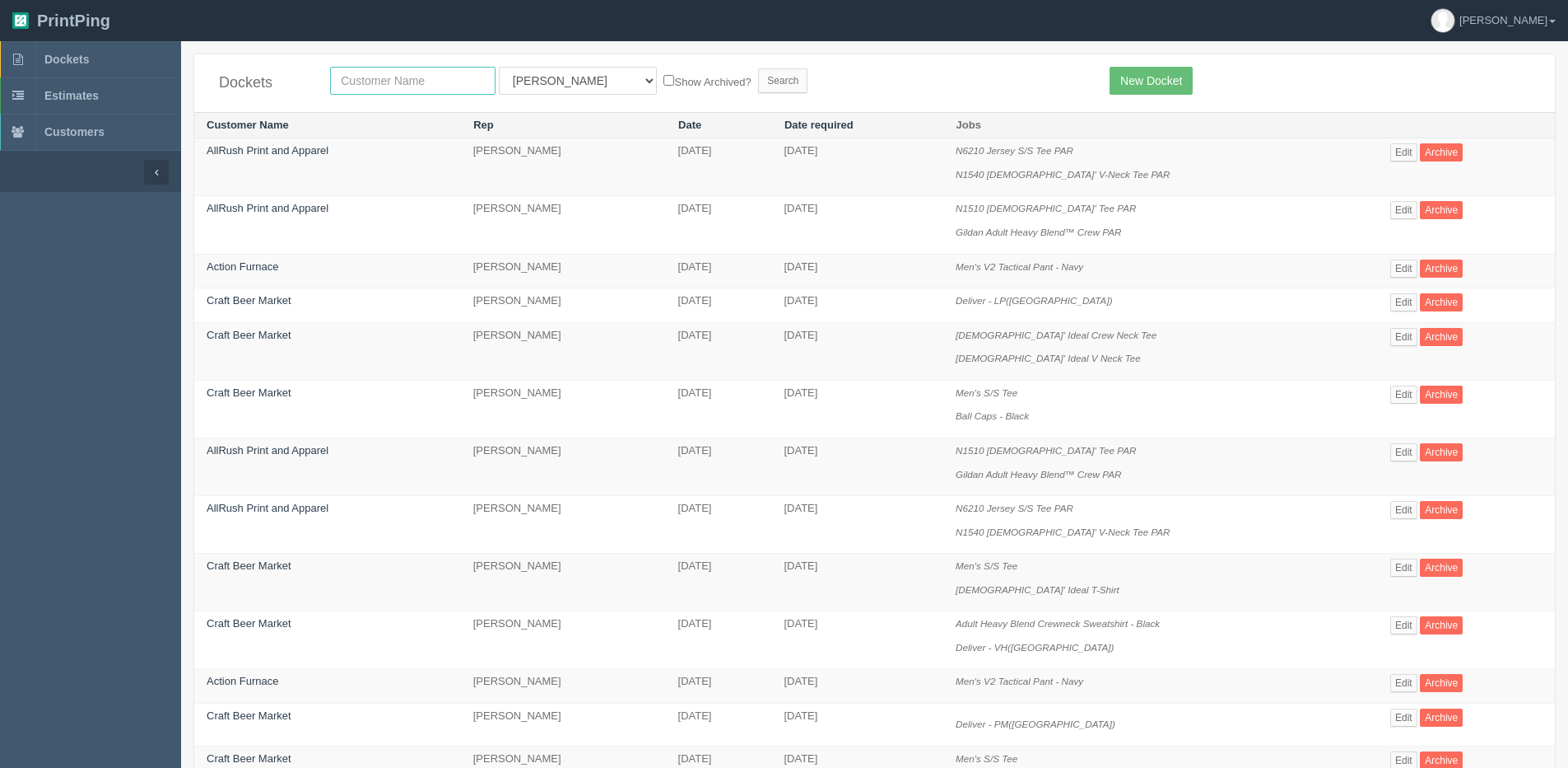
click at [408, 74] on input "text" at bounding box center [413, 81] width 165 height 28
click at [375, 82] on input "text" at bounding box center [413, 81] width 165 height 28
type input "hope church"
click at [758, 68] on input "Search" at bounding box center [782, 81] width 49 height 25
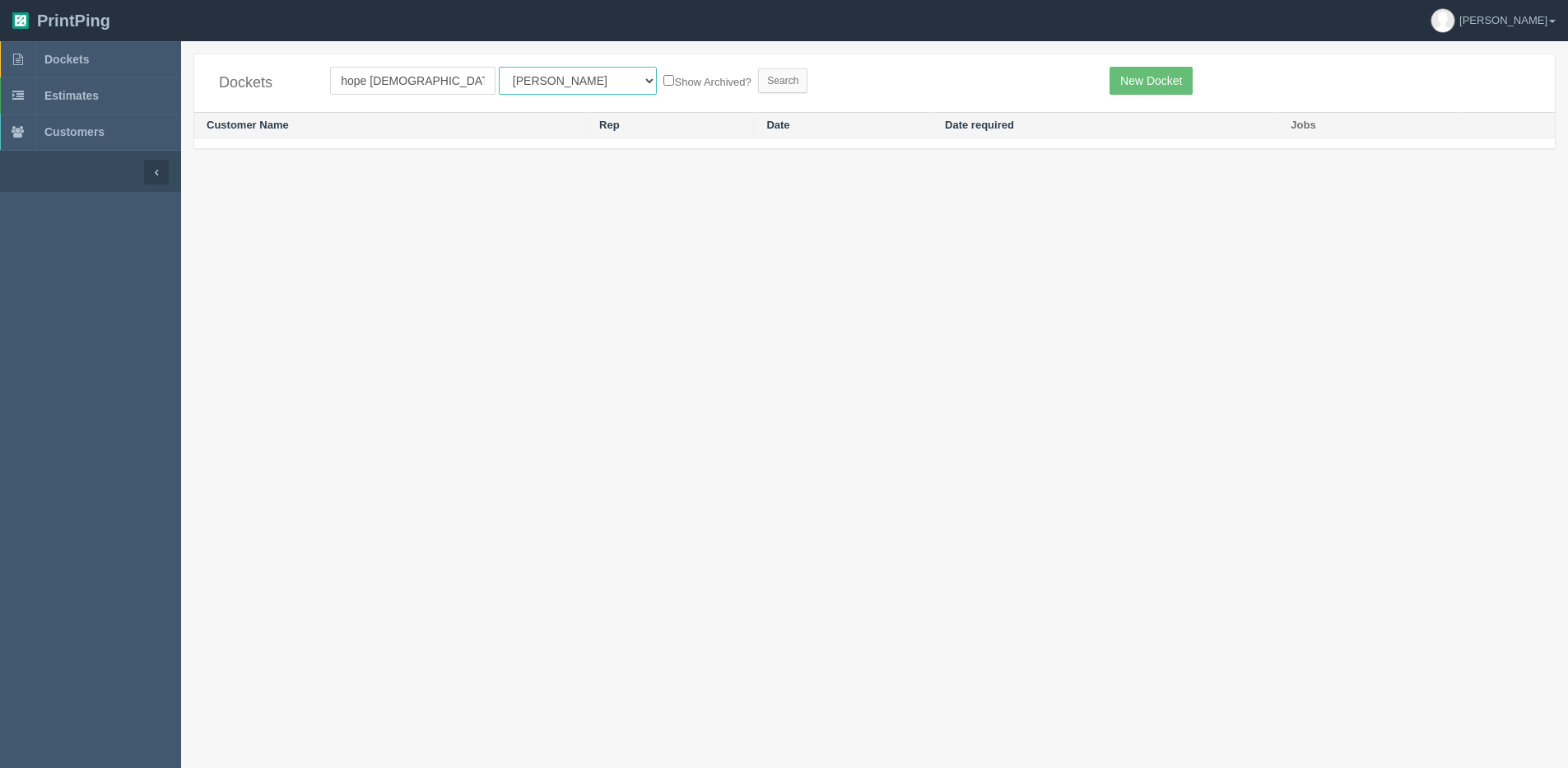
click at [551, 81] on select "All Users Ali Amy Ankit Ankit Anver Arif Dan Designer4 France Greg Greg Matthew…" at bounding box center [578, 81] width 158 height 28
click at [1558, 18] on link "Dan" at bounding box center [1493, 21] width 150 height 42
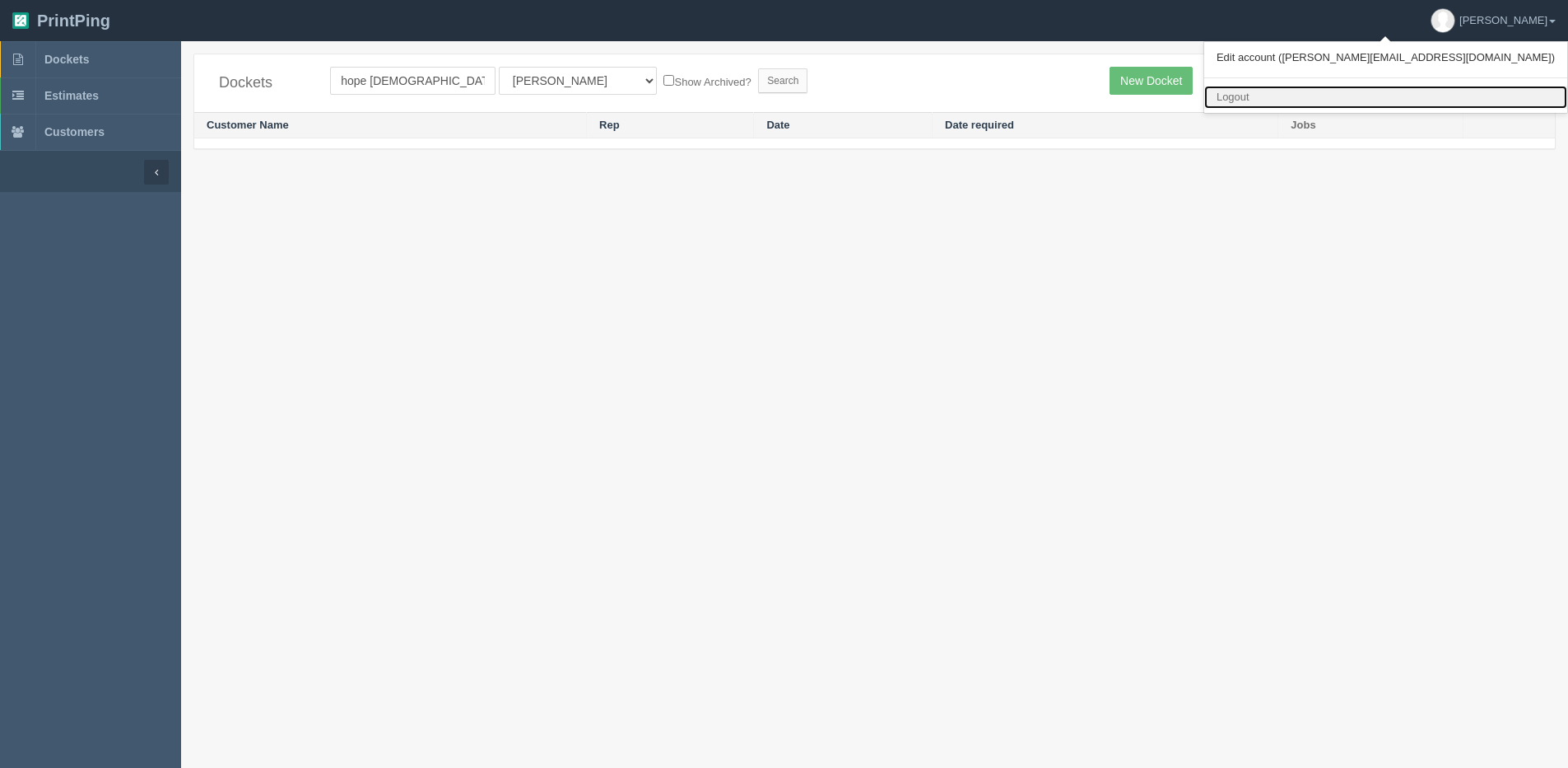
click at [1454, 98] on link "Logout" at bounding box center [1386, 98] width 363 height 24
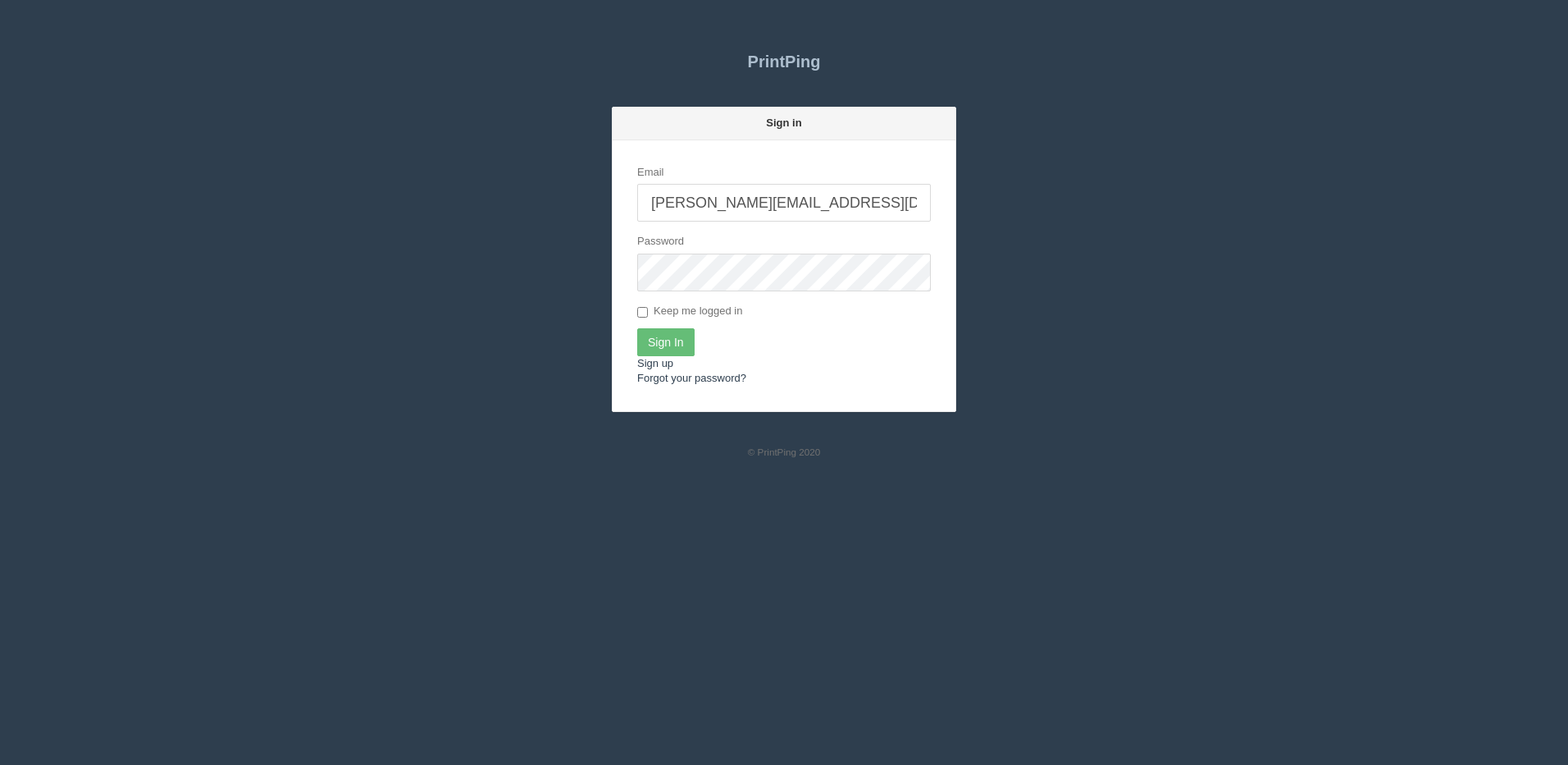
click at [800, 197] on input "[PERSON_NAME][EMAIL_ADDRESS][DOMAIN_NAME]" at bounding box center [784, 203] width 294 height 38
type input "[PERSON_NAME][EMAIL_ADDRESS][DOMAIN_NAME]"
click at [657, 335] on input "Sign In" at bounding box center [665, 342] width 58 height 28
